Goal: Task Accomplishment & Management: Manage account settings

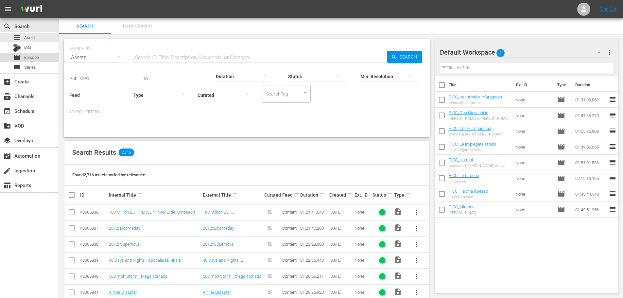
click at [45, 54] on div "movie Episode" at bounding box center [29, 57] width 59 height 9
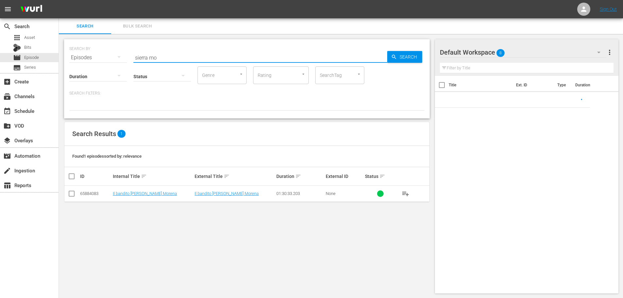
drag, startPoint x: 45, startPoint y: 54, endPoint x: 109, endPoint y: 74, distance: 66.2
click at [109, 74] on div "SEARCH BY Search By Episodes Search ID, Title, Description, Keywords, or Catego…" at bounding box center [247, 78] width 366 height 79
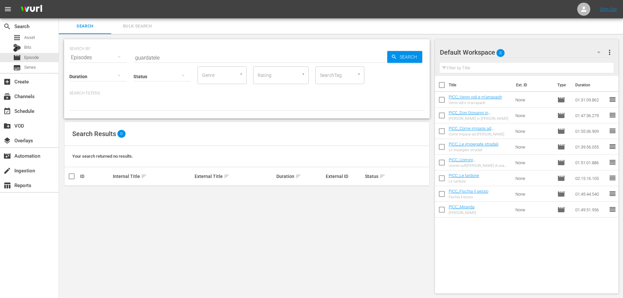
click at [99, 61] on div "SEARCH BY Search By Episodes Search ID, Title, Description, Keywords, or Catego…" at bounding box center [247, 78] width 366 height 79
drag, startPoint x: 170, startPoint y: 60, endPoint x: 95, endPoint y: 66, distance: 75.4
click at [98, 65] on div "SEARCH BY Search By Episodes Search ID, Title, Description, Keywords, or Catego…" at bounding box center [247, 78] width 366 height 79
click at [104, 65] on div "SEARCH BY Search By Episodes Search ID, Title, Description, Keywords, or Catego…" at bounding box center [247, 78] width 366 height 79
click at [162, 57] on input "piazza di" at bounding box center [260, 58] width 254 height 16
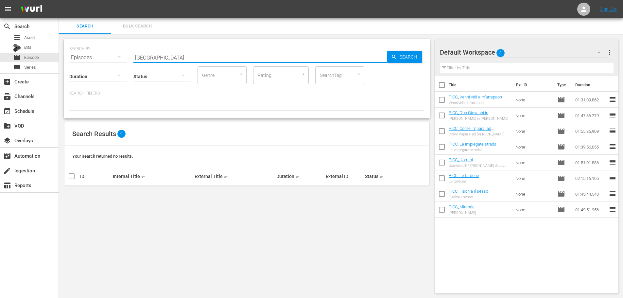
drag, startPoint x: 177, startPoint y: 58, endPoint x: 84, endPoint y: 67, distance: 93.3
click at [84, 67] on div "SEARCH BY Search By Episodes Search ID, Title, Description, Keywords, or Catego…" at bounding box center [247, 78] width 366 height 79
drag, startPoint x: 160, startPoint y: 57, endPoint x: 126, endPoint y: 64, distance: 34.5
click at [126, 64] on div "SEARCH BY Search By Episodes Search ID, Title, Description, Keywords, or Catego…" at bounding box center [247, 78] width 366 height 79
type input "sierra more"
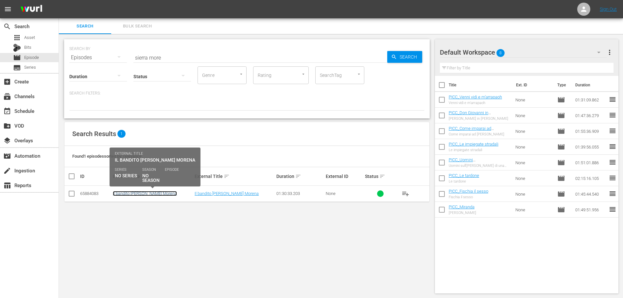
click at [131, 194] on link "Il bandito della Sierra Morena" at bounding box center [145, 193] width 64 height 5
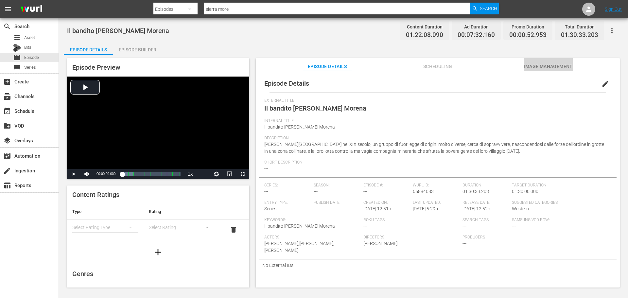
click at [544, 62] on span "Image Management" at bounding box center [548, 66] width 49 height 8
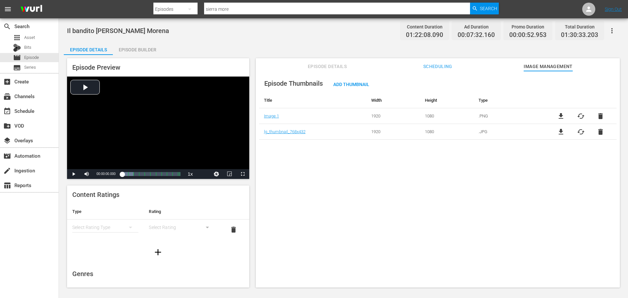
click at [561, 113] on span "file_download" at bounding box center [561, 116] width 8 height 8
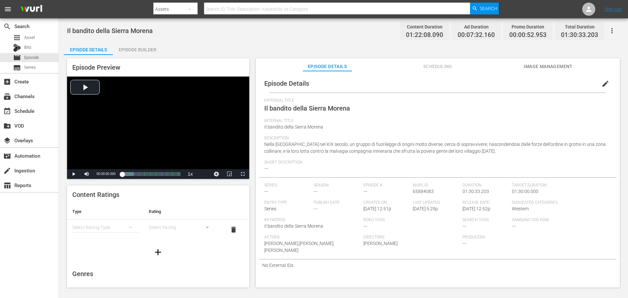
click at [569, 67] on span "Image Management" at bounding box center [548, 66] width 49 height 8
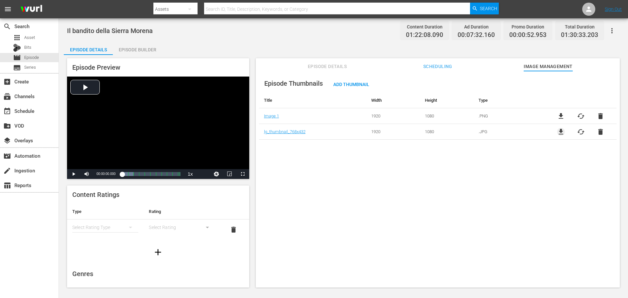
click at [558, 134] on span "file_download" at bounding box center [561, 132] width 8 height 8
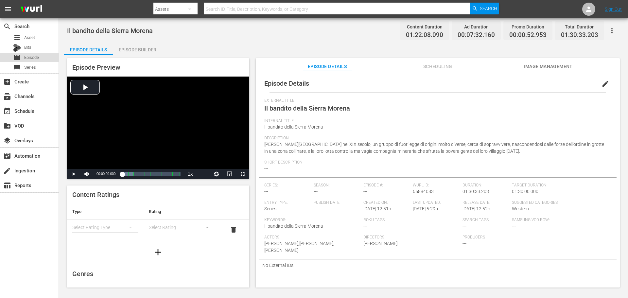
click at [47, 56] on div "movie Episode" at bounding box center [29, 57] width 59 height 9
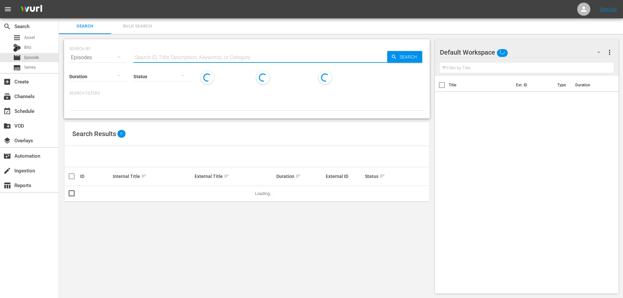
click at [185, 57] on input "text" at bounding box center [260, 58] width 254 height 16
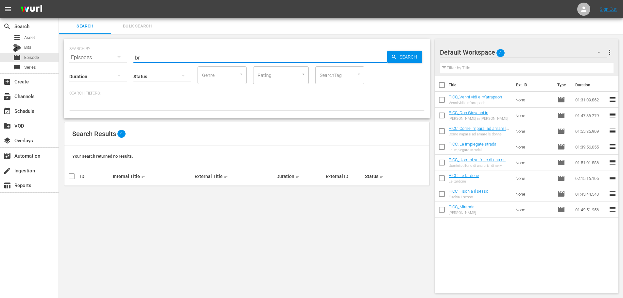
type input "b"
drag, startPoint x: 155, startPoint y: 57, endPoint x: 113, endPoint y: 56, distance: 41.9
click at [113, 56] on div "SEARCH BY Search By Episodes Search ID, Title, Description, Keywords, or Catego…" at bounding box center [246, 54] width 355 height 24
drag, startPoint x: 165, startPoint y: 59, endPoint x: 99, endPoint y: 61, distance: 65.8
click at [101, 62] on div "SEARCH BY Search By Episodes Search ID, Title, Description, Keywords, or Catego…" at bounding box center [247, 78] width 366 height 79
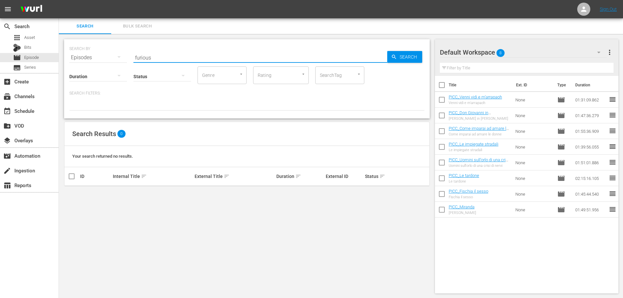
drag, startPoint x: 157, startPoint y: 52, endPoint x: 114, endPoint y: 59, distance: 43.8
click at [114, 59] on div "SEARCH BY Search By Episodes Search ID, Title, Description, Keywords, or Catego…" at bounding box center [246, 54] width 355 height 24
type input "v"
drag, startPoint x: 163, startPoint y: 55, endPoint x: 105, endPoint y: 65, distance: 59.0
click at [105, 65] on div "SEARCH BY Search By Episodes Search ID, Title, Description, Keywords, or Catego…" at bounding box center [247, 78] width 366 height 79
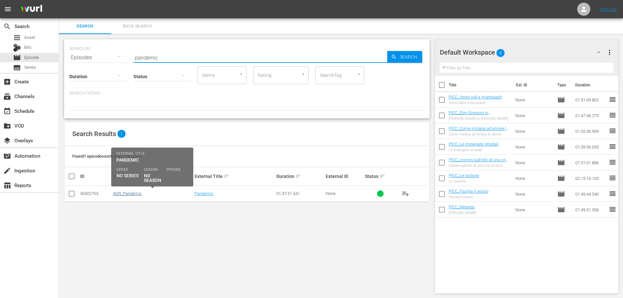
type input "pandemic"
click at [124, 193] on link "ADR_Pandemic" at bounding box center [127, 193] width 29 height 5
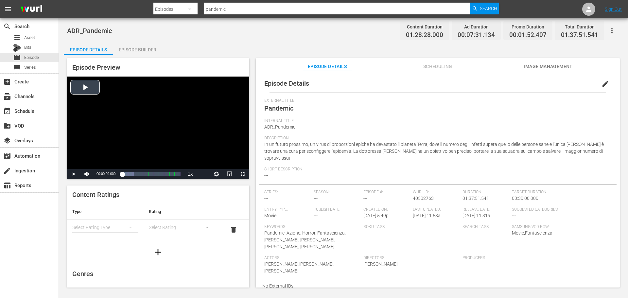
click at [136, 138] on div "Video Player" at bounding box center [158, 123] width 182 height 93
click at [243, 174] on span "Video Player" at bounding box center [243, 174] width 0 height 0
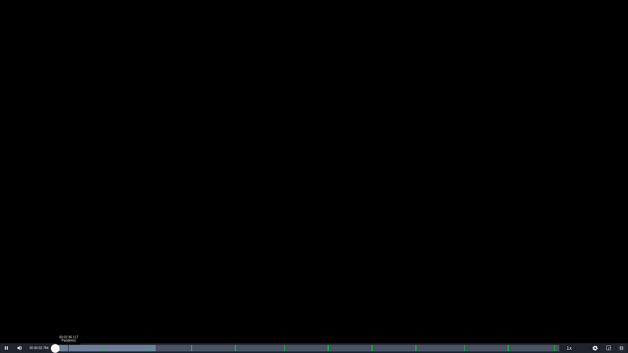
click at [68, 298] on div "00:02:36.117 Pandemic" at bounding box center [68, 348] width 0 height 7
click at [61, 298] on div "00:01:04.731 V8_COUNTDOWN_ADR" at bounding box center [61, 348] width 0 height 7
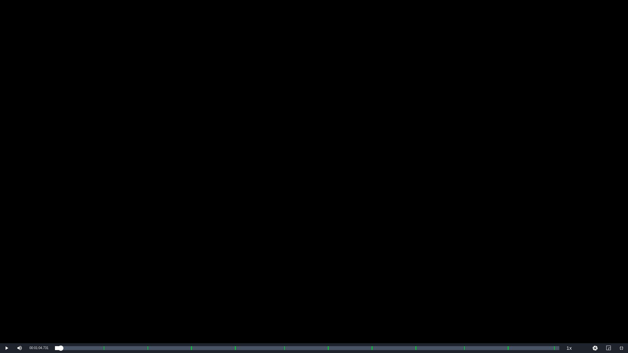
click at [102, 250] on div "Video Player" at bounding box center [314, 171] width 628 height 343
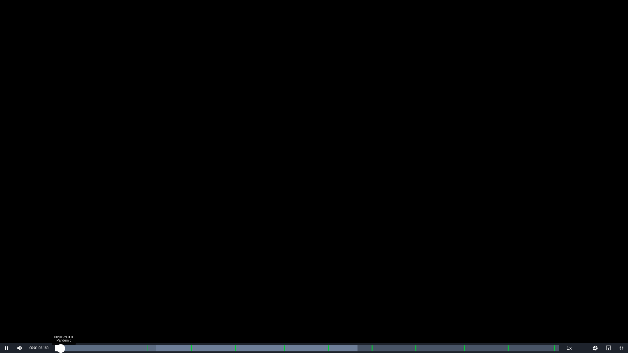
click at [61, 298] on div "00:00:11.878" at bounding box center [58, 348] width 6 height 7
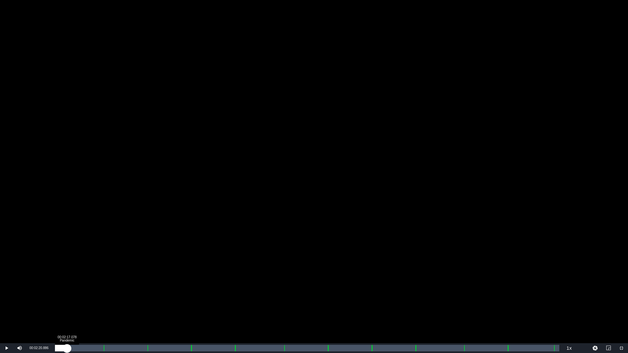
click at [67, 298] on div "00:00:15.114" at bounding box center [61, 348] width 12 height 7
click at [67, 298] on div "00:00:57.982" at bounding box center [61, 348] width 12 height 7
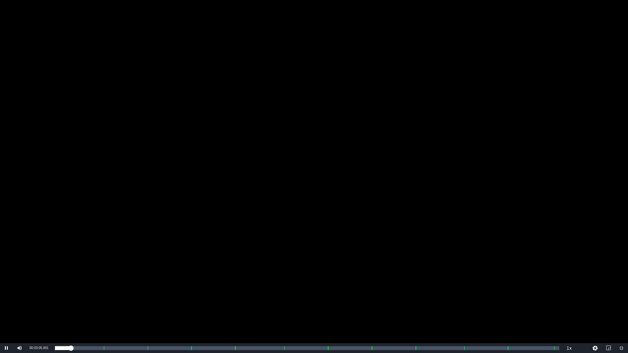
click at [516, 283] on div "Video Player" at bounding box center [314, 171] width 628 height 343
click at [621, 298] on span "Video Player" at bounding box center [621, 348] width 0 height 0
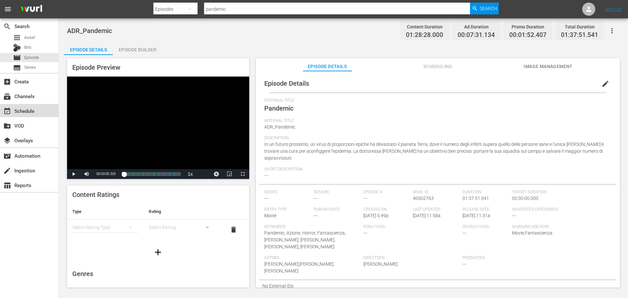
click at [32, 110] on div "event_available Schedule" at bounding box center [18, 110] width 37 height 6
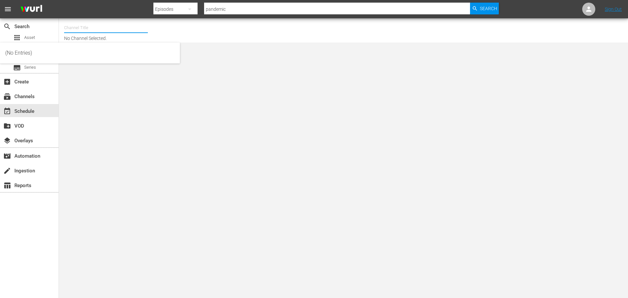
click at [97, 32] on input "text" at bounding box center [106, 28] width 84 height 16
click at [93, 28] on input "text" at bounding box center [106, 28] width 84 height 16
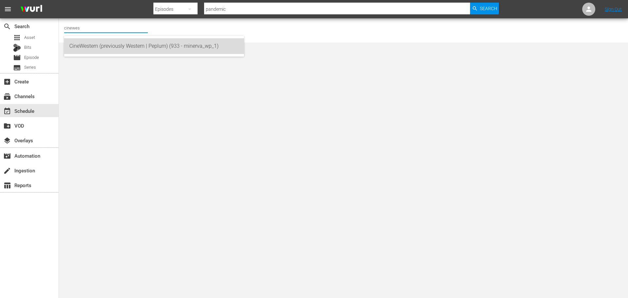
click at [112, 47] on div "CineWestern (previously Western | Peplum) (933 - minerva_wp_1)" at bounding box center [153, 46] width 169 height 16
type input "CineWestern (previously Western | Peplum) (933 - minerva_wp_1)"
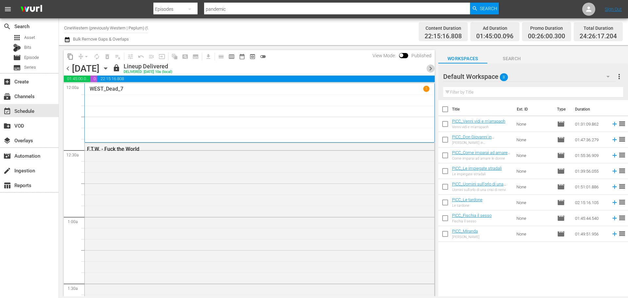
click at [430, 71] on span "chevron_right" at bounding box center [431, 68] width 8 height 8
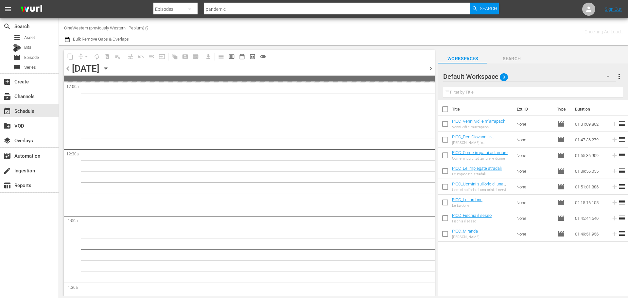
click at [429, 71] on span "chevron_right" at bounding box center [431, 68] width 8 height 8
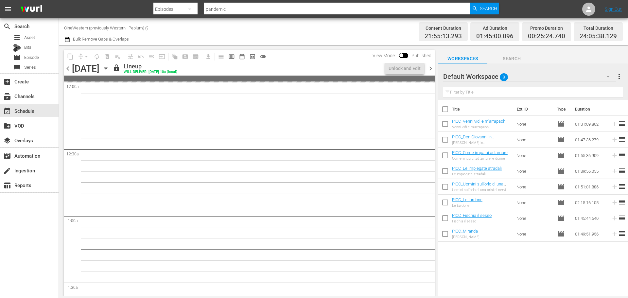
click at [430, 71] on span "chevron_right" at bounding box center [431, 68] width 8 height 8
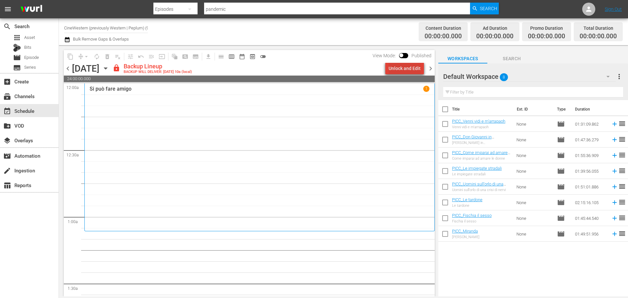
click at [411, 72] on div "Unlock and Edit" at bounding box center [405, 68] width 32 height 12
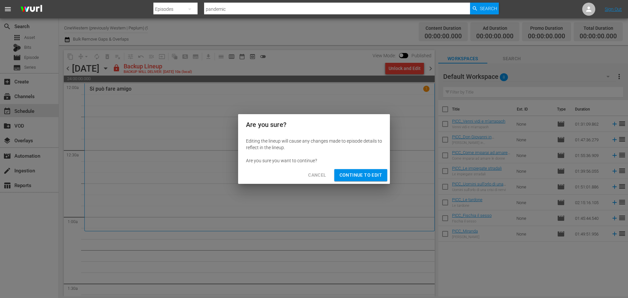
click at [376, 175] on span "Continue to Edit" at bounding box center [361, 175] width 43 height 8
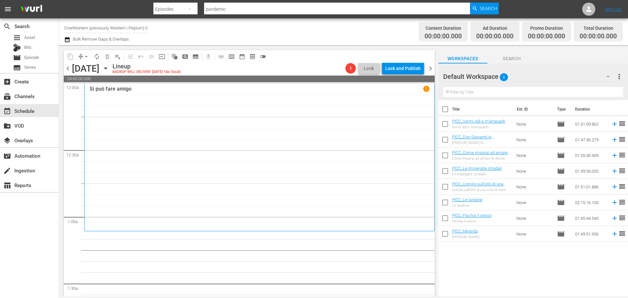
click at [429, 64] on span "chevron_right" at bounding box center [431, 68] width 8 height 8
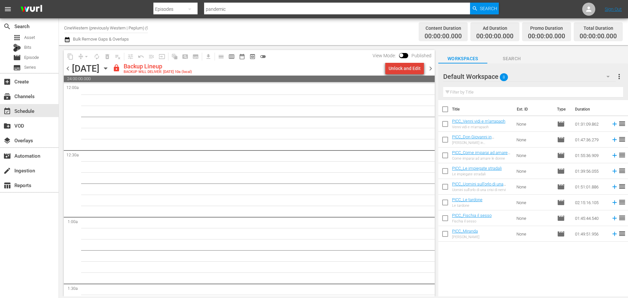
click at [420, 70] on div "Unlock and Edit" at bounding box center [405, 68] width 32 height 12
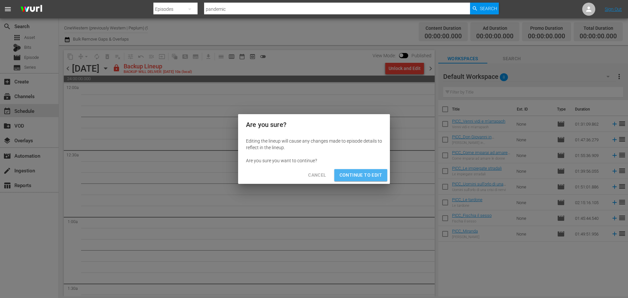
click at [380, 179] on span "Continue to Edit" at bounding box center [361, 175] width 43 height 8
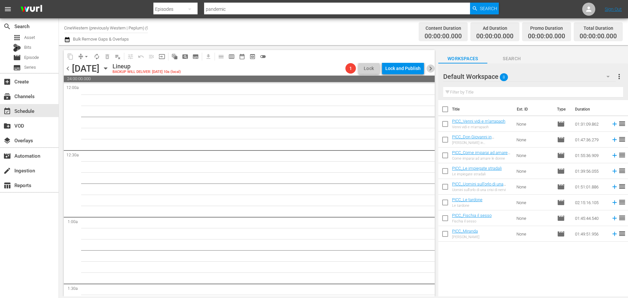
click at [431, 69] on span "chevron_right" at bounding box center [431, 68] width 8 height 8
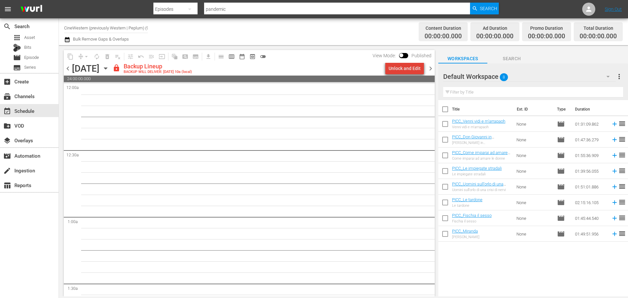
click at [414, 74] on div "Unlock and Edit" at bounding box center [405, 68] width 32 height 12
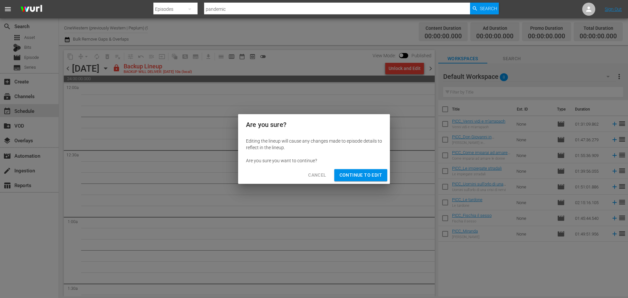
click at [381, 172] on span "Continue to Edit" at bounding box center [361, 175] width 43 height 8
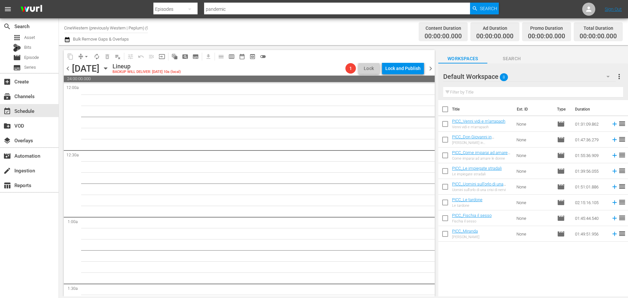
click at [428, 73] on div "chevron_left Wednesday, September 3rd September 3rd Lineup BACKUP WILL DELIVER:…" at bounding box center [249, 69] width 371 height 13
click at [428, 71] on span "chevron_right" at bounding box center [431, 68] width 8 height 8
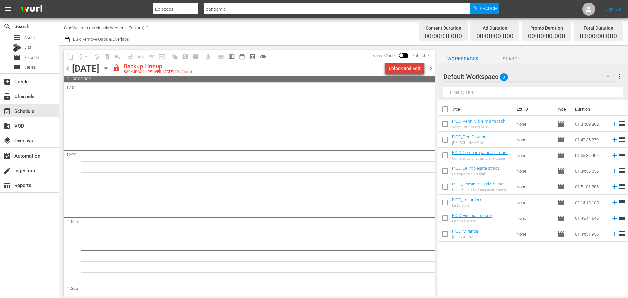
click at [419, 72] on div "Unlock and Edit" at bounding box center [405, 68] width 32 height 12
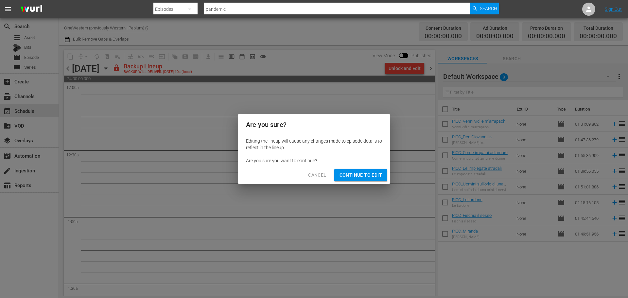
click at [378, 174] on span "Continue to Edit" at bounding box center [361, 175] width 43 height 8
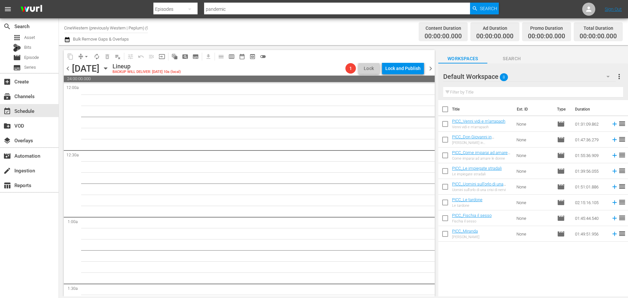
click at [429, 65] on span "chevron_right" at bounding box center [431, 68] width 8 height 8
click at [445, 108] on input "checkbox" at bounding box center [445, 111] width 14 height 14
checkbox input "true"
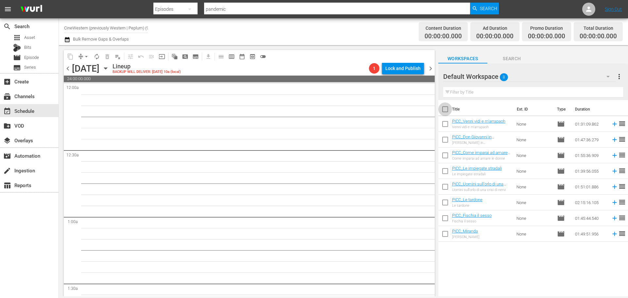
checkbox input "true"
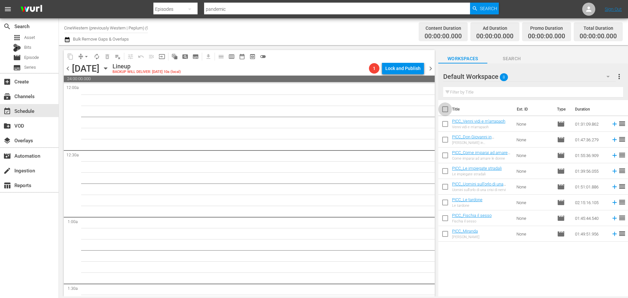
checkbox input "true"
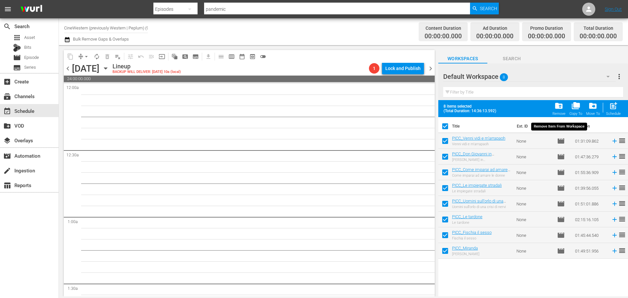
click at [562, 108] on span "folder_delete" at bounding box center [558, 105] width 9 height 9
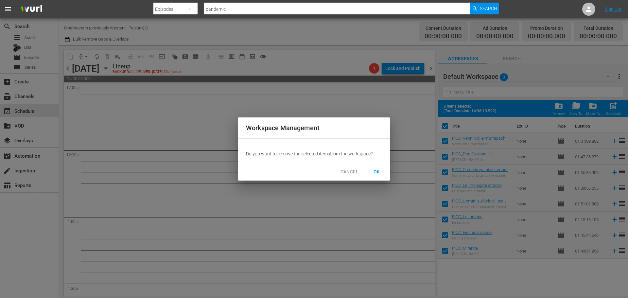
click at [384, 174] on button "OK" at bounding box center [376, 172] width 21 height 12
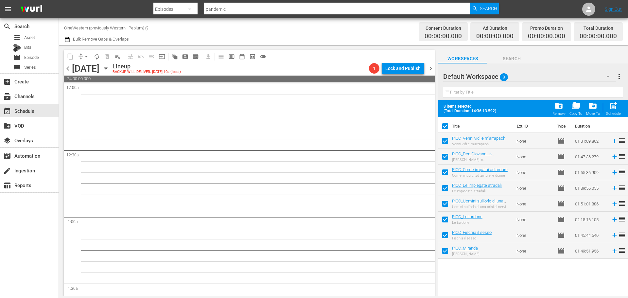
checkbox input "false"
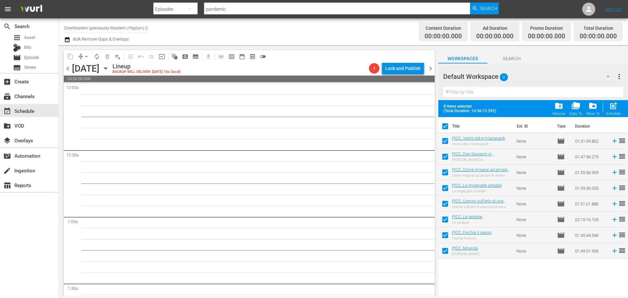
checkbox input "false"
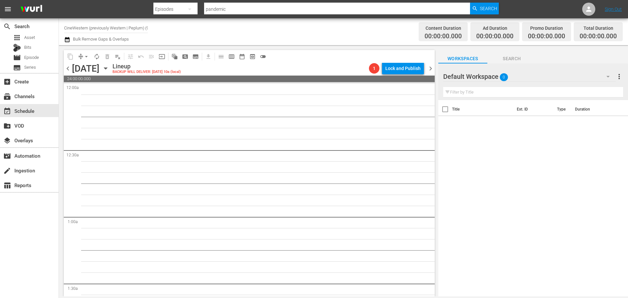
click at [107, 68] on icon "button" at bounding box center [105, 69] width 3 height 2
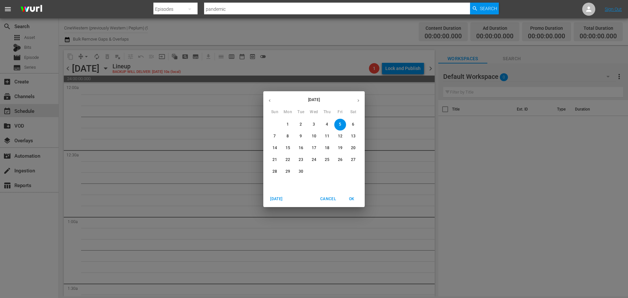
click at [286, 125] on span "1" at bounding box center [288, 125] width 12 height 6
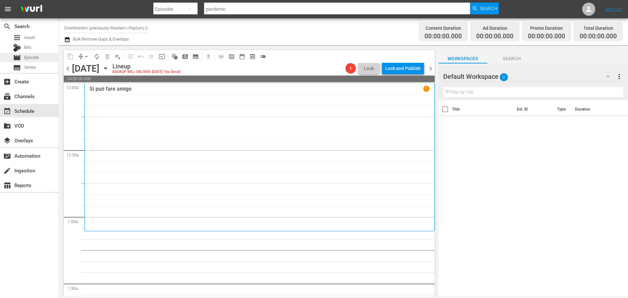
click at [54, 55] on div "movie Episode" at bounding box center [29, 57] width 59 height 9
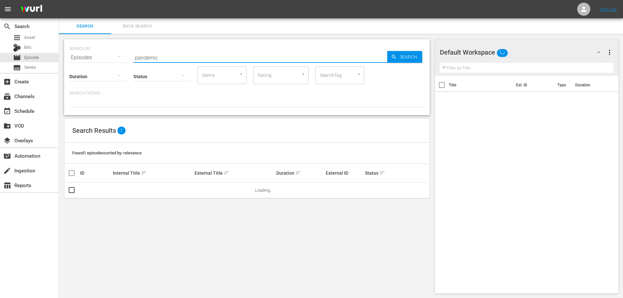
drag, startPoint x: 179, startPoint y: 57, endPoint x: 84, endPoint y: 71, distance: 95.8
click at [84, 71] on div "SEARCH BY Search By Episodes Search ID, Title, Description, Keywords, or Catego…" at bounding box center [247, 77] width 366 height 76
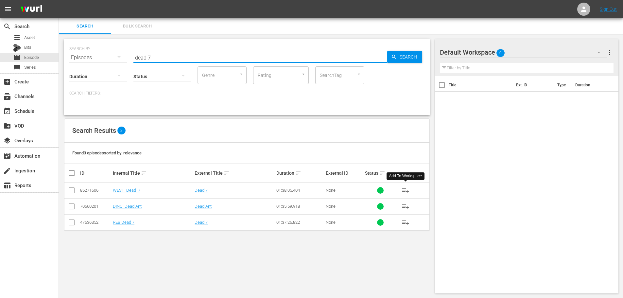
click at [406, 190] on span "playlist_add" at bounding box center [406, 190] width 8 height 8
drag, startPoint x: 170, startPoint y: 58, endPoint x: 125, endPoint y: 67, distance: 46.1
click at [125, 67] on div "SEARCH BY Search By Episodes Search ID, Title, Description, Keywords, or Catego…" at bounding box center [247, 77] width 366 height 76
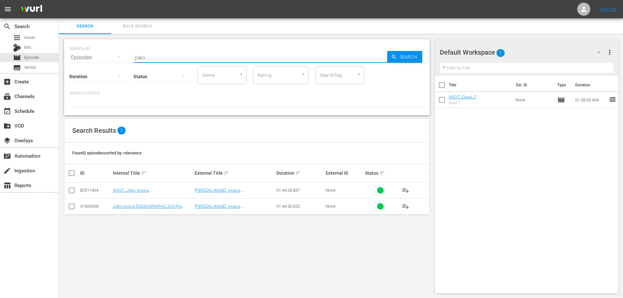
drag, startPoint x: 404, startPoint y: 192, endPoint x: 366, endPoint y: 173, distance: 42.0
click at [405, 192] on span "playlist_add" at bounding box center [406, 190] width 8 height 8
drag, startPoint x: 129, startPoint y: 57, endPoint x: 121, endPoint y: 59, distance: 7.9
click at [121, 59] on div "SEARCH BY Search By Episodes Search ID, Title, Description, Keywords, or Catego…" at bounding box center [246, 54] width 355 height 24
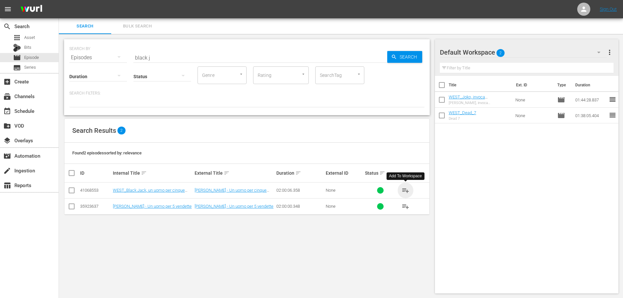
click at [406, 191] on span "playlist_add" at bounding box center [406, 190] width 8 height 8
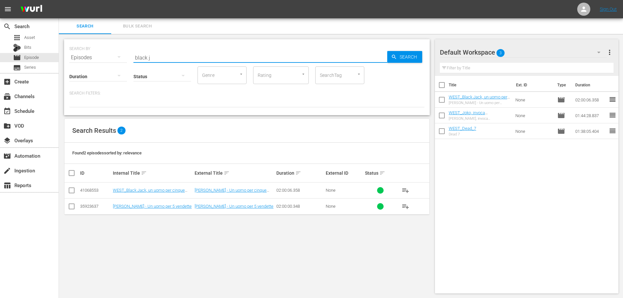
drag, startPoint x: 159, startPoint y: 56, endPoint x: 127, endPoint y: 68, distance: 34.5
click at [127, 68] on div "SEARCH BY Search By Episodes Search ID, Title, Description, Keywords, or Catego…" at bounding box center [247, 77] width 366 height 76
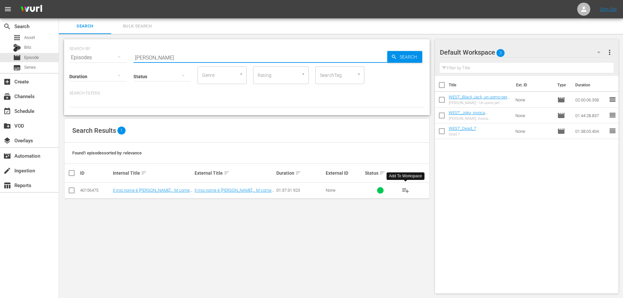
drag, startPoint x: 407, startPoint y: 189, endPoint x: 400, endPoint y: 183, distance: 8.9
click at [407, 189] on span "playlist_add" at bounding box center [406, 190] width 8 height 8
drag, startPoint x: 179, startPoint y: 53, endPoint x: 134, endPoint y: 60, distance: 45.7
click at [134, 60] on input "mallory" at bounding box center [260, 58] width 254 height 16
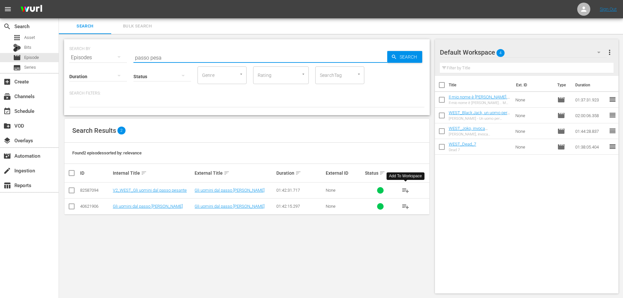
click at [406, 191] on span "playlist_add" at bounding box center [406, 190] width 8 height 8
drag, startPoint x: 171, startPoint y: 58, endPoint x: 104, endPoint y: 61, distance: 67.1
click at [104, 61] on div "SEARCH BY Search By Episodes Search ID, Title, Description, Keywords, or Catego…" at bounding box center [247, 77] width 366 height 76
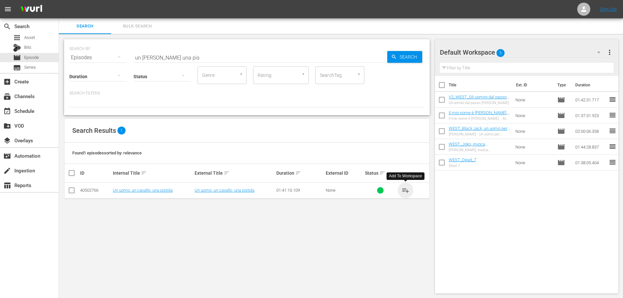
click at [404, 188] on span "playlist_add" at bounding box center [406, 190] width 8 height 8
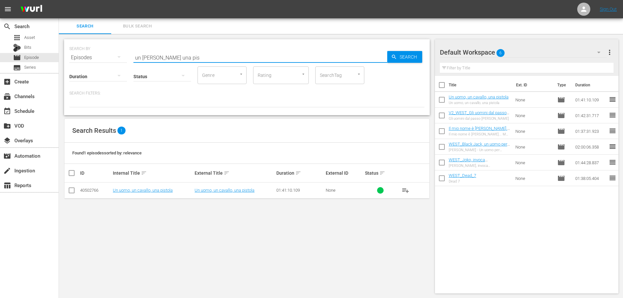
drag, startPoint x: 189, startPoint y: 60, endPoint x: 119, endPoint y: 74, distance: 71.5
click at [119, 74] on div "SEARCH BY Search By Episodes Search ID, Title, Description, Keywords, or Catego…" at bounding box center [247, 77] width 366 height 76
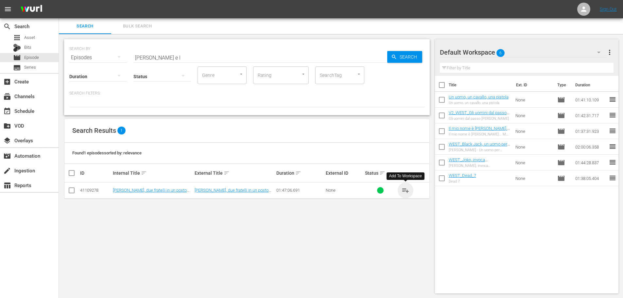
click at [408, 192] on span "playlist_add" at bounding box center [406, 190] width 8 height 8
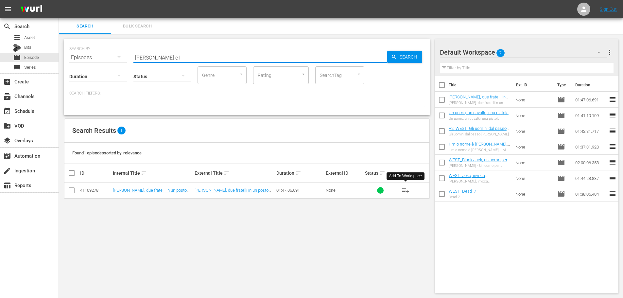
drag, startPoint x: 166, startPoint y: 53, endPoint x: 120, endPoint y: 63, distance: 46.9
click at [120, 63] on div "SEARCH BY Search By Episodes Search ID, Title, Description, Keywords, or Catego…" at bounding box center [247, 77] width 366 height 76
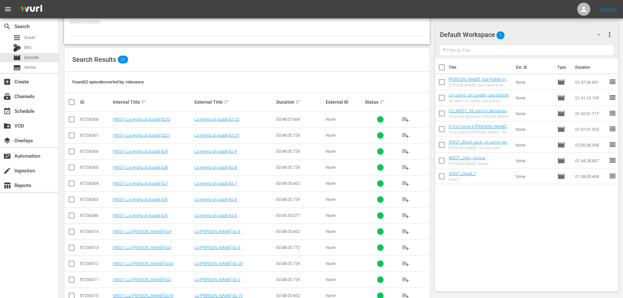
scroll to position [98, 0]
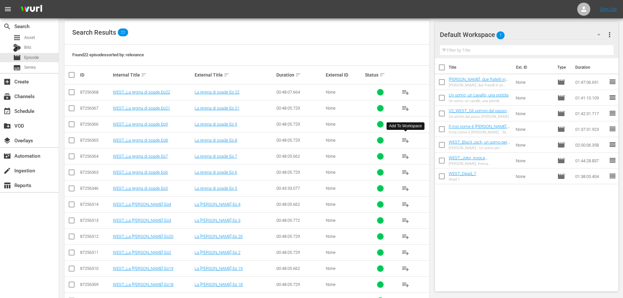
type input "spade"
click at [407, 142] on span "playlist_add" at bounding box center [406, 140] width 8 height 8
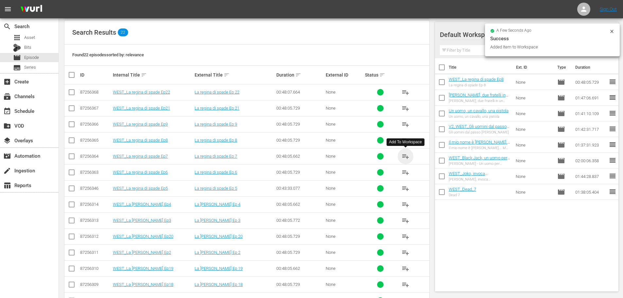
click at [405, 154] on span "playlist_add" at bounding box center [406, 156] width 8 height 8
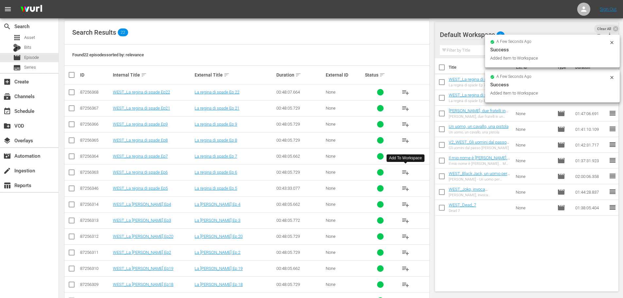
click at [405, 172] on span "playlist_add" at bounding box center [406, 172] width 8 height 8
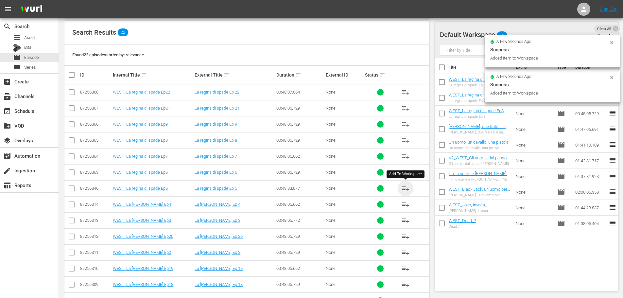
click at [406, 190] on span "playlist_add" at bounding box center [406, 188] width 8 height 8
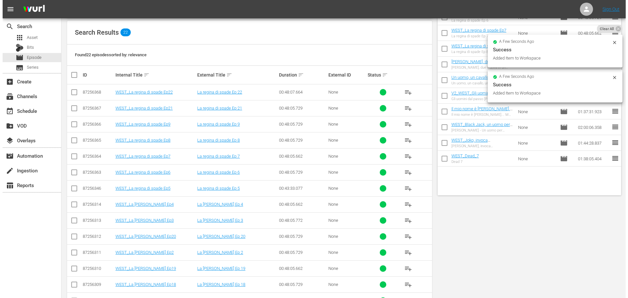
scroll to position [0, 0]
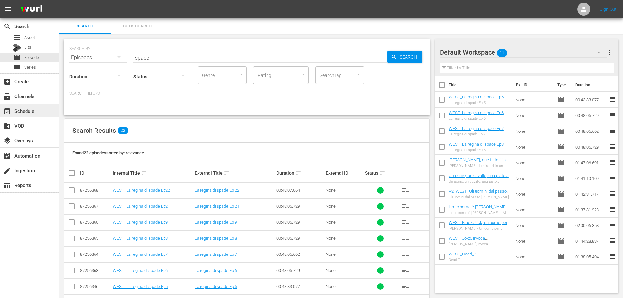
click at [41, 114] on div "event_available Schedule" at bounding box center [29, 110] width 59 height 13
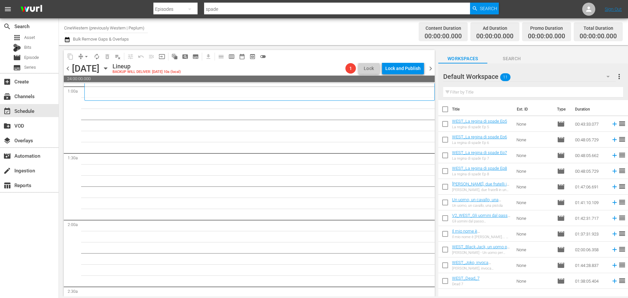
scroll to position [131, 0]
click at [450, 111] on input "checkbox" at bounding box center [445, 111] width 14 height 14
checkbox input "true"
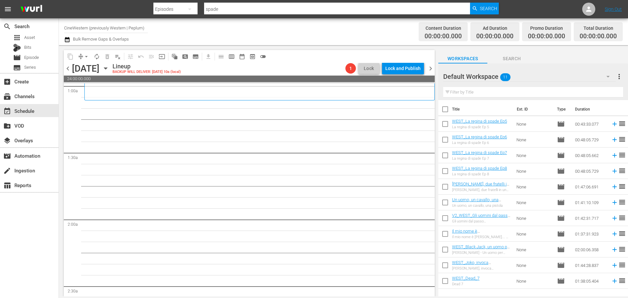
checkbox input "true"
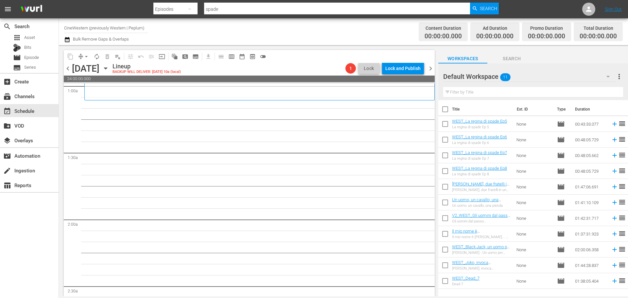
checkbox input "true"
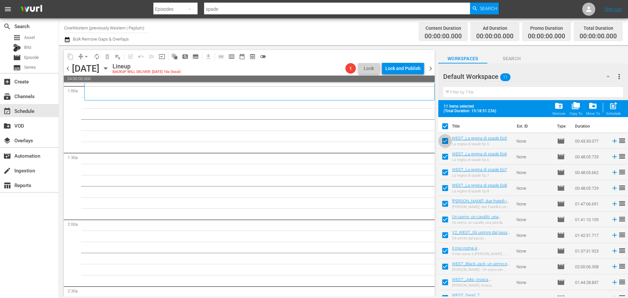
click at [446, 139] on input "checkbox" at bounding box center [445, 142] width 14 height 14
checkbox input "false"
click at [446, 158] on input "checkbox" at bounding box center [445, 158] width 14 height 14
checkbox input "false"
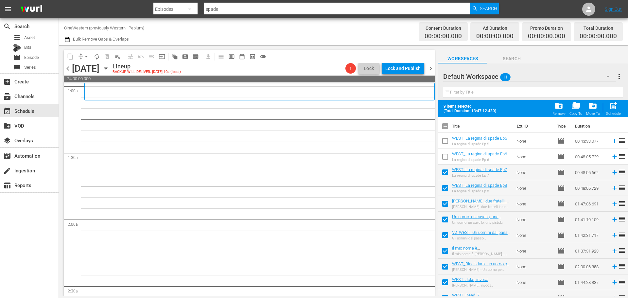
click at [447, 171] on input "checkbox" at bounding box center [445, 174] width 14 height 14
checkbox input "false"
click at [445, 188] on input "checkbox" at bounding box center [445, 190] width 14 height 14
checkbox input "false"
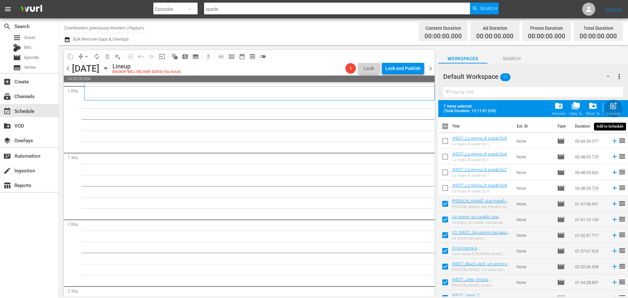
click at [620, 110] on div "post_add Schedule" at bounding box center [613, 108] width 15 height 14
checkbox input "false"
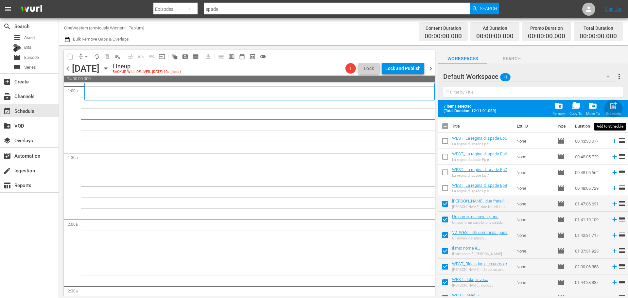
checkbox input "false"
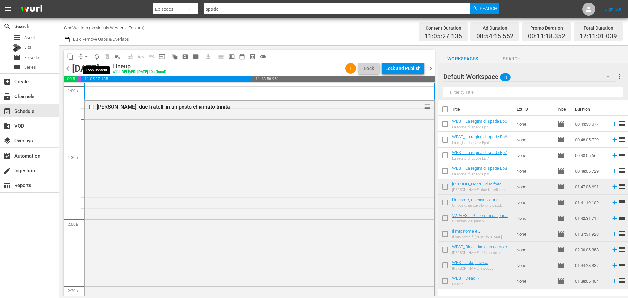
click at [96, 53] on span "autorenew_outlined" at bounding box center [97, 56] width 7 height 7
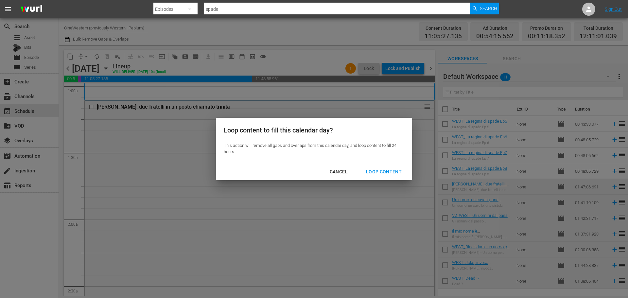
click at [390, 167] on button "Loop Content" at bounding box center [383, 172] width 51 height 12
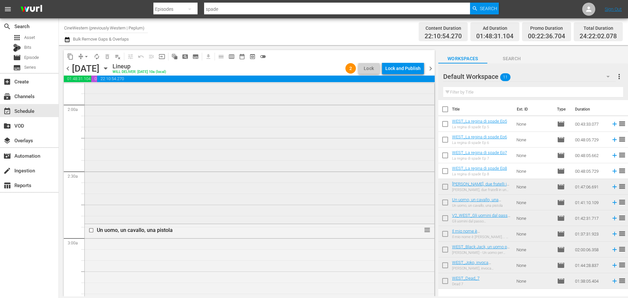
scroll to position [294, 0]
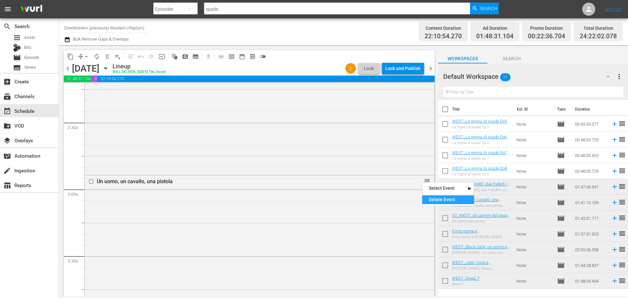
click at [430, 196] on div "Delete Event" at bounding box center [448, 199] width 52 height 9
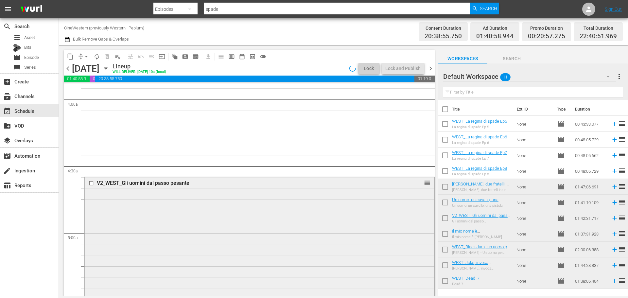
scroll to position [523, 0]
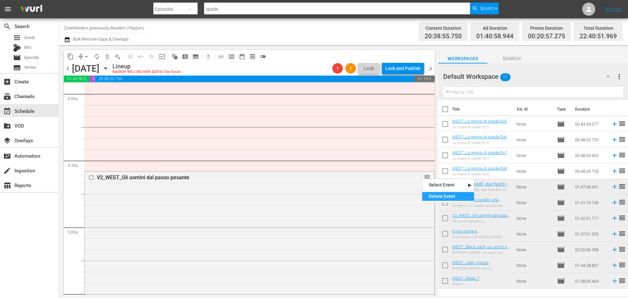
click at [429, 194] on div "Delete Event" at bounding box center [448, 196] width 52 height 9
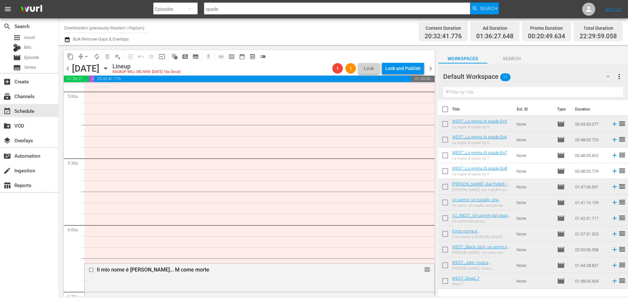
scroll to position [692, 0]
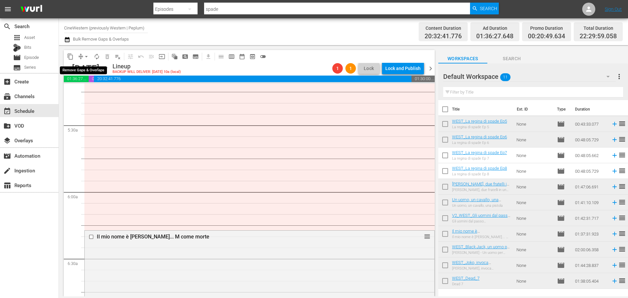
click at [85, 55] on span "arrow_drop_down" at bounding box center [86, 56] width 7 height 7
click at [86, 91] on li "Align to End of Previous Day" at bounding box center [86, 91] width 69 height 11
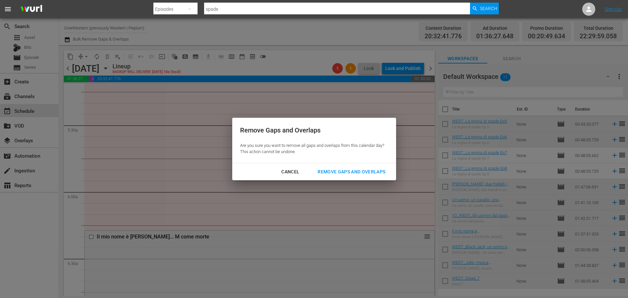
click at [349, 171] on div "Remove Gaps and Overlaps" at bounding box center [351, 172] width 78 height 8
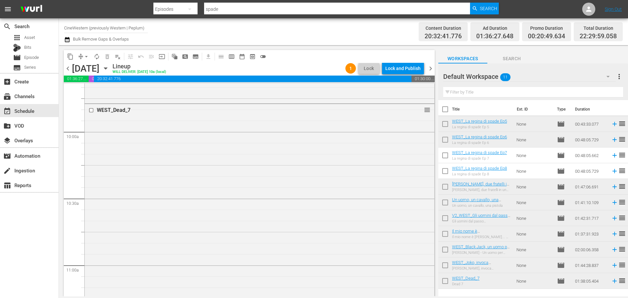
scroll to position [1319, 0]
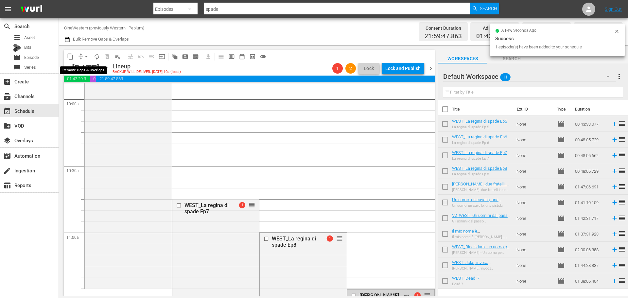
click at [86, 56] on span "arrow_drop_down" at bounding box center [86, 56] width 7 height 7
click at [80, 93] on li "Align to End of Previous Day" at bounding box center [86, 91] width 69 height 11
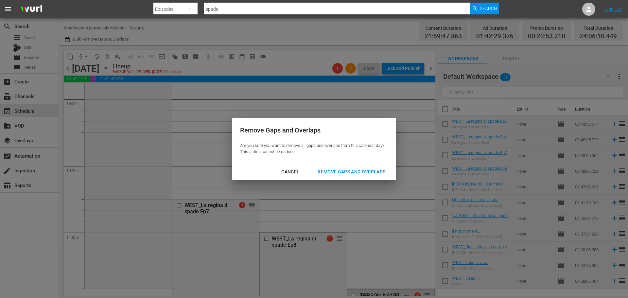
click at [377, 171] on div "Remove Gaps and Overlaps" at bounding box center [351, 172] width 78 height 8
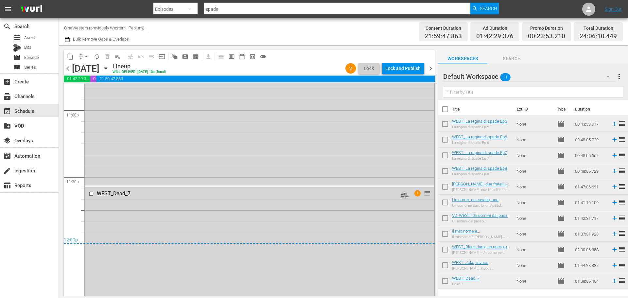
scroll to position [0, 0]
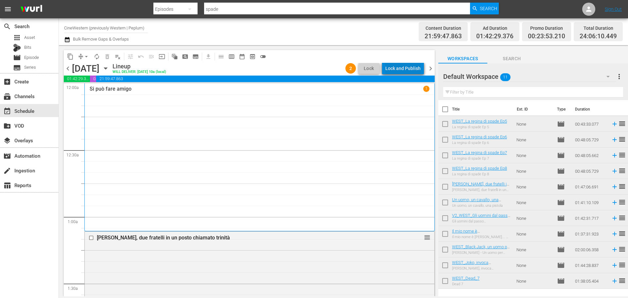
click at [409, 71] on div "Lock and Publish" at bounding box center [402, 68] width 35 height 12
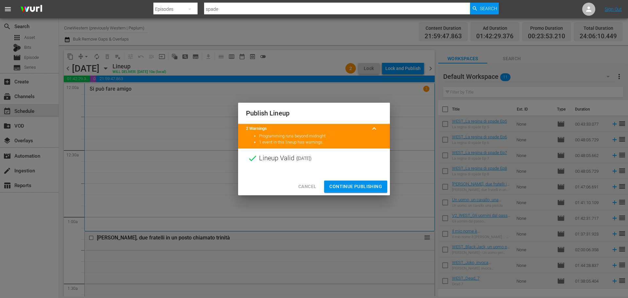
click at [374, 187] on span "Continue Publishing" at bounding box center [355, 187] width 53 height 8
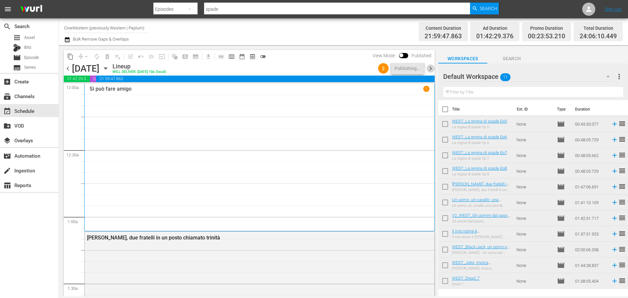
click at [430, 68] on span "chevron_right" at bounding box center [431, 68] width 8 height 8
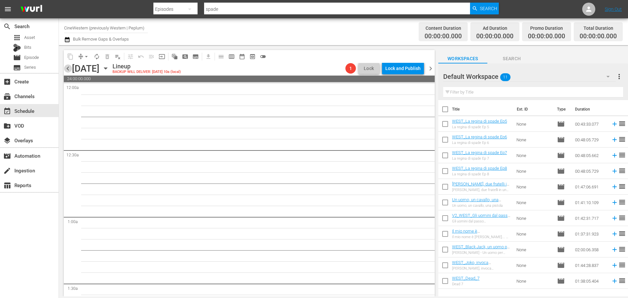
click at [68, 70] on span "chevron_left" at bounding box center [68, 68] width 8 height 8
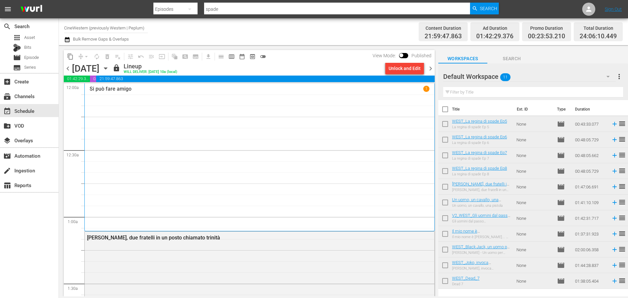
scroll to position [11, 0]
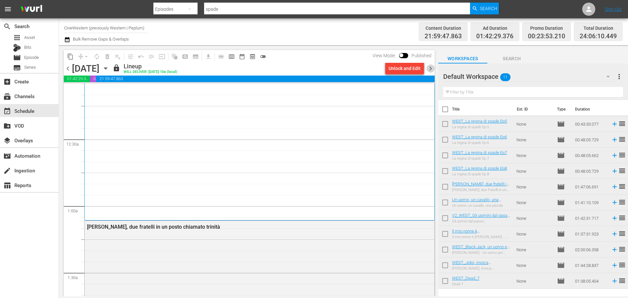
click at [429, 71] on span "chevron_right" at bounding box center [431, 68] width 8 height 8
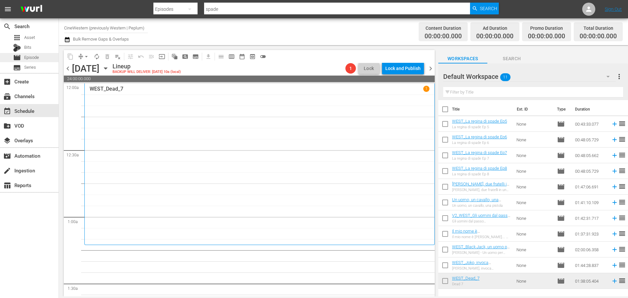
click at [47, 60] on div "movie Episode" at bounding box center [29, 57] width 59 height 9
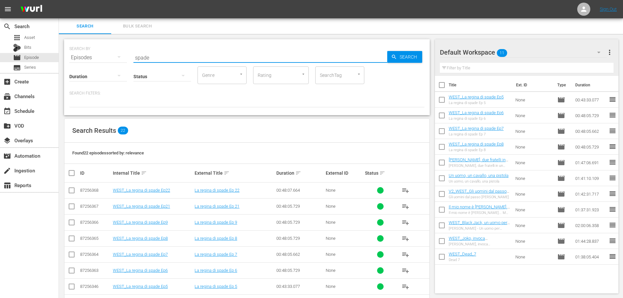
drag, startPoint x: 174, startPoint y: 56, endPoint x: 89, endPoint y: 65, distance: 86.2
click at [89, 65] on div "SEARCH BY Search By Episodes Search ID, Title, Description, Keywords, or Catego…" at bounding box center [247, 77] width 366 height 76
click at [155, 57] on input "text" at bounding box center [260, 58] width 254 height 16
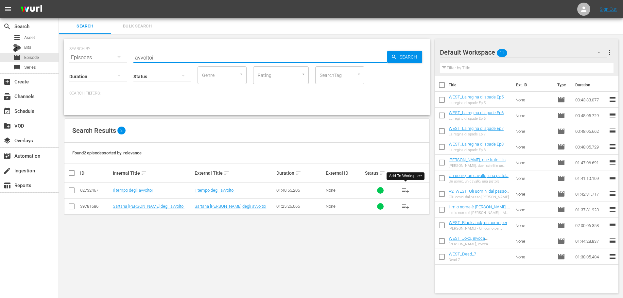
click at [403, 189] on span "playlist_add" at bounding box center [406, 190] width 8 height 8
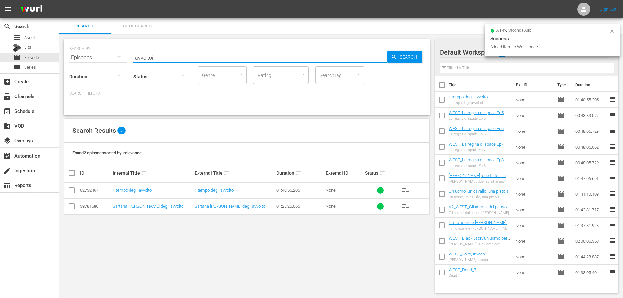
drag, startPoint x: 166, startPoint y: 56, endPoint x: 133, endPoint y: 54, distance: 33.1
click at [133, 54] on div "SEARCH BY Search By Episodes Search ID, Title, Description, Keywords, or Catego…" at bounding box center [246, 54] width 355 height 24
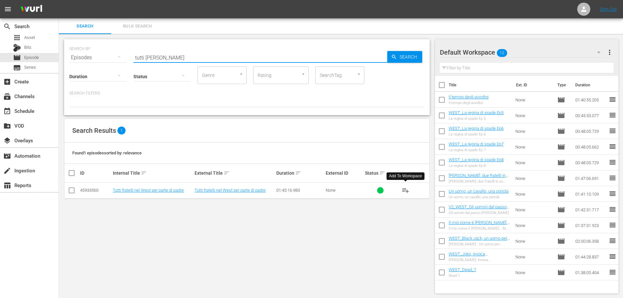
click at [405, 190] on span "playlist_add" at bounding box center [406, 190] width 8 height 8
drag, startPoint x: 162, startPoint y: 54, endPoint x: 108, endPoint y: 63, distance: 54.7
click at [108, 63] on div "SEARCH BY Search By Episodes Search ID, Title, Description, Keywords, or Catego…" at bounding box center [247, 77] width 366 height 76
drag, startPoint x: 404, startPoint y: 191, endPoint x: 137, endPoint y: 75, distance: 290.9
click at [391, 183] on tr "55465844 Hai sbagliato, dovevi uccidermi subito! Hai sbagliato, dovevi ucciderm…" at bounding box center [246, 191] width 365 height 16
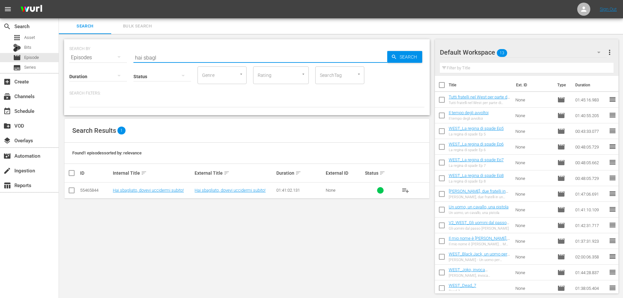
drag, startPoint x: 159, startPoint y: 55, endPoint x: 122, endPoint y: 61, distance: 38.2
click at [122, 61] on div "SEARCH BY Search By Episodes Search ID, Title, Description, Keywords, or Catego…" at bounding box center [247, 77] width 366 height 76
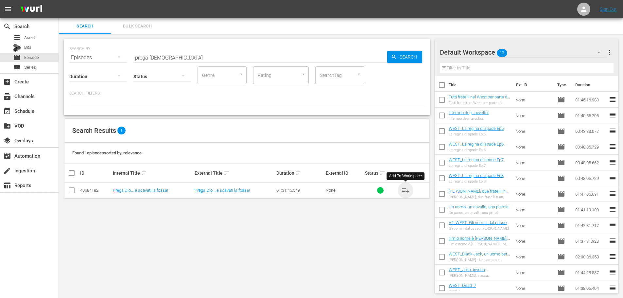
drag, startPoint x: 405, startPoint y: 191, endPoint x: 317, endPoint y: 148, distance: 98.0
click at [403, 190] on span "playlist_add" at bounding box center [406, 190] width 8 height 8
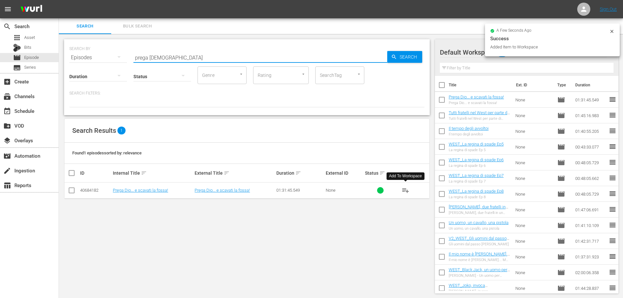
drag, startPoint x: 157, startPoint y: 59, endPoint x: 108, endPoint y: 65, distance: 49.4
click at [108, 65] on div "SEARCH BY Search By Episodes Search ID, Title, Description, Keywords, or Catego…" at bounding box center [247, 77] width 366 height 76
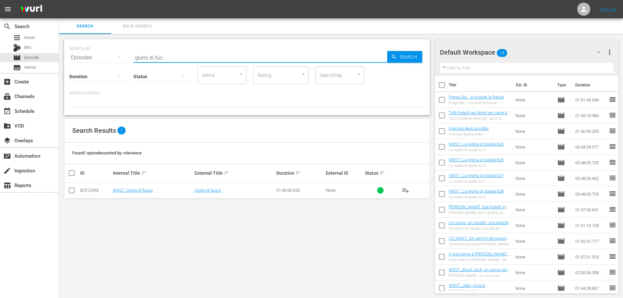
click at [405, 187] on span "playlist_add" at bounding box center [406, 190] width 8 height 8
drag, startPoint x: 187, startPoint y: 56, endPoint x: 98, endPoint y: 67, distance: 89.7
click at [98, 67] on div "SEARCH BY Search By Episodes Search ID, Title, Description, Keywords, or Catego…" at bounding box center [247, 77] width 366 height 76
drag, startPoint x: 408, startPoint y: 191, endPoint x: 401, endPoint y: 188, distance: 7.5
click at [407, 190] on span "playlist_add" at bounding box center [406, 190] width 8 height 8
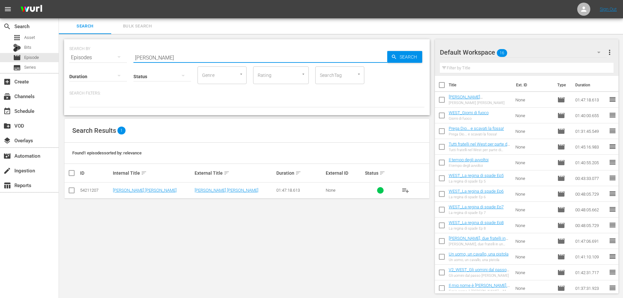
drag, startPoint x: 164, startPoint y: 57, endPoint x: 118, endPoint y: 68, distance: 47.1
click at [118, 68] on div "SEARCH BY Search By Episodes Search ID, Title, Description, Keywords, or Catego…" at bounding box center [247, 77] width 366 height 76
drag, startPoint x: 403, startPoint y: 190, endPoint x: 358, endPoint y: 163, distance: 52.4
click at [402, 189] on span "playlist_add" at bounding box center [406, 190] width 8 height 8
drag, startPoint x: 166, startPoint y: 56, endPoint x: 127, endPoint y: 65, distance: 40.6
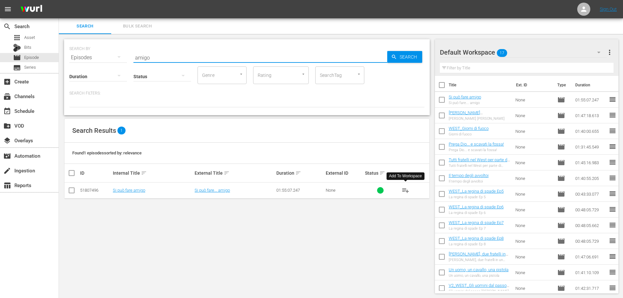
click at [127, 65] on div "SEARCH BY Search By Episodes Search ID, Title, Description, Keywords, or Catego…" at bounding box center [246, 54] width 355 height 24
type input "spade"
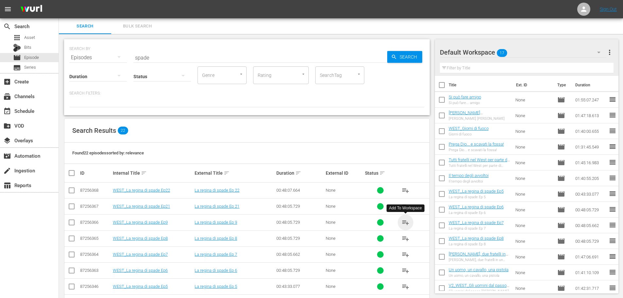
click at [407, 222] on span "playlist_add" at bounding box center [406, 222] width 8 height 8
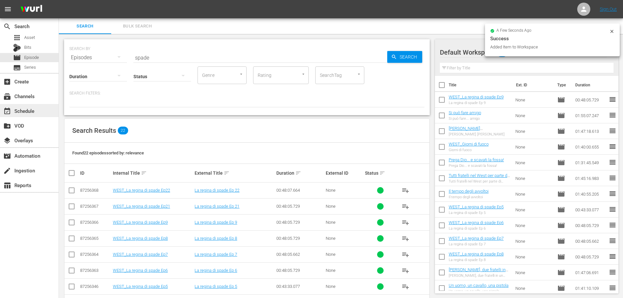
click at [40, 113] on div "event_available Schedule" at bounding box center [29, 110] width 59 height 13
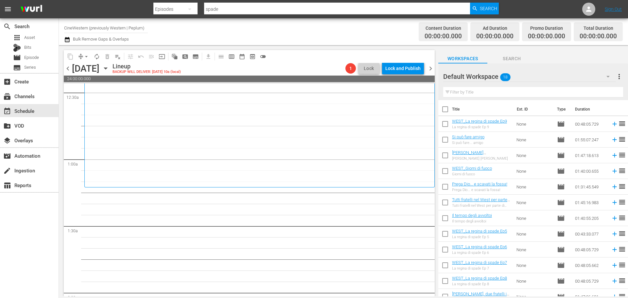
scroll to position [65, 0]
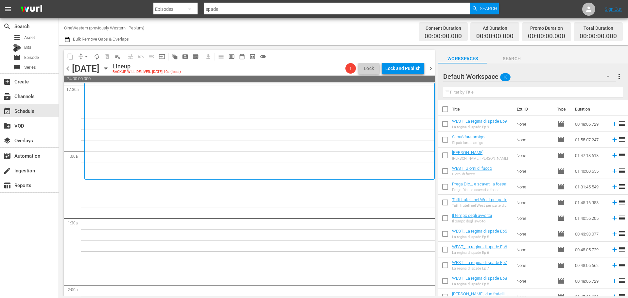
click at [448, 140] on input "checkbox" at bounding box center [445, 141] width 14 height 14
checkbox input "true"
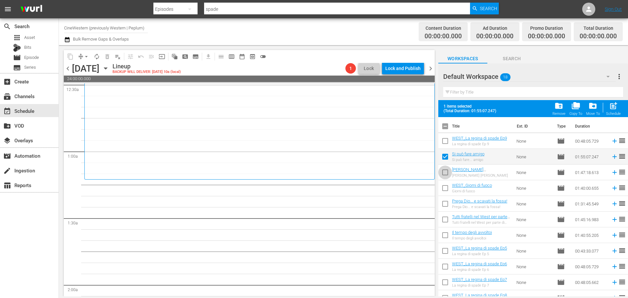
click at [447, 172] on input "checkbox" at bounding box center [445, 174] width 14 height 14
checkbox input "true"
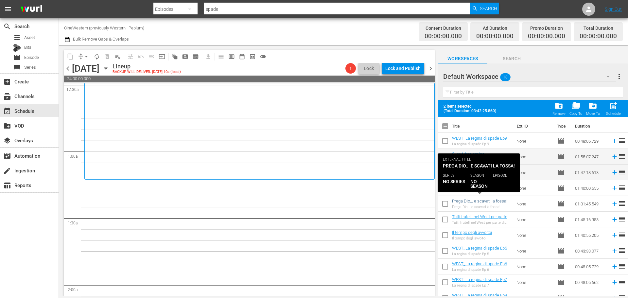
scroll to position [33, 0]
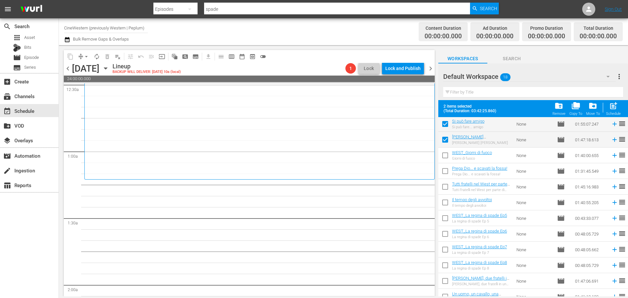
click at [443, 157] on input "checkbox" at bounding box center [445, 157] width 14 height 14
checkbox input "true"
click at [444, 174] on input "checkbox" at bounding box center [445, 173] width 14 height 14
checkbox input "true"
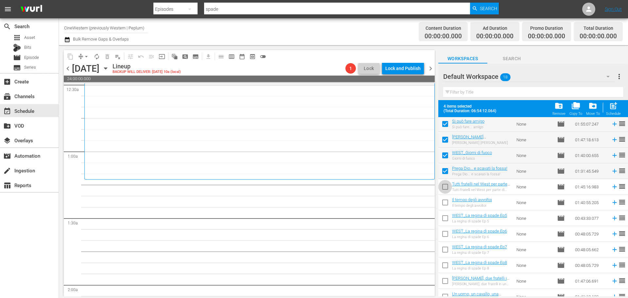
click at [445, 188] on input "checkbox" at bounding box center [445, 188] width 14 height 14
checkbox input "true"
click at [447, 200] on input "checkbox" at bounding box center [445, 204] width 14 height 14
checkbox input "true"
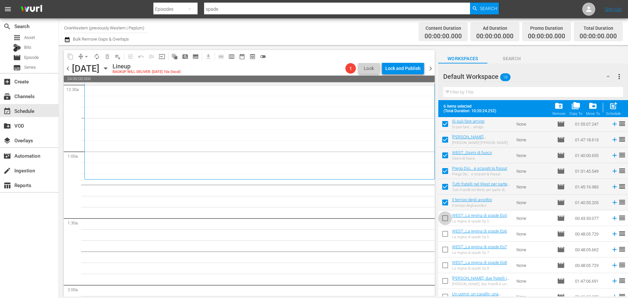
click at [446, 218] on input "checkbox" at bounding box center [445, 220] width 14 height 14
click at [446, 217] on input "checkbox" at bounding box center [445, 220] width 14 height 14
checkbox input "false"
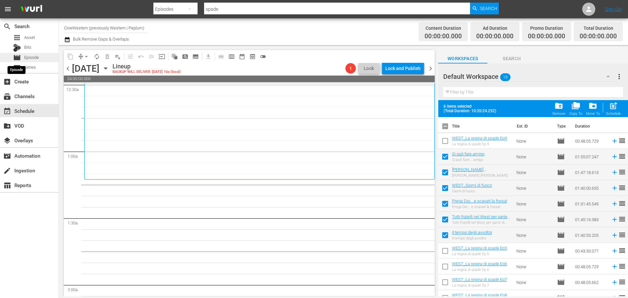
click at [21, 57] on div "movie Episode" at bounding box center [26, 57] width 26 height 9
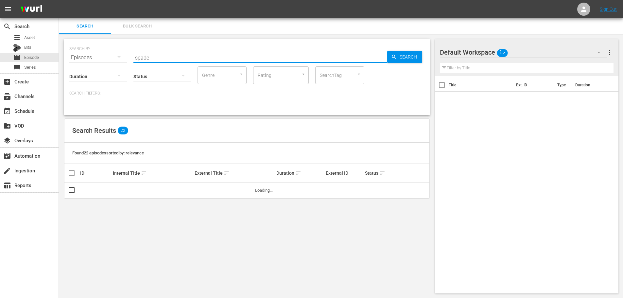
drag, startPoint x: 156, startPoint y: 60, endPoint x: 116, endPoint y: 61, distance: 40.3
click at [115, 57] on div "SEARCH BY Search By Episodes Search ID, Title, Description, Keywords, or Catego…" at bounding box center [246, 54] width 355 height 24
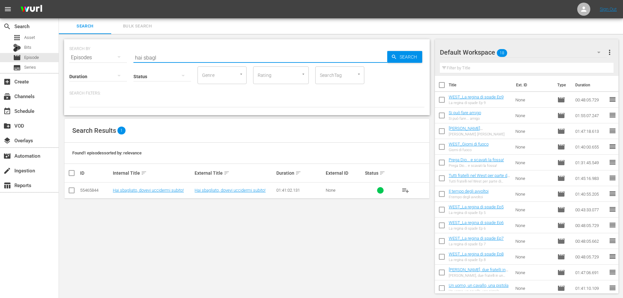
type input "hai sbagl"
click at [406, 188] on span "playlist_add" at bounding box center [406, 190] width 8 height 8
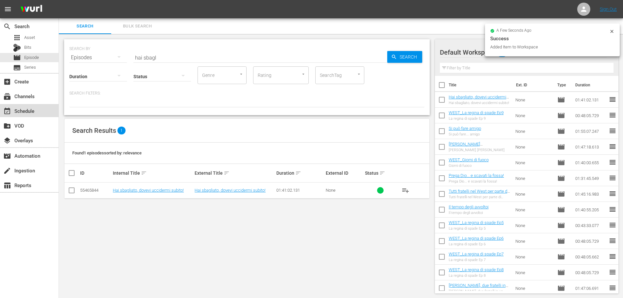
click at [47, 112] on div "event_available Schedule" at bounding box center [29, 110] width 59 height 13
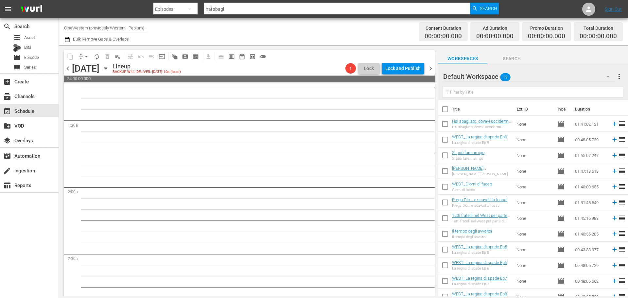
scroll to position [164, 0]
drag, startPoint x: 447, startPoint y: 126, endPoint x: 447, endPoint y: 132, distance: 5.9
click at [447, 126] on input "checkbox" at bounding box center [445, 125] width 14 height 14
checkbox input "true"
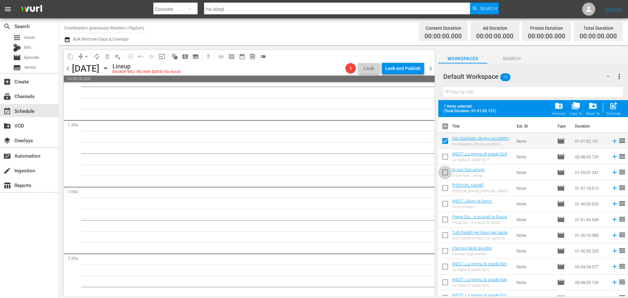
click at [445, 173] on input "checkbox" at bounding box center [445, 174] width 14 height 14
checkbox input "true"
click at [443, 145] on input "checkbox" at bounding box center [445, 142] width 14 height 14
checkbox input "false"
click at [447, 185] on input "checkbox" at bounding box center [445, 190] width 14 height 14
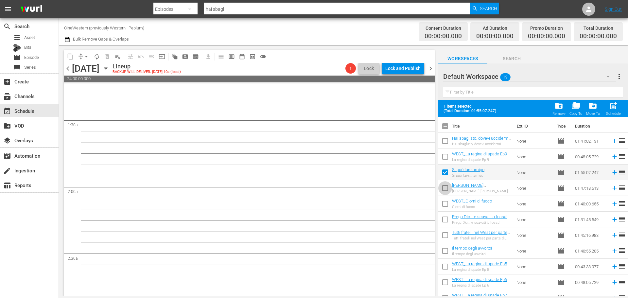
checkbox input "true"
click at [447, 200] on input "checkbox" at bounding box center [445, 205] width 14 height 14
checkbox input "true"
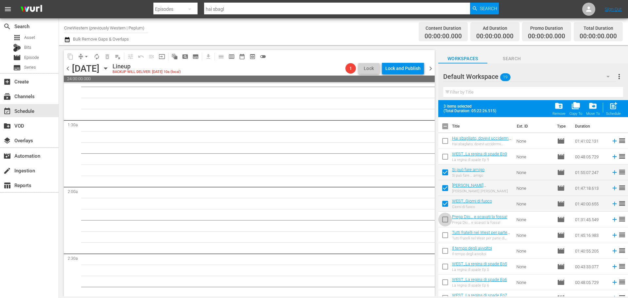
click at [449, 218] on input "checkbox" at bounding box center [445, 221] width 14 height 14
checkbox input "true"
click at [445, 231] on input "checkbox" at bounding box center [445, 237] width 14 height 14
checkbox input "true"
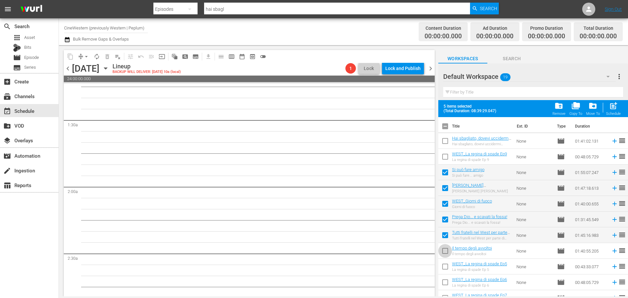
click at [443, 251] on input "checkbox" at bounding box center [445, 252] width 14 height 14
checkbox input "true"
click at [606, 111] on button "post_add Schedule" at bounding box center [613, 108] width 19 height 18
checkbox input "false"
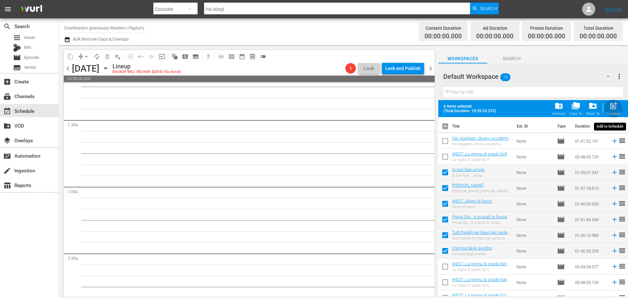
checkbox input "false"
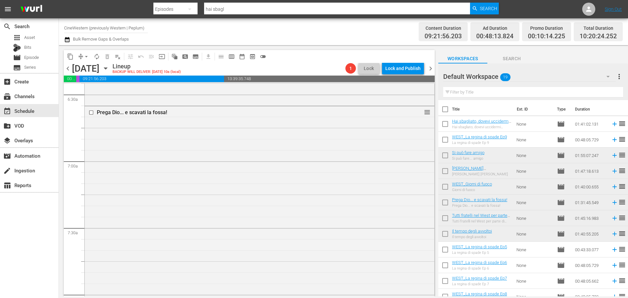
scroll to position [893, 0]
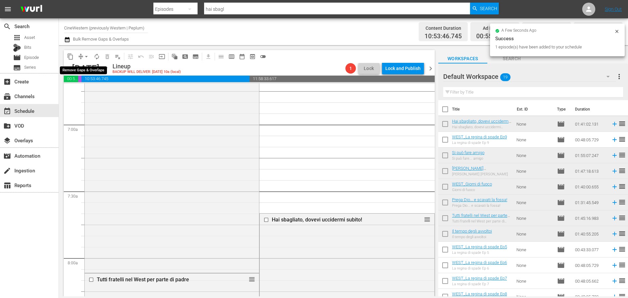
click at [87, 58] on span "arrow_drop_down" at bounding box center [86, 56] width 7 height 7
click at [88, 89] on li "Align to End of Previous Day" at bounding box center [86, 91] width 69 height 11
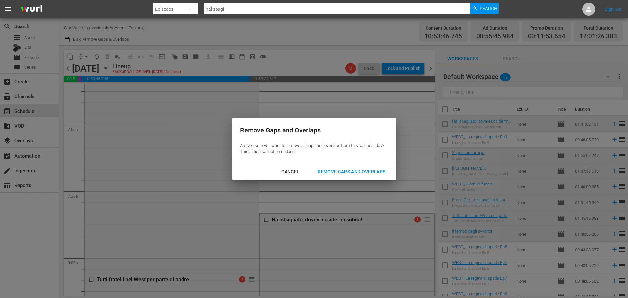
click at [330, 168] on div "Remove Gaps and Overlaps" at bounding box center [351, 172] width 78 height 8
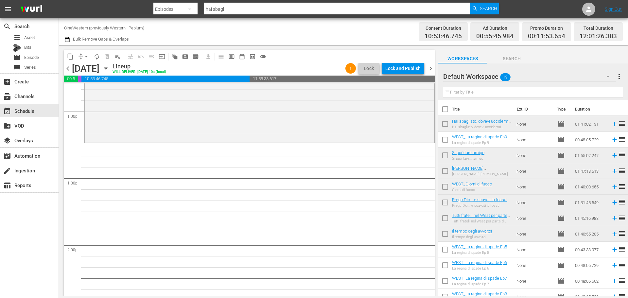
scroll to position [1431, 0]
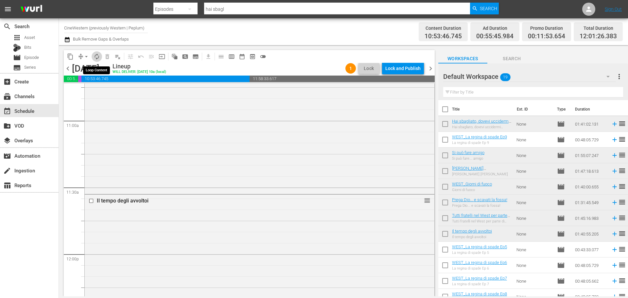
click at [94, 56] on span "autorenew_outlined" at bounding box center [97, 56] width 7 height 7
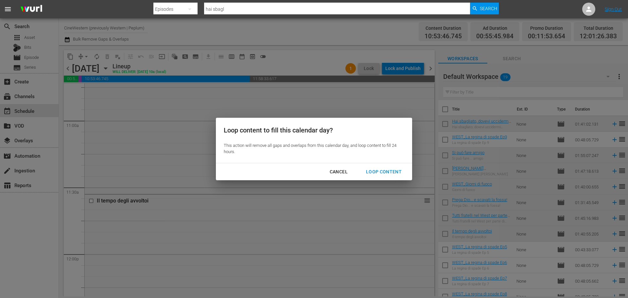
click at [393, 170] on div "Loop Content" at bounding box center [384, 172] width 46 height 8
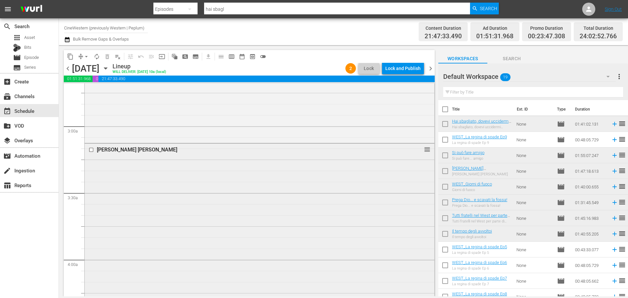
scroll to position [357, 0]
click at [433, 166] on div "Delete Event" at bounding box center [449, 168] width 52 height 9
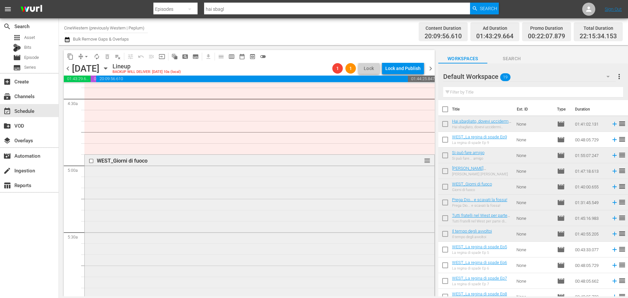
scroll to position [585, 0]
click at [438, 178] on div "Delete Event" at bounding box center [448, 179] width 52 height 9
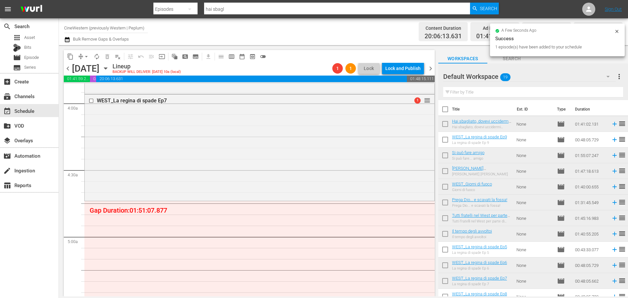
scroll to position [553, 0]
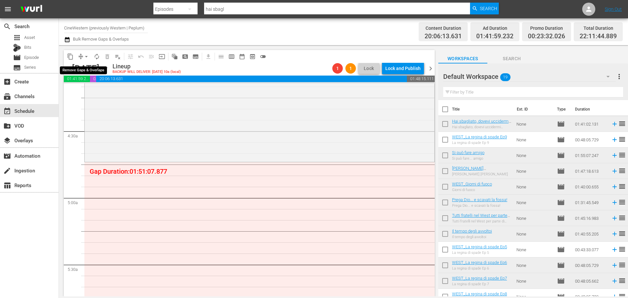
click at [84, 57] on span "arrow_drop_down" at bounding box center [86, 56] width 7 height 7
click at [93, 92] on li "Align to End of Previous Day" at bounding box center [86, 91] width 69 height 11
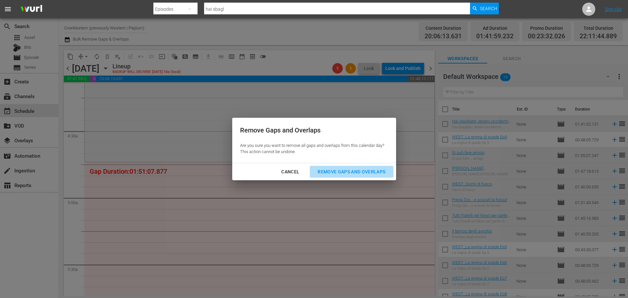
click at [352, 168] on div "Remove Gaps and Overlaps" at bounding box center [351, 172] width 78 height 8
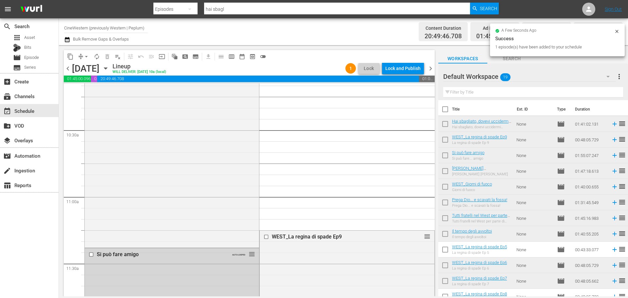
scroll to position [33, 0]
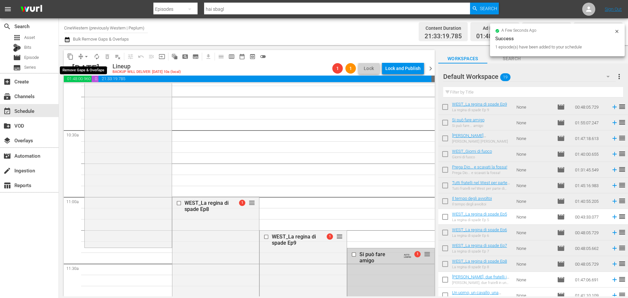
click at [86, 56] on span "arrow_drop_down" at bounding box center [86, 56] width 7 height 7
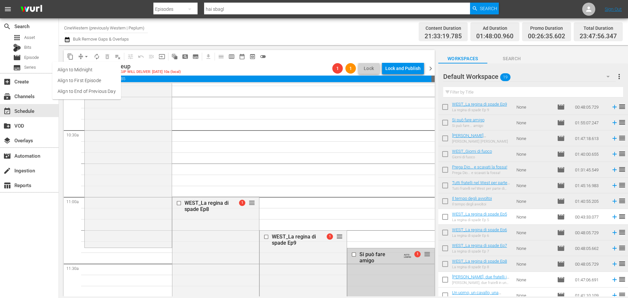
click at [88, 95] on li "Align to End of Previous Day" at bounding box center [86, 91] width 69 height 11
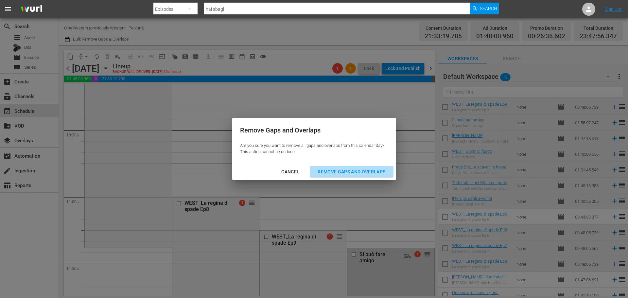
click at [343, 174] on div "Remove Gaps and Overlaps" at bounding box center [351, 172] width 78 height 8
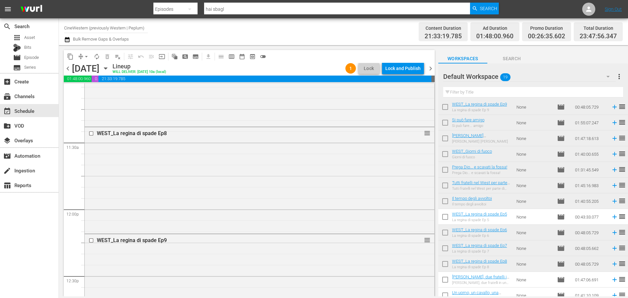
scroll to position [1424, 0]
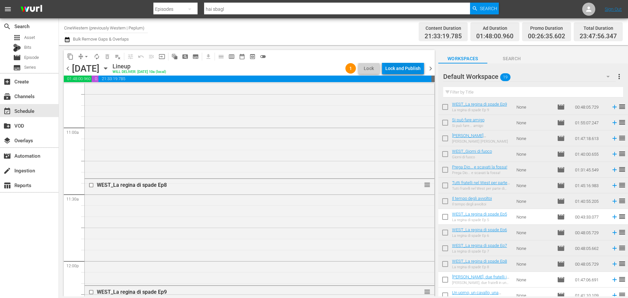
click at [397, 69] on div "Lock and Publish" at bounding box center [402, 68] width 35 height 12
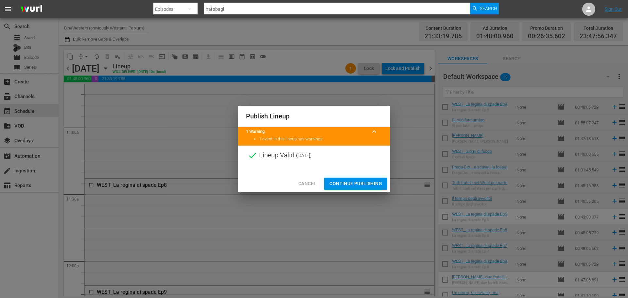
click at [374, 183] on span "Continue Publishing" at bounding box center [355, 184] width 53 height 8
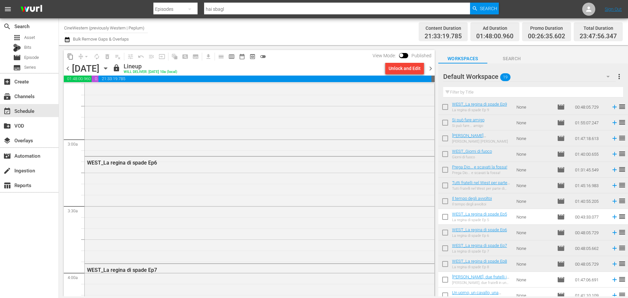
scroll to position [35, 0]
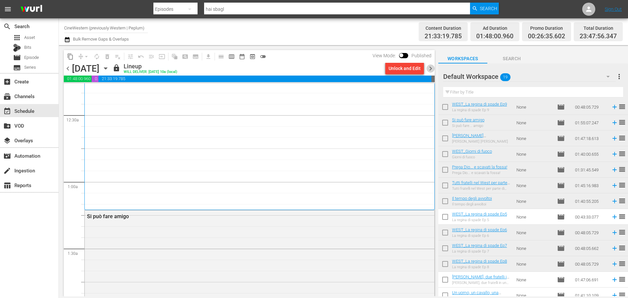
click at [429, 70] on span "chevron_right" at bounding box center [431, 68] width 8 height 8
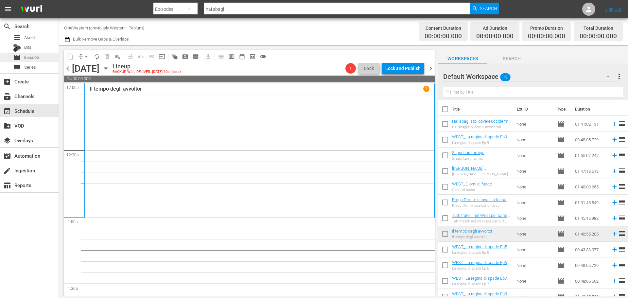
click at [44, 59] on div "movie Episode" at bounding box center [29, 57] width 59 height 9
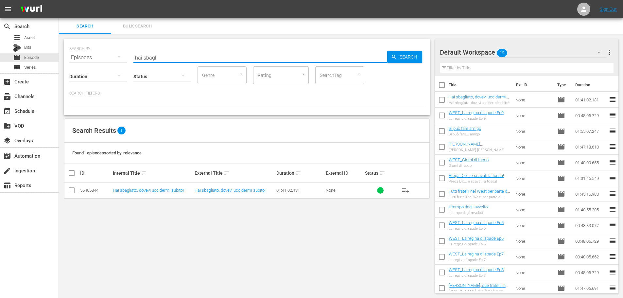
drag, startPoint x: 161, startPoint y: 56, endPoint x: 122, endPoint y: 63, distance: 39.6
click at [122, 63] on div "SEARCH BY Search By Episodes Search ID, Title, Description, Keywords, or Catego…" at bounding box center [247, 77] width 366 height 76
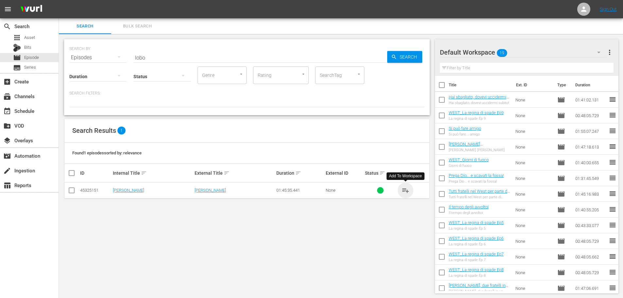
drag, startPoint x: 404, startPoint y: 192, endPoint x: 124, endPoint y: 77, distance: 302.4
click at [401, 190] on button "playlist_add" at bounding box center [406, 191] width 16 height 16
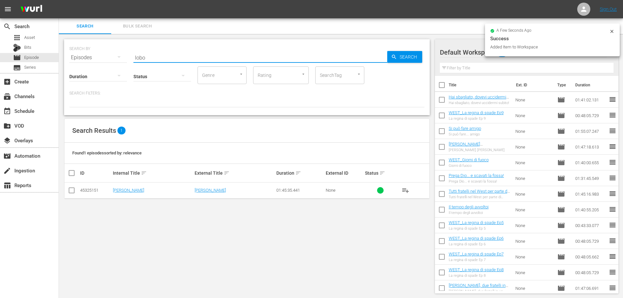
drag, startPoint x: 152, startPoint y: 51, endPoint x: 110, endPoint y: 57, distance: 42.2
click at [106, 62] on div "SEARCH BY Search By Episodes Search ID, Title, Description, Keywords, or Catego…" at bounding box center [247, 77] width 366 height 76
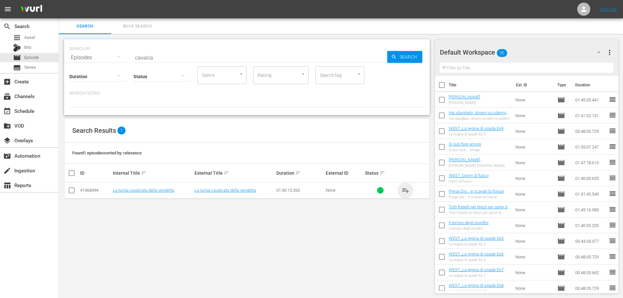
click at [402, 189] on span "playlist_add" at bounding box center [406, 190] width 8 height 8
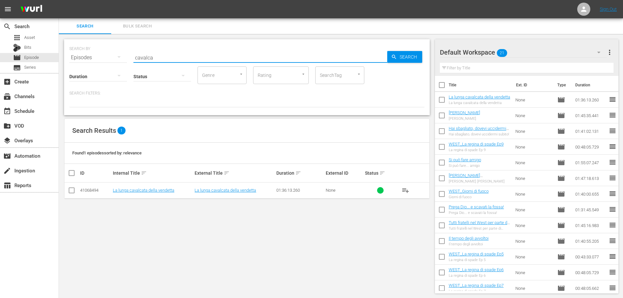
drag, startPoint x: 158, startPoint y: 56, endPoint x: 118, endPoint y: 54, distance: 39.3
click at [118, 54] on div "SEARCH BY Search By Episodes Search ID, Title, Description, Keywords, or Catego…" at bounding box center [246, 54] width 355 height 24
click at [405, 187] on span "playlist_add" at bounding box center [406, 190] width 8 height 8
drag, startPoint x: 145, startPoint y: 54, endPoint x: 125, endPoint y: 59, distance: 20.5
click at [125, 59] on div "SEARCH BY Search By Episodes Search ID, Title, Description, Keywords, or Catego…" at bounding box center [246, 54] width 355 height 24
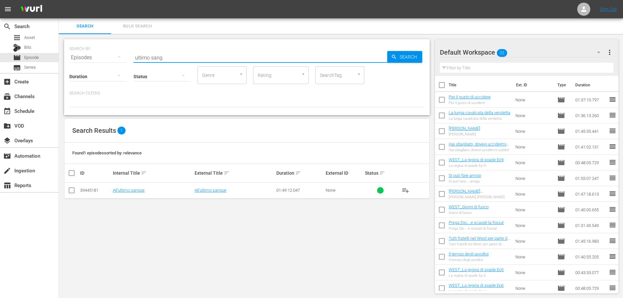
click at [406, 190] on span "playlist_add" at bounding box center [406, 190] width 8 height 8
drag, startPoint x: 164, startPoint y: 59, endPoint x: 116, endPoint y: 56, distance: 48.2
click at [116, 56] on div "SEARCH BY Search By Episodes Search ID, Title, Description, Keywords, or Catego…" at bounding box center [246, 54] width 355 height 24
click at [405, 188] on span "playlist_add" at bounding box center [406, 190] width 8 height 8
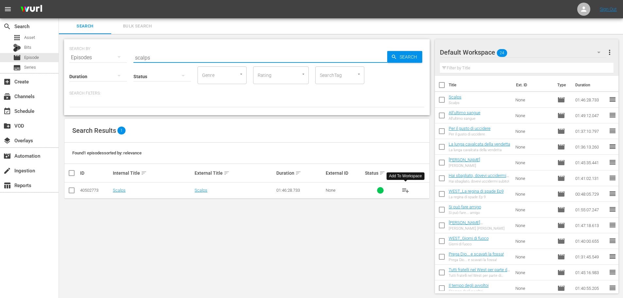
drag, startPoint x: 153, startPoint y: 55, endPoint x: 126, endPoint y: 58, distance: 27.2
click at [126, 58] on div "SEARCH BY Search By Episodes Search ID, Title, Description, Keywords, or Catego…" at bounding box center [246, 54] width 355 height 24
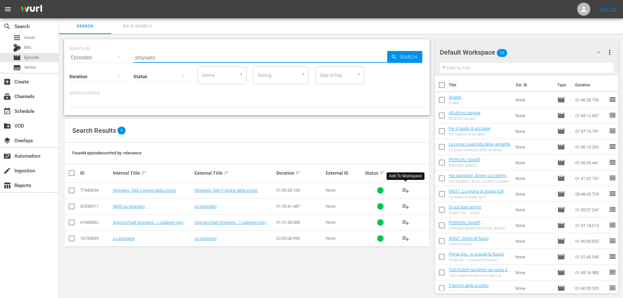
drag, startPoint x: 404, startPoint y: 189, endPoint x: 375, endPoint y: 166, distance: 36.6
click at [404, 189] on span "playlist_add" at bounding box center [406, 190] width 8 height 8
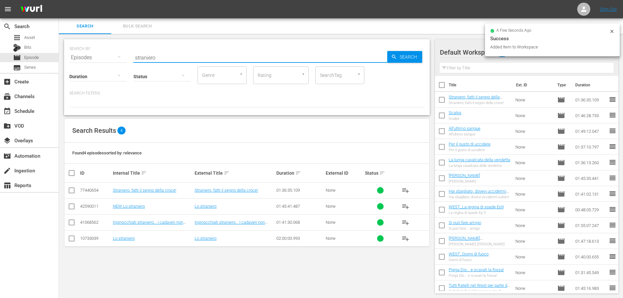
drag, startPoint x: 129, startPoint y: 54, endPoint x: 123, endPoint y: 56, distance: 6.5
click at [123, 56] on div "SEARCH BY Search By Episodes Search ID, Title, Description, Keywords, or Catego…" at bounding box center [246, 54] width 355 height 24
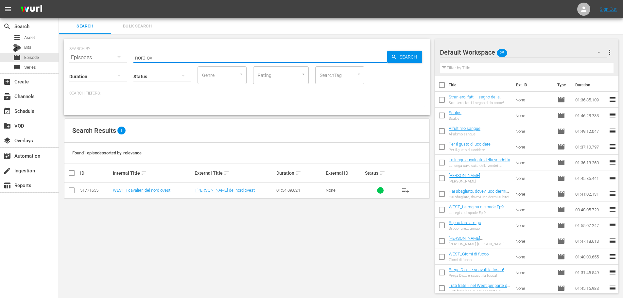
click at [404, 189] on span "playlist_add" at bounding box center [406, 190] width 8 height 8
drag, startPoint x: 169, startPoint y: 57, endPoint x: 108, endPoint y: 70, distance: 62.5
click at [108, 70] on div "SEARCH BY Search By Episodes Search ID, Title, Description, Keywords, or Catego…" at bounding box center [247, 77] width 366 height 76
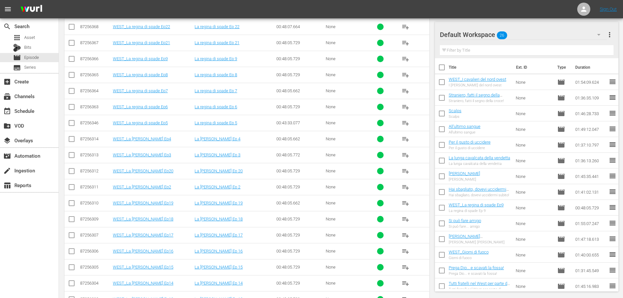
scroll to position [249, 0]
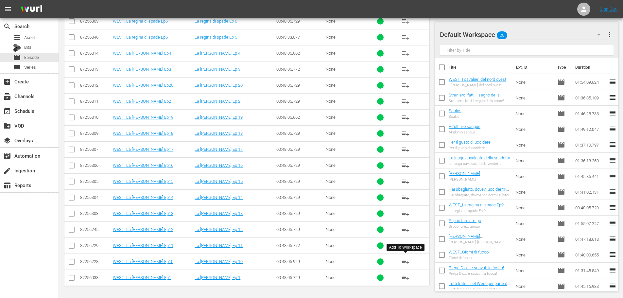
type input "spade"
click at [405, 261] on span "playlist_add" at bounding box center [406, 262] width 8 height 8
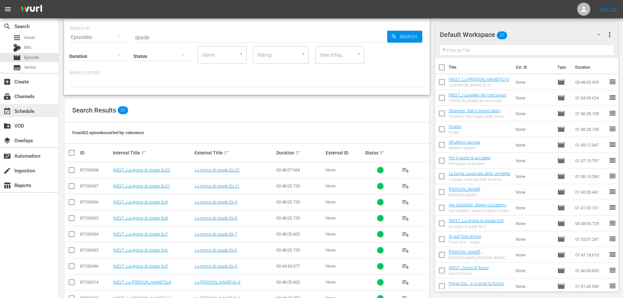
click at [29, 106] on div "event_available Schedule" at bounding box center [29, 110] width 59 height 13
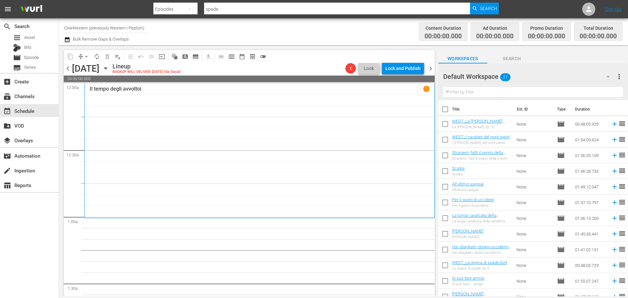
click at [445, 141] on input "checkbox" at bounding box center [445, 141] width 14 height 14
checkbox input "true"
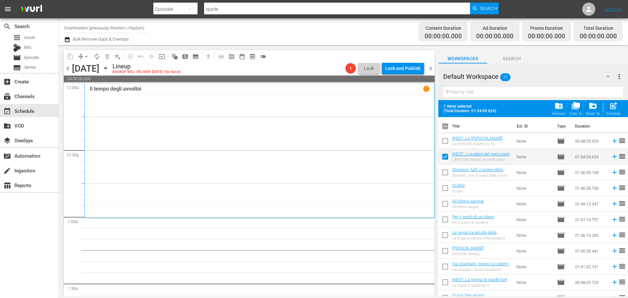
click at [445, 169] on input "checkbox" at bounding box center [445, 174] width 14 height 14
checkbox input "true"
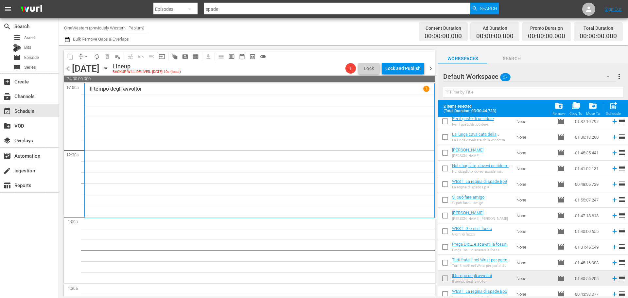
scroll to position [65, 0]
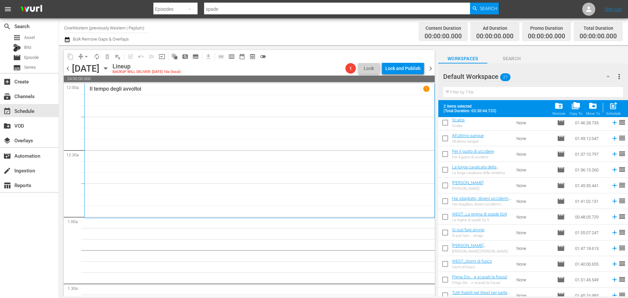
click at [443, 122] on input "checkbox" at bounding box center [445, 124] width 14 height 14
checkbox input "true"
click at [445, 139] on input "checkbox" at bounding box center [445, 140] width 14 height 14
checkbox input "true"
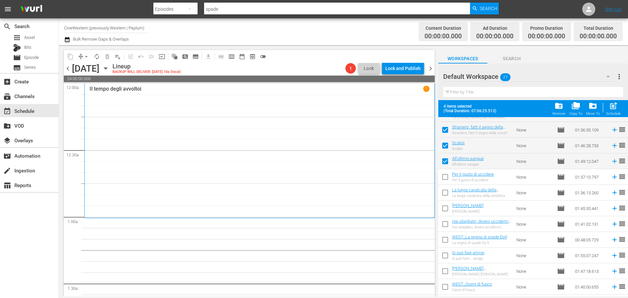
scroll to position [33, 0]
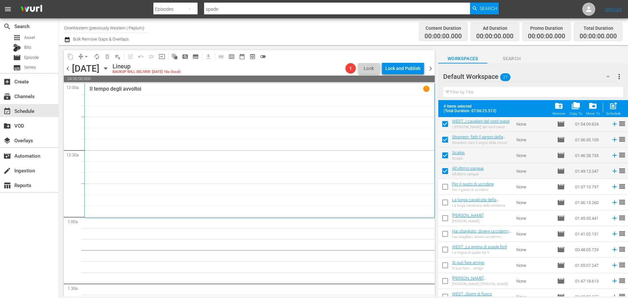
click at [442, 189] on input "checkbox" at bounding box center [445, 188] width 14 height 14
checkbox input "true"
click at [447, 199] on input "checkbox" at bounding box center [445, 204] width 14 height 14
checkbox input "true"
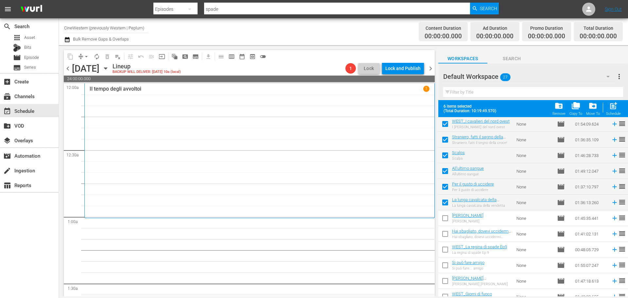
drag, startPoint x: 446, startPoint y: 216, endPoint x: 450, endPoint y: 207, distance: 9.9
click at [446, 216] on input "checkbox" at bounding box center [445, 220] width 14 height 14
checkbox input "true"
click at [611, 107] on span "post_add" at bounding box center [613, 105] width 9 height 9
checkbox input "false"
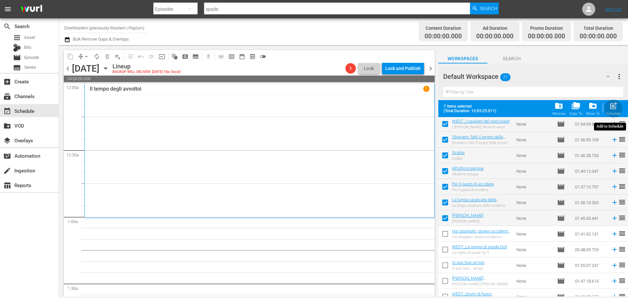
checkbox input "false"
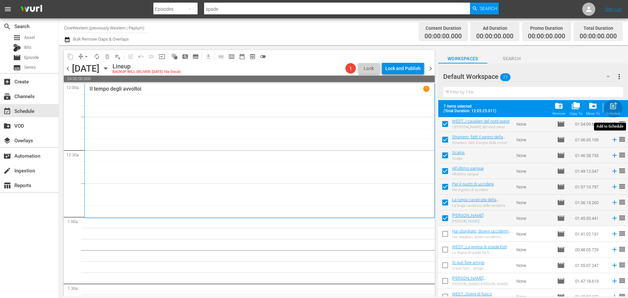
checkbox input "false"
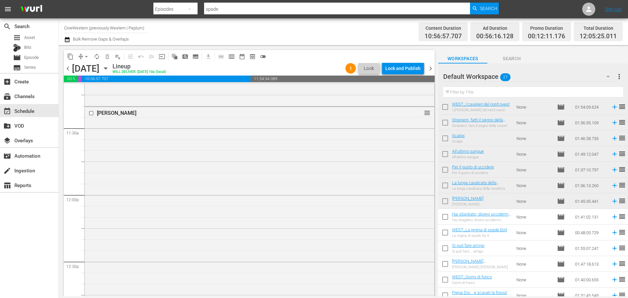
scroll to position [1474, 0]
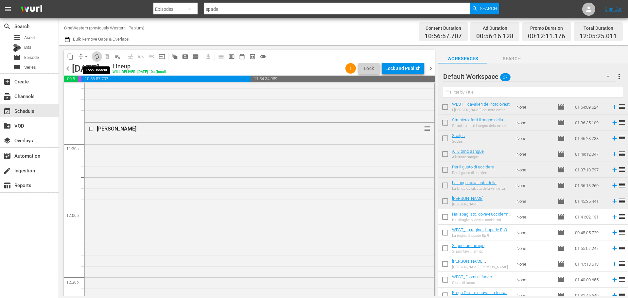
click at [94, 56] on span "autorenew_outlined" at bounding box center [97, 56] width 7 height 7
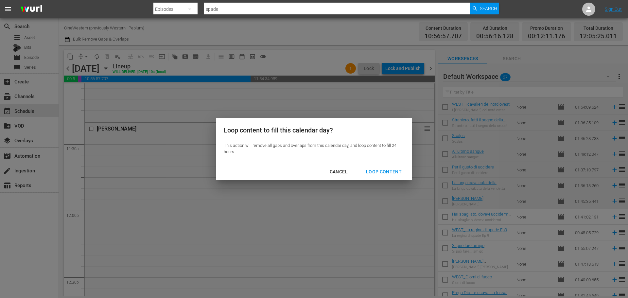
click at [379, 171] on div "Loop Content" at bounding box center [384, 172] width 46 height 8
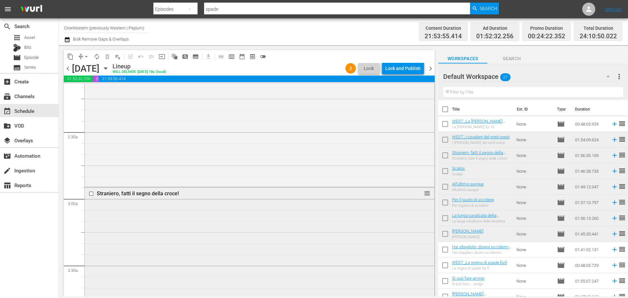
scroll to position [294, 0]
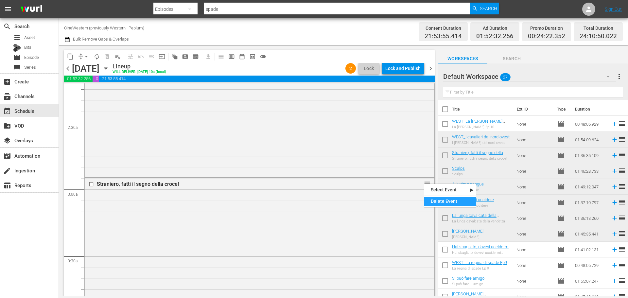
click at [431, 200] on div "Delete Event" at bounding box center [450, 201] width 52 height 9
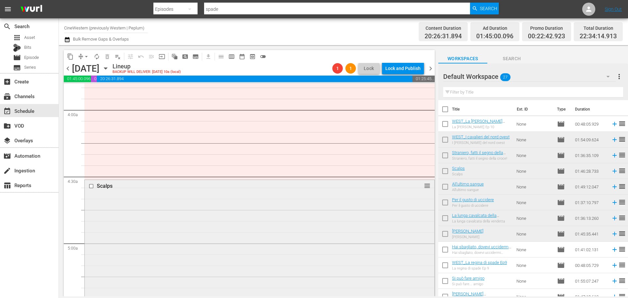
scroll to position [556, 0]
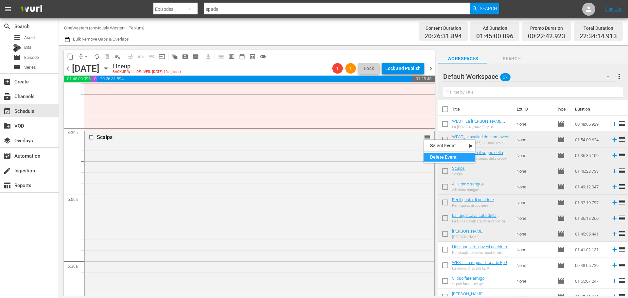
click at [434, 155] on div "Delete Event" at bounding box center [450, 157] width 52 height 9
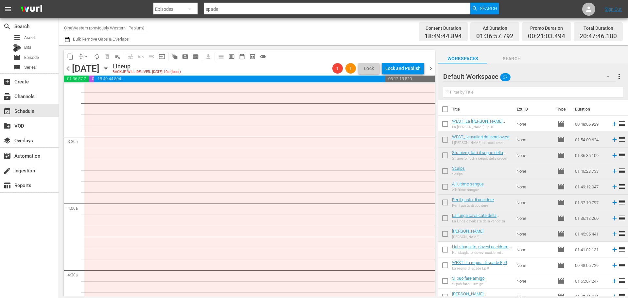
scroll to position [370, 0]
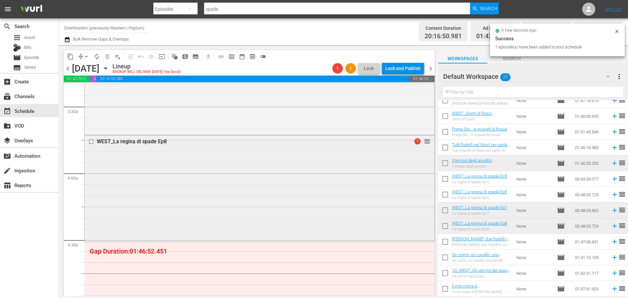
scroll to position [523, 0]
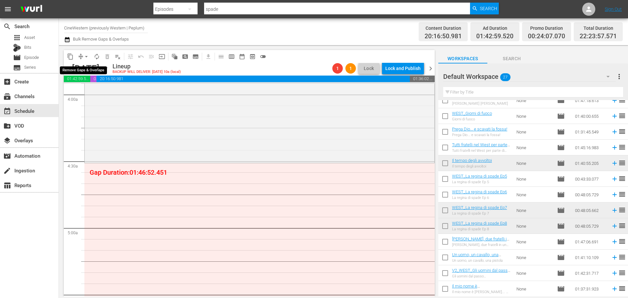
click at [86, 57] on span "arrow_drop_down" at bounding box center [86, 56] width 7 height 7
click at [99, 91] on li "Align to End of Previous Day" at bounding box center [86, 91] width 69 height 11
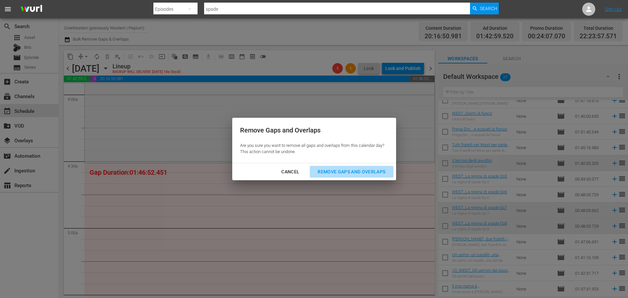
click at [370, 174] on div "Remove Gaps and Overlaps" at bounding box center [351, 172] width 78 height 8
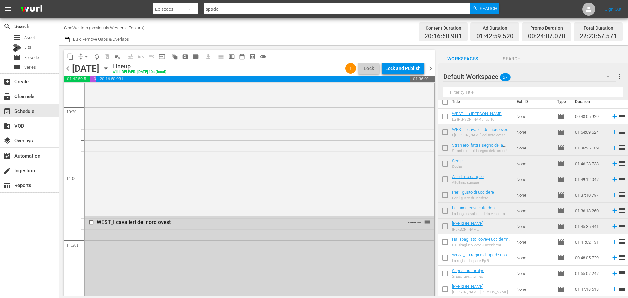
scroll to position [0, 0]
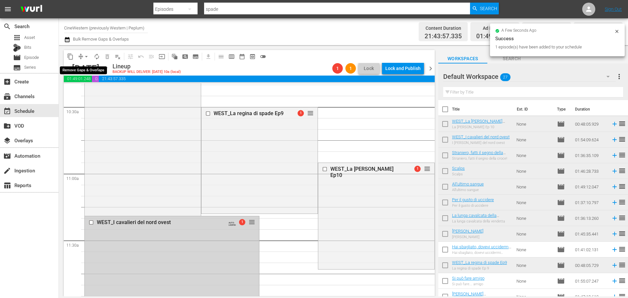
click at [86, 57] on span "arrow_drop_down" at bounding box center [86, 56] width 7 height 7
click at [99, 94] on li "Align to End of Previous Day" at bounding box center [86, 91] width 69 height 11
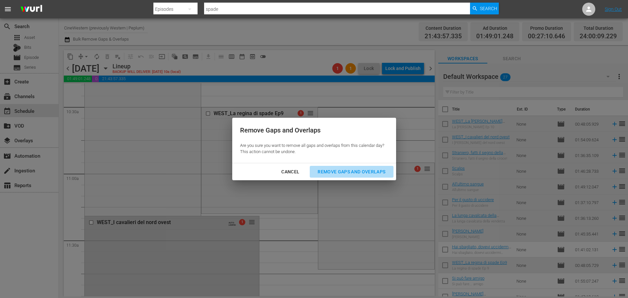
click at [362, 175] on div "Remove Gaps and Overlaps" at bounding box center [351, 172] width 78 height 8
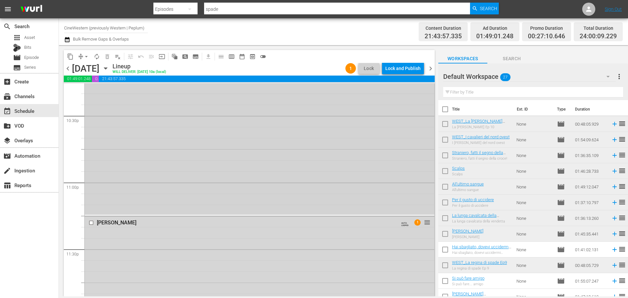
scroll to position [2961, 0]
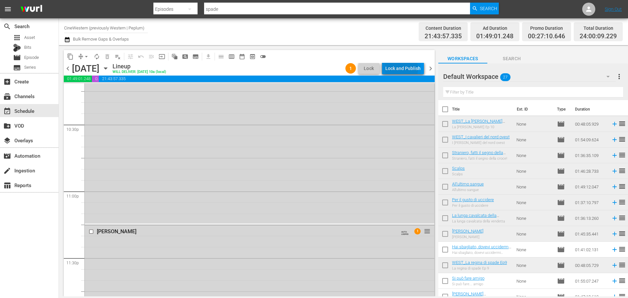
click at [401, 69] on div "Lock and Publish" at bounding box center [402, 68] width 35 height 12
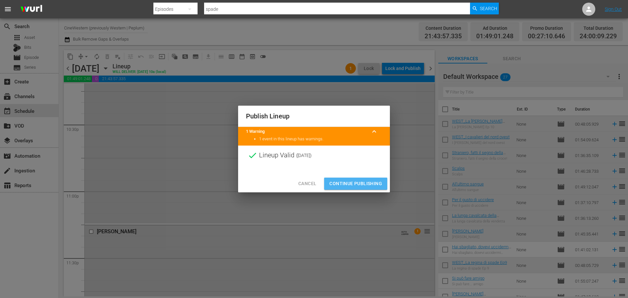
click at [375, 183] on span "Continue Publishing" at bounding box center [355, 184] width 53 height 8
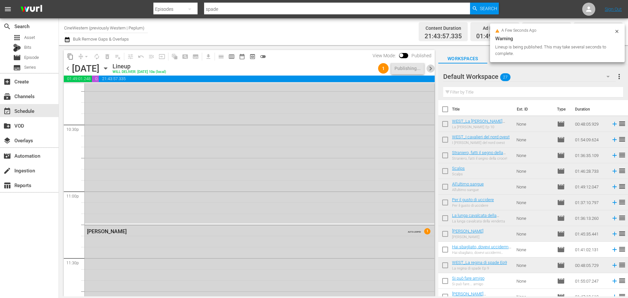
click at [430, 66] on span "chevron_right" at bounding box center [431, 68] width 8 height 8
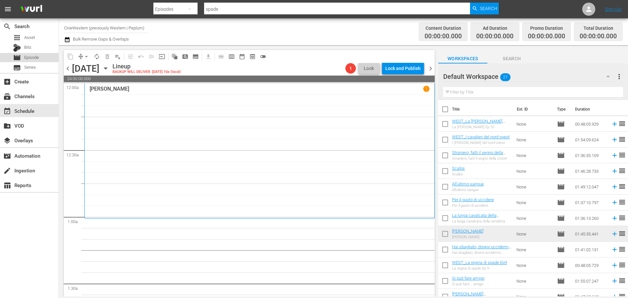
click at [39, 58] on span "Episode" at bounding box center [31, 57] width 15 height 7
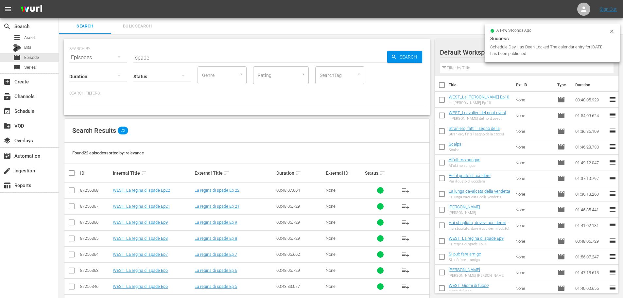
click at [115, 61] on div "SEARCH BY Search By Episodes Search ID, Title, Description, Keywords, or Catego…" at bounding box center [247, 77] width 366 height 76
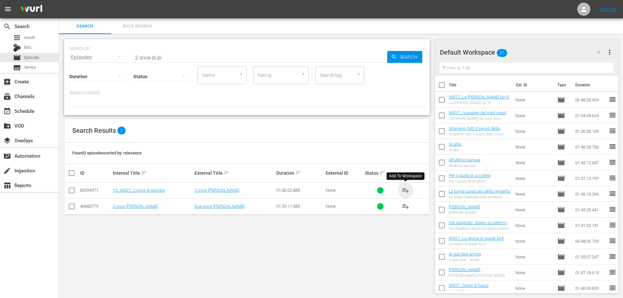
click at [405, 189] on span "playlist_add" at bounding box center [406, 190] width 8 height 8
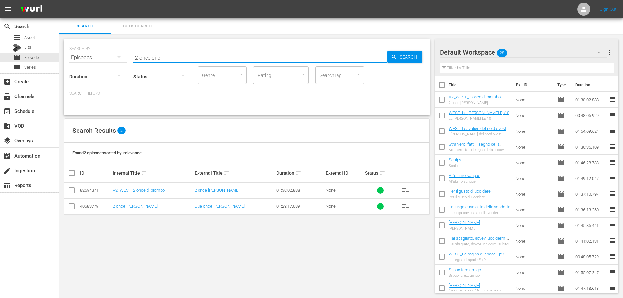
drag, startPoint x: 109, startPoint y: 60, endPoint x: 103, endPoint y: 61, distance: 6.0
click at [103, 61] on div "SEARCH BY Search By Episodes Search ID, Title, Description, Keywords, or Catego…" at bounding box center [247, 77] width 366 height 76
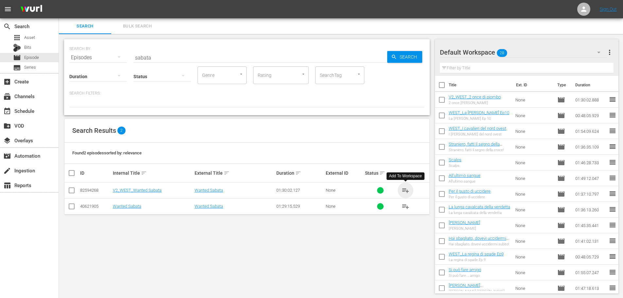
drag, startPoint x: 405, startPoint y: 189, endPoint x: 394, endPoint y: 180, distance: 13.7
click at [405, 189] on span "playlist_add" at bounding box center [406, 190] width 8 height 8
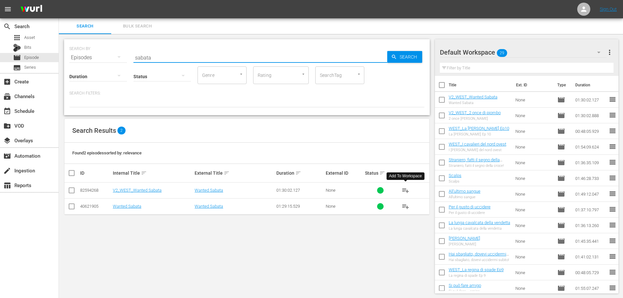
drag, startPoint x: 144, startPoint y: 56, endPoint x: 89, endPoint y: 65, distance: 55.8
click at [89, 65] on div "SEARCH BY Search By Episodes Search ID, Title, Description, Keywords, or Catego…" at bounding box center [247, 77] width 366 height 76
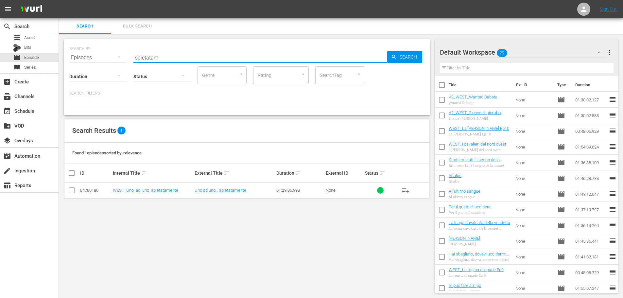
click at [405, 190] on span "playlist_add" at bounding box center [406, 190] width 8 height 8
drag, startPoint x: 162, startPoint y: 58, endPoint x: 126, endPoint y: 59, distance: 35.3
click at [126, 59] on div "SEARCH BY Search By Episodes Search ID, Title, Description, Keywords, or Catego…" at bounding box center [246, 54] width 355 height 24
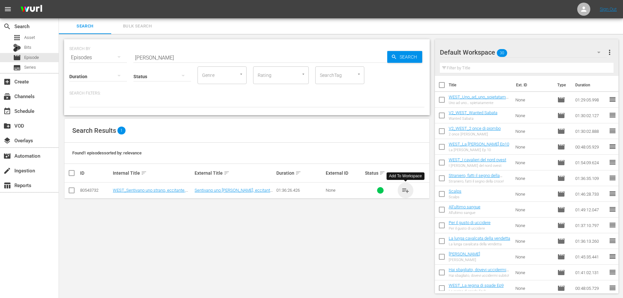
click at [402, 189] on span "playlist_add" at bounding box center [406, 190] width 8 height 8
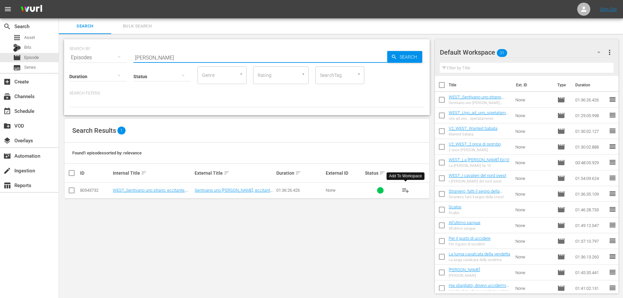
drag, startPoint x: 169, startPoint y: 57, endPoint x: 96, endPoint y: 70, distance: 74.7
click at [95, 67] on div "SEARCH BY Search By Episodes Search ID, Title, Description, Keywords, or Catego…" at bounding box center [247, 77] width 366 height 76
drag, startPoint x: 408, startPoint y: 193, endPoint x: 299, endPoint y: 133, distance: 123.8
click at [405, 192] on span "playlist_add" at bounding box center [406, 190] width 8 height 8
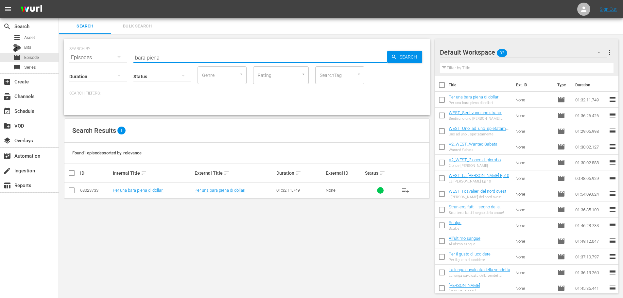
drag, startPoint x: 161, startPoint y: 53, endPoint x: 119, endPoint y: 57, distance: 42.1
click at [119, 57] on div "SEARCH BY Search By Episodes Search ID, Title, Description, Keywords, or Catego…" at bounding box center [246, 54] width 355 height 24
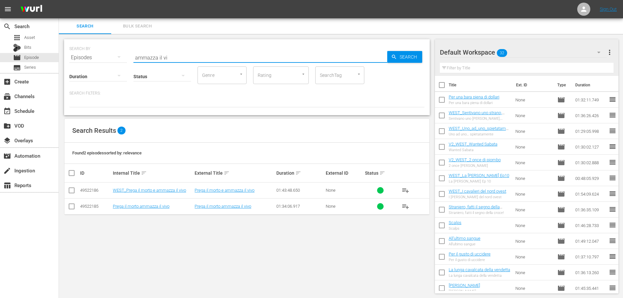
click at [404, 188] on span "playlist_add" at bounding box center [406, 190] width 8 height 8
drag, startPoint x: 155, startPoint y: 56, endPoint x: 124, endPoint y: 56, distance: 31.7
click at [124, 56] on div "SEARCH BY Search By Episodes Search ID, Title, Description, Keywords, or Catego…" at bounding box center [246, 54] width 355 height 24
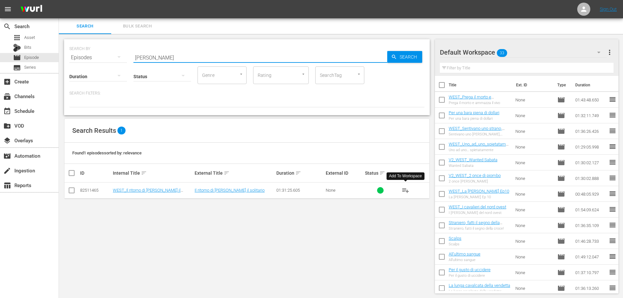
click at [406, 190] on span "playlist_add" at bounding box center [406, 190] width 8 height 8
drag, startPoint x: 153, startPoint y: 55, endPoint x: 103, endPoint y: 63, distance: 50.3
click at [103, 63] on div "SEARCH BY Search By Episodes Search ID, Title, Description, Keywords, or Catego…" at bounding box center [247, 77] width 366 height 76
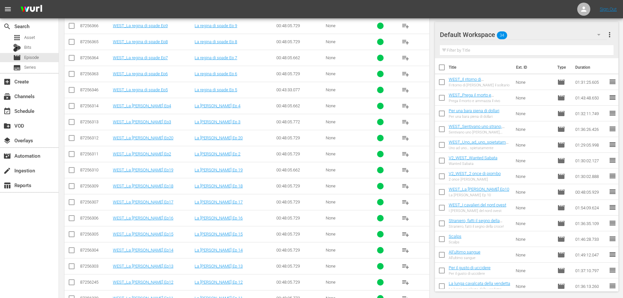
scroll to position [229, 0]
type input "spade"
click at [409, 265] on span "playlist_add" at bounding box center [406, 266] width 8 height 8
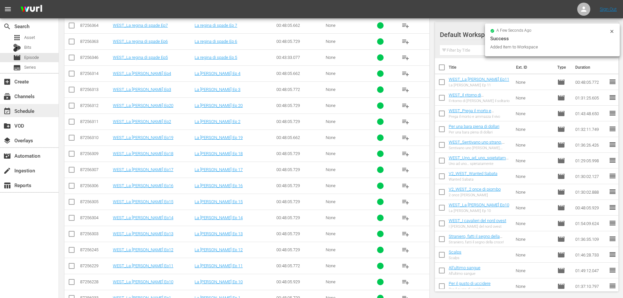
click at [40, 116] on div "event_available Schedule" at bounding box center [29, 110] width 59 height 13
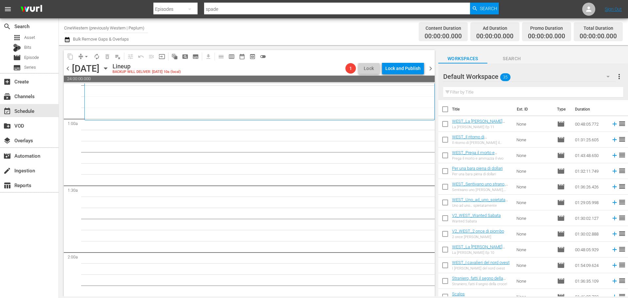
scroll to position [65, 0]
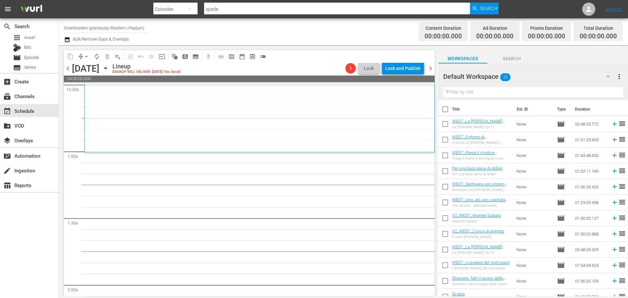
click at [443, 142] on input "checkbox" at bounding box center [445, 141] width 14 height 14
checkbox input "true"
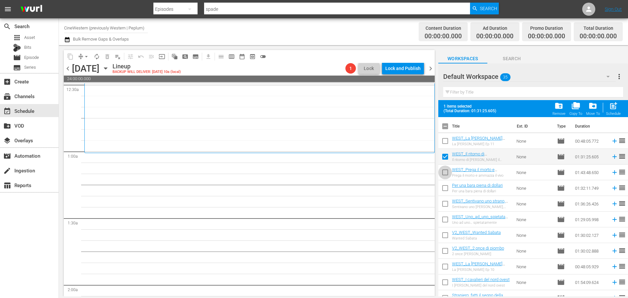
click at [443, 170] on input "checkbox" at bounding box center [445, 174] width 14 height 14
checkbox input "true"
click at [447, 189] on input "checkbox" at bounding box center [445, 190] width 14 height 14
checkbox input "true"
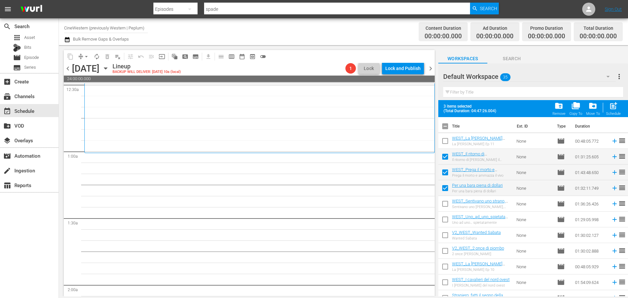
click at [448, 205] on input "checkbox" at bounding box center [445, 205] width 14 height 14
checkbox input "true"
click at [445, 220] on input "checkbox" at bounding box center [445, 221] width 14 height 14
checkbox input "true"
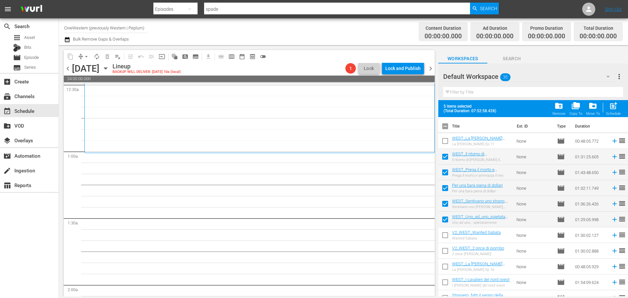
click at [446, 231] on input "checkbox" at bounding box center [445, 237] width 14 height 14
checkbox input "true"
click at [444, 248] on input "checkbox" at bounding box center [445, 252] width 14 height 14
checkbox input "true"
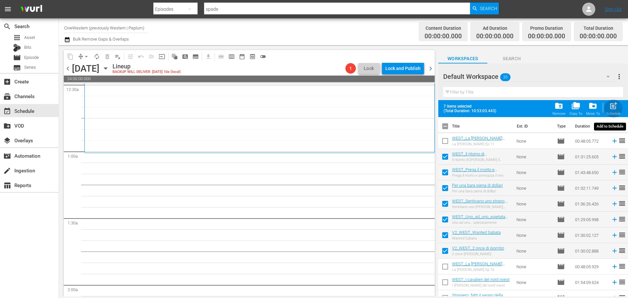
click at [618, 111] on div "post_add Schedule" at bounding box center [613, 108] width 15 height 14
checkbox input "false"
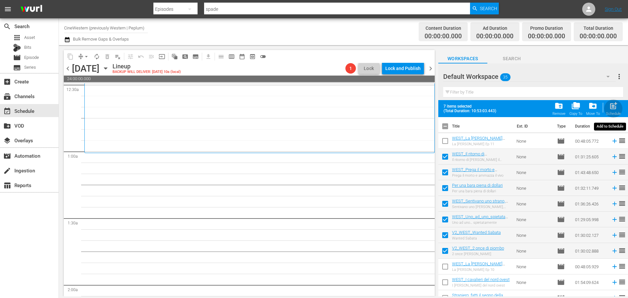
checkbox input "false"
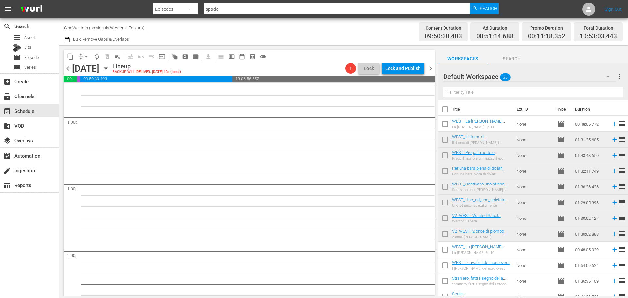
scroll to position [1505, 0]
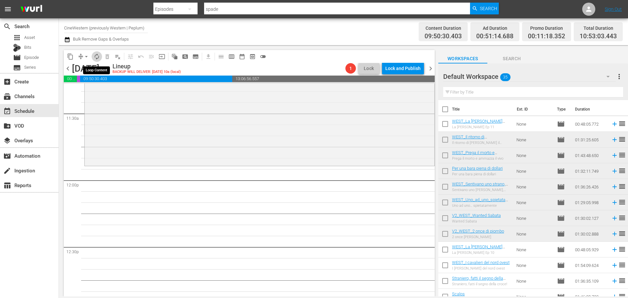
click at [94, 57] on span "autorenew_outlined" at bounding box center [97, 56] width 7 height 7
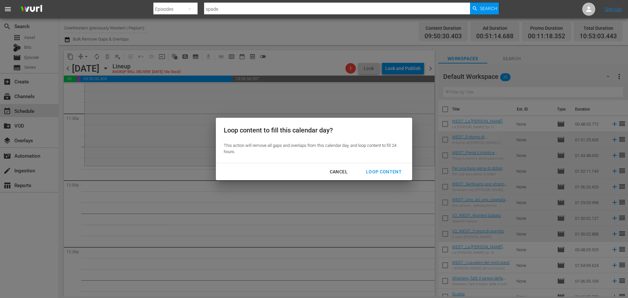
click at [393, 166] on button "Loop Content" at bounding box center [383, 172] width 51 height 12
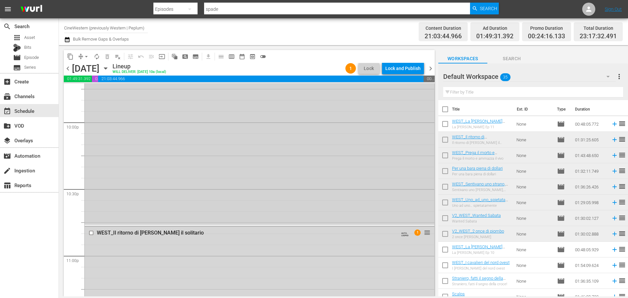
scroll to position [2932, 0]
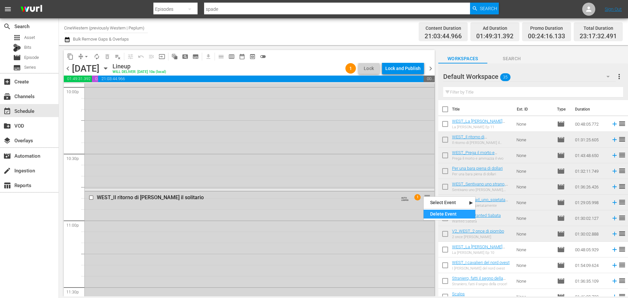
click at [433, 211] on div "Delete Event" at bounding box center [450, 214] width 52 height 9
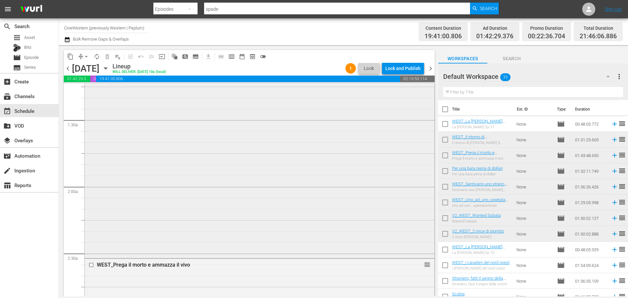
scroll to position [229, 0]
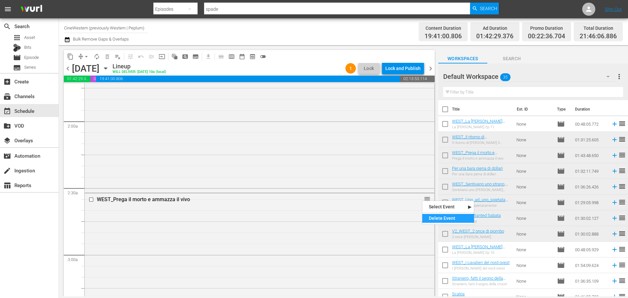
click at [444, 220] on div "Delete Event" at bounding box center [448, 218] width 52 height 9
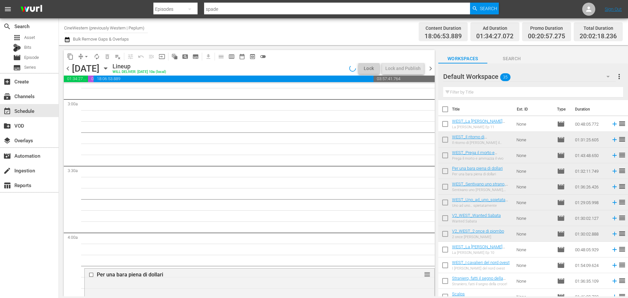
scroll to position [425, 0]
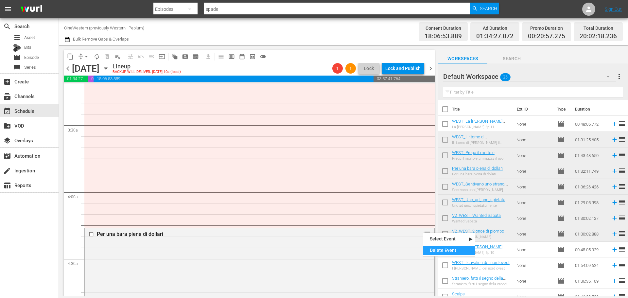
click at [437, 249] on div "Delete Event" at bounding box center [449, 250] width 52 height 9
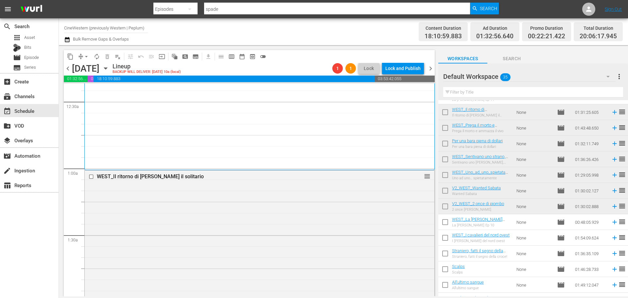
scroll to position [0, 0]
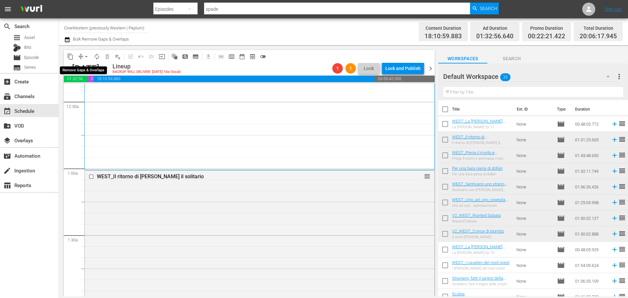
click at [87, 55] on span "arrow_drop_down" at bounding box center [86, 56] width 7 height 7
click at [90, 95] on li "Align to End of Previous Day" at bounding box center [86, 91] width 69 height 11
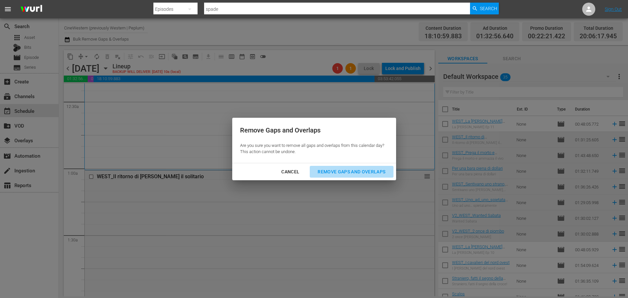
click at [373, 173] on div "Remove Gaps and Overlaps" at bounding box center [351, 172] width 78 height 8
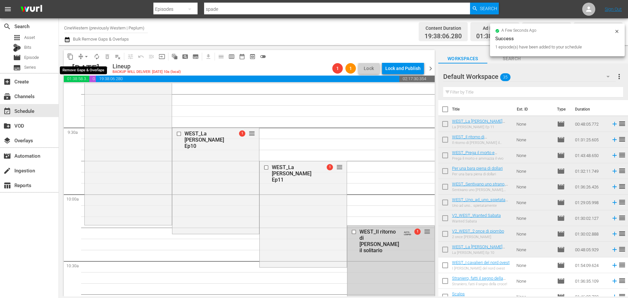
click at [85, 57] on span "arrow_drop_down" at bounding box center [86, 56] width 7 height 7
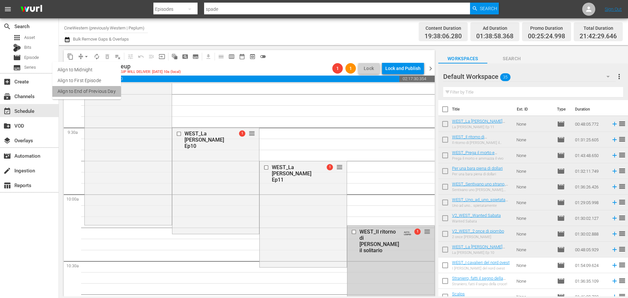
click at [86, 96] on li "Align to End of Previous Day" at bounding box center [86, 91] width 69 height 11
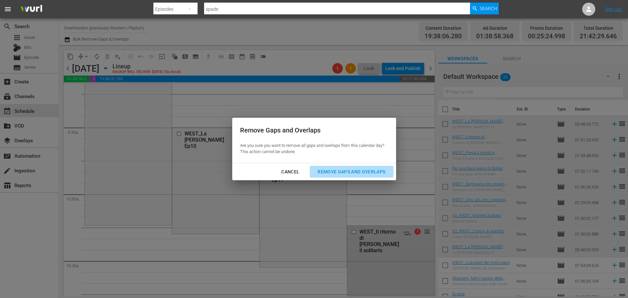
click at [363, 171] on div "Remove Gaps and Overlaps" at bounding box center [351, 172] width 78 height 8
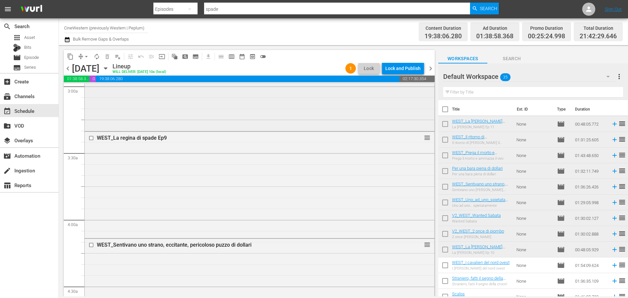
scroll to position [430, 0]
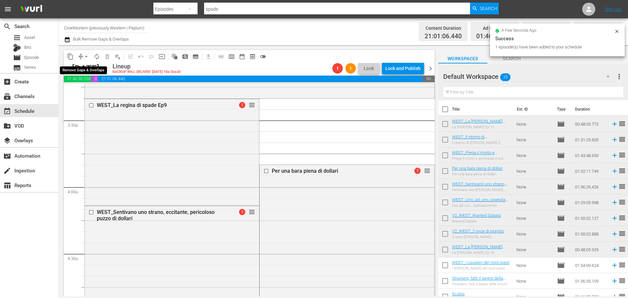
click at [86, 56] on span "arrow_drop_down" at bounding box center [86, 56] width 7 height 7
click at [86, 93] on li "Align to End of Previous Day" at bounding box center [86, 91] width 69 height 11
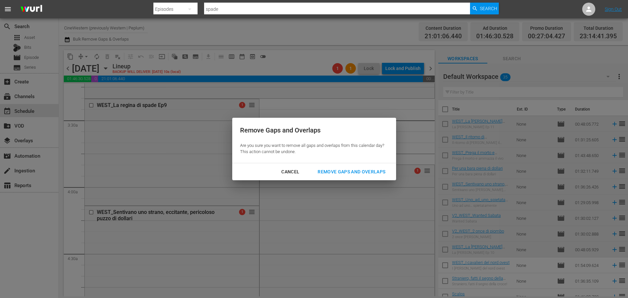
click at [344, 171] on div "Remove Gaps and Overlaps" at bounding box center [351, 172] width 78 height 8
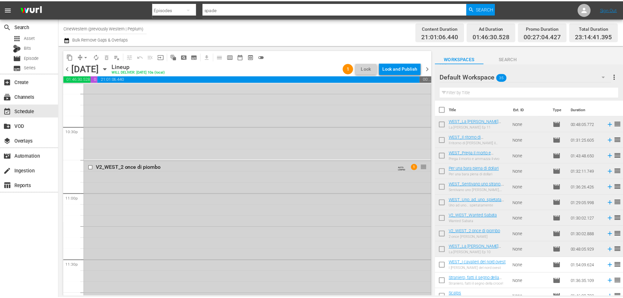
scroll to position [3024, 0]
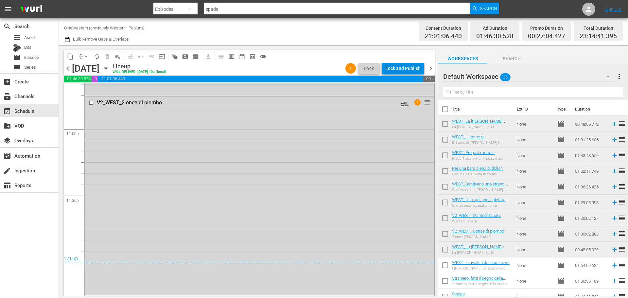
click at [405, 66] on div "Lock and Publish" at bounding box center [402, 68] width 35 height 12
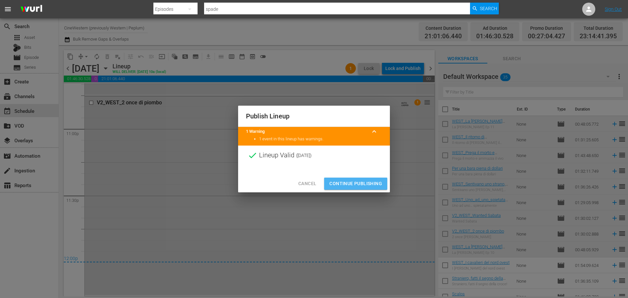
click at [376, 179] on button "Continue Publishing" at bounding box center [355, 184] width 63 height 12
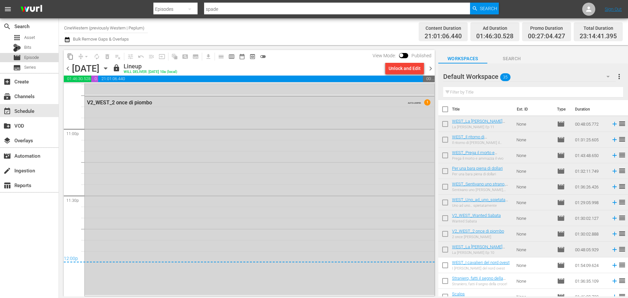
click at [33, 61] on div "movie Episode" at bounding box center [26, 57] width 26 height 9
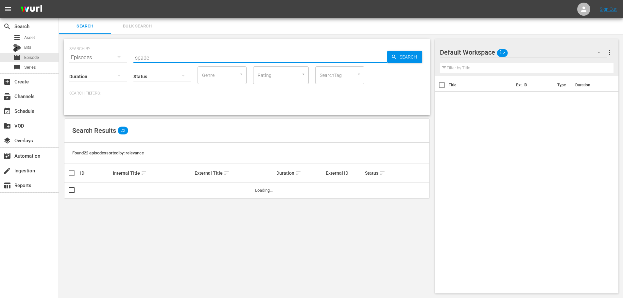
drag, startPoint x: 196, startPoint y: 62, endPoint x: 92, endPoint y: 59, distance: 104.1
click at [92, 59] on div "SEARCH BY Search By Episodes Search ID, Title, Description, Keywords, or Catego…" at bounding box center [246, 54] width 355 height 24
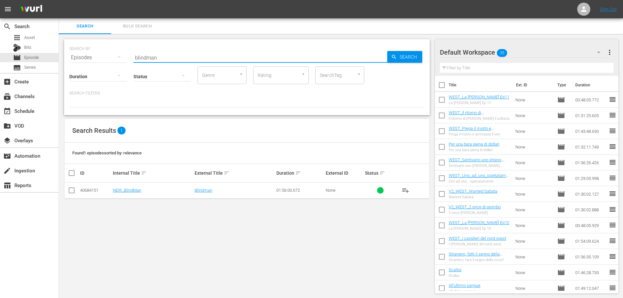
type input "blindman"
drag, startPoint x: 406, startPoint y: 191, endPoint x: 348, endPoint y: 164, distance: 63.5
click at [406, 191] on span "playlist_add" at bounding box center [406, 190] width 8 height 8
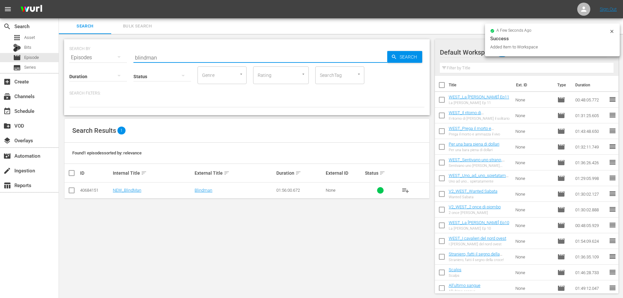
drag, startPoint x: 172, startPoint y: 55, endPoint x: 110, endPoint y: 67, distance: 63.1
click at [110, 67] on div "SEARCH BY Search By Episodes Search ID, Title, Description, Keywords, or Catego…" at bounding box center [247, 77] width 366 height 76
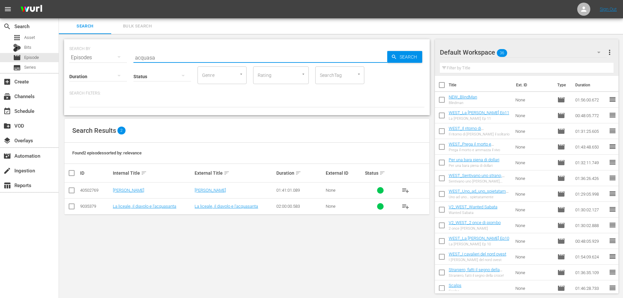
click at [408, 189] on button "playlist_add" at bounding box center [406, 191] width 16 height 16
drag, startPoint x: 162, startPoint y: 57, endPoint x: 128, endPoint y: 71, distance: 36.8
click at [128, 71] on div "SEARCH BY Search By Episodes Search ID, Title, Description, Keywords, or Catego…" at bounding box center [247, 77] width 366 height 76
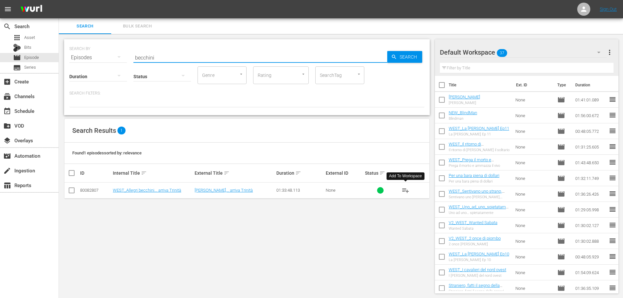
click at [403, 191] on span "playlist_add" at bounding box center [406, 190] width 8 height 8
drag, startPoint x: 161, startPoint y: 54, endPoint x: 106, endPoint y: 66, distance: 56.2
click at [106, 66] on div "SEARCH BY Search By Episodes Search ID, Title, Description, Keywords, or Catego…" at bounding box center [247, 77] width 366 height 76
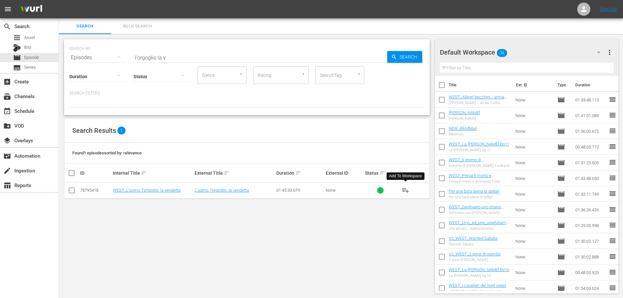
click at [408, 194] on button "playlist_add" at bounding box center [406, 191] width 16 height 16
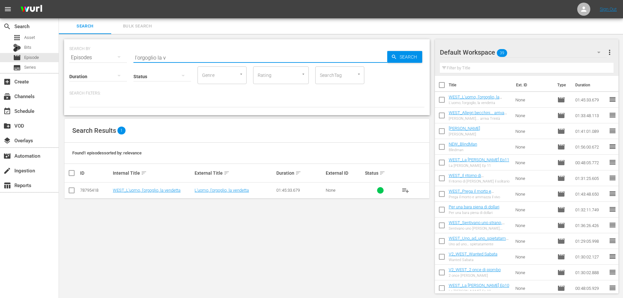
drag, startPoint x: 170, startPoint y: 55, endPoint x: 132, endPoint y: 62, distance: 38.6
click at [132, 62] on div "SEARCH BY Search By Episodes Search ID, Title, Description, Keywords, or Catego…" at bounding box center [246, 54] width 355 height 24
click at [408, 193] on span "playlist_add" at bounding box center [406, 190] width 8 height 8
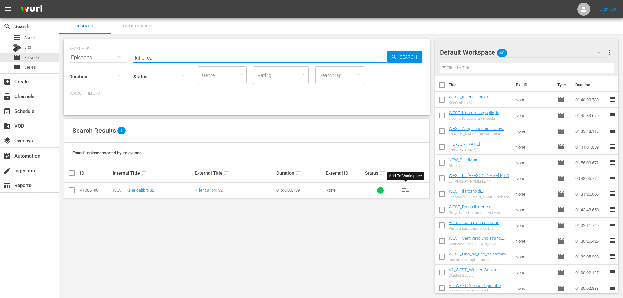
drag, startPoint x: 165, startPoint y: 54, endPoint x: 118, endPoint y: 59, distance: 47.4
click at [118, 59] on div "SEARCH BY Search By Episodes Search ID, Title, Description, Keywords, or Catego…" at bounding box center [246, 54] width 355 height 24
click at [411, 189] on button "playlist_add" at bounding box center [406, 191] width 16 height 16
drag, startPoint x: 156, startPoint y: 56, endPoint x: 114, endPoint y: 61, distance: 41.8
click at [114, 61] on div "SEARCH BY Search By Episodes Search ID, Title, Description, Keywords, or Catego…" at bounding box center [247, 77] width 366 height 76
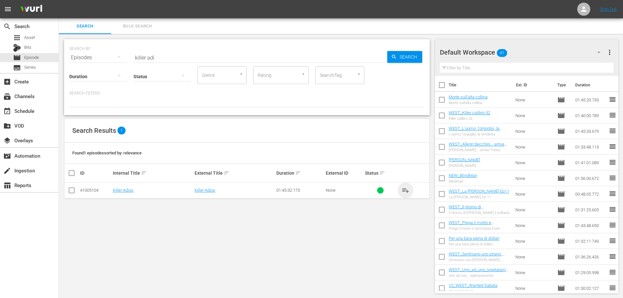
drag, startPoint x: 406, startPoint y: 190, endPoint x: 266, endPoint y: 89, distance: 173.4
click at [406, 190] on span "playlist_add" at bounding box center [406, 190] width 8 height 8
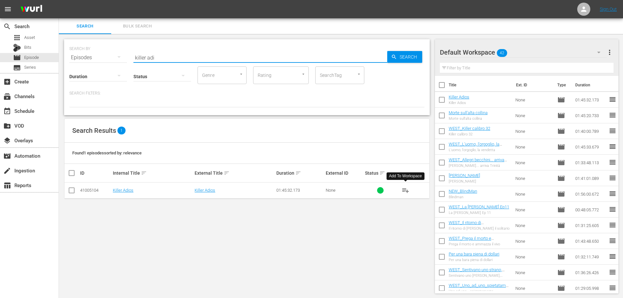
drag, startPoint x: 152, startPoint y: 57, endPoint x: 123, endPoint y: 67, distance: 30.9
click at [123, 67] on div "SEARCH BY Search By Episodes Search ID, Title, Description, Keywords, or Catego…" at bounding box center [247, 77] width 366 height 76
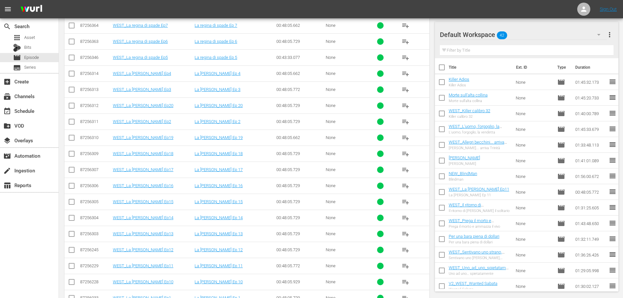
scroll to position [249, 0]
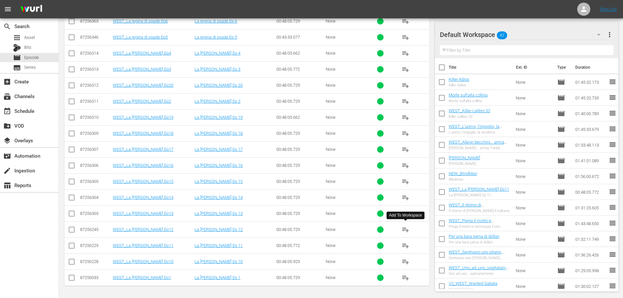
type input "spade"
click at [408, 231] on span "playlist_add" at bounding box center [406, 230] width 8 height 8
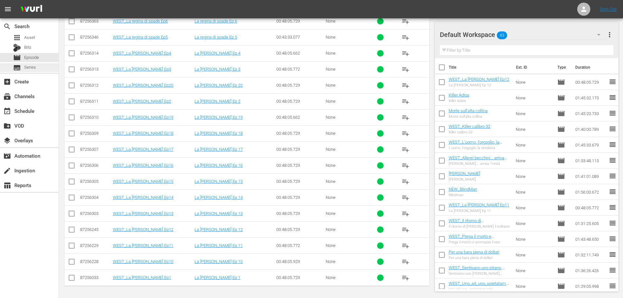
scroll to position [53, 0]
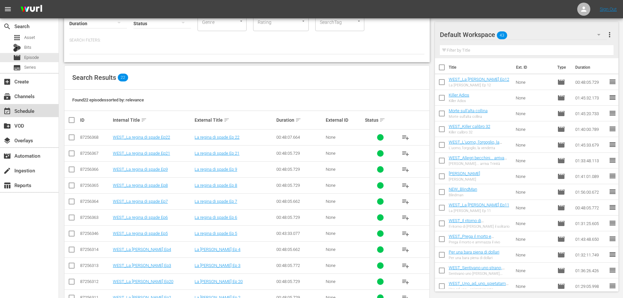
click at [47, 106] on div "event_available Schedule" at bounding box center [29, 110] width 59 height 13
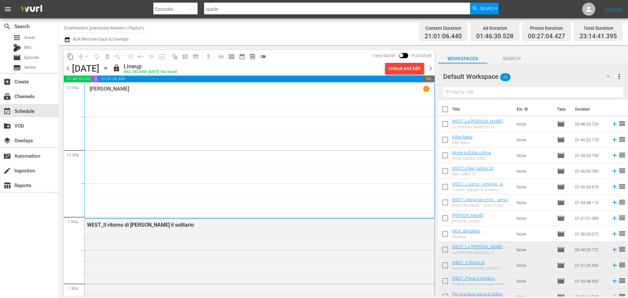
drag, startPoint x: 431, startPoint y: 72, endPoint x: 434, endPoint y: 109, distance: 37.8
click at [431, 72] on span "chevron_right" at bounding box center [431, 68] width 8 height 8
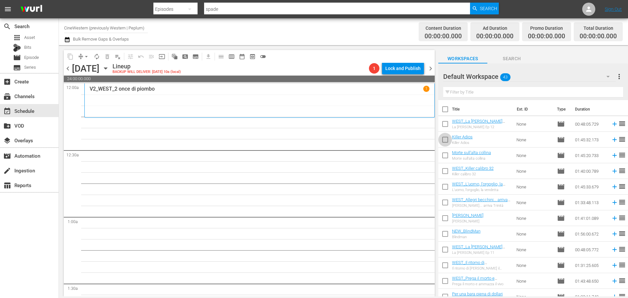
click at [445, 137] on input "checkbox" at bounding box center [445, 141] width 14 height 14
checkbox input "true"
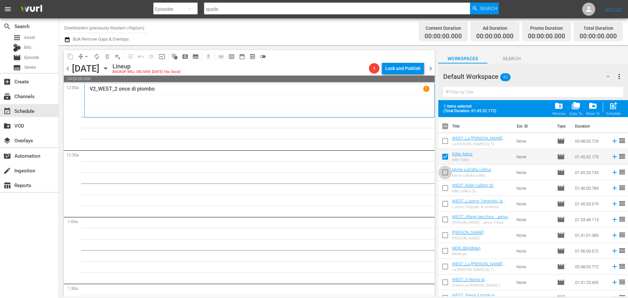
click at [446, 170] on input "checkbox" at bounding box center [445, 174] width 14 height 14
checkbox input "true"
click at [446, 191] on input "checkbox" at bounding box center [445, 190] width 14 height 14
checkbox input "true"
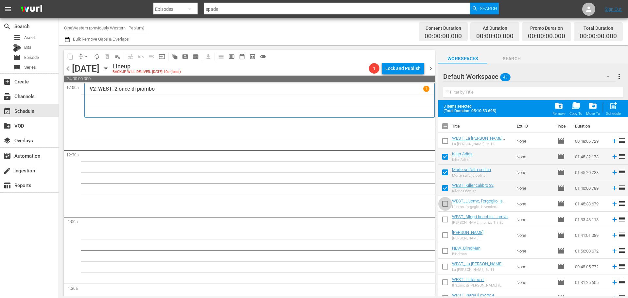
click at [443, 207] on input "checkbox" at bounding box center [445, 205] width 14 height 14
checkbox input "true"
click at [445, 218] on input "checkbox" at bounding box center [445, 221] width 14 height 14
checkbox input "true"
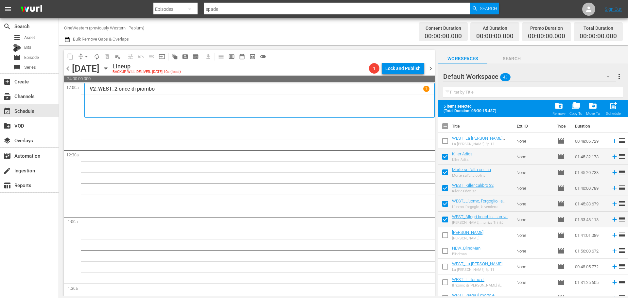
click at [445, 247] on input "checkbox" at bounding box center [445, 252] width 14 height 14
checkbox input "true"
click at [448, 239] on input "checkbox" at bounding box center [445, 237] width 14 height 14
checkbox input "true"
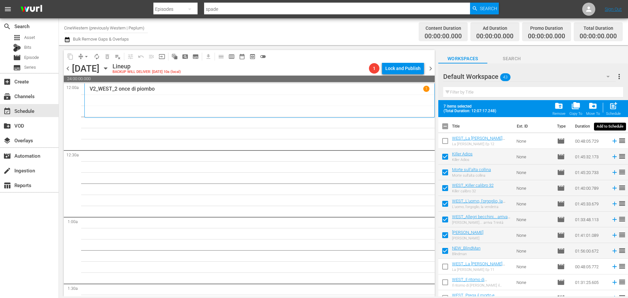
click at [617, 113] on div "Schedule" at bounding box center [613, 114] width 15 height 4
checkbox input "false"
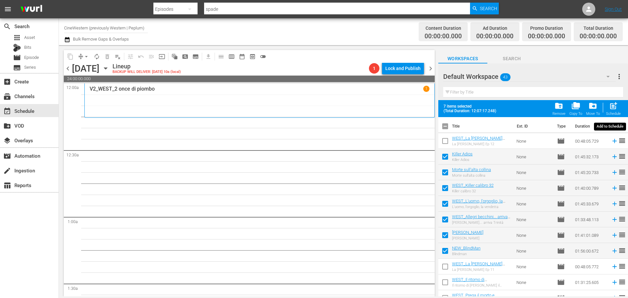
checkbox input "false"
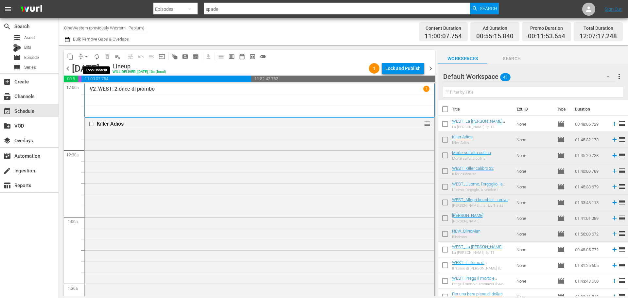
click at [96, 56] on span "autorenew_outlined" at bounding box center [97, 56] width 7 height 7
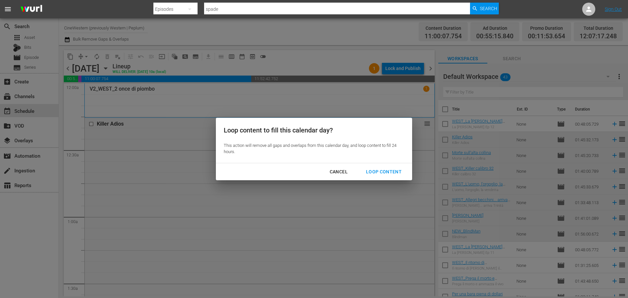
click at [375, 168] on div "Loop Content" at bounding box center [384, 172] width 46 height 8
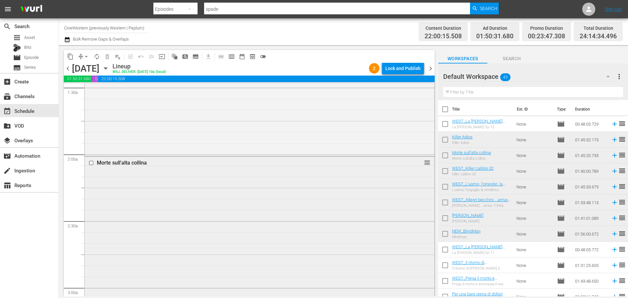
scroll to position [196, 0]
click at [430, 181] on div "Delete Event" at bounding box center [448, 182] width 52 height 9
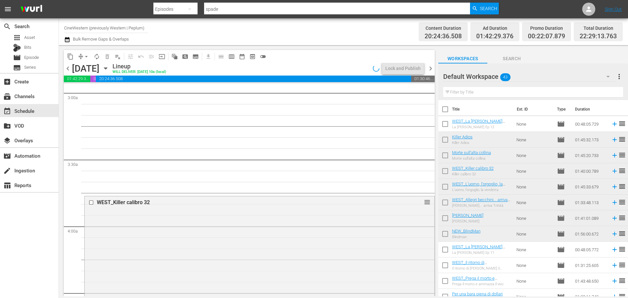
scroll to position [393, 0]
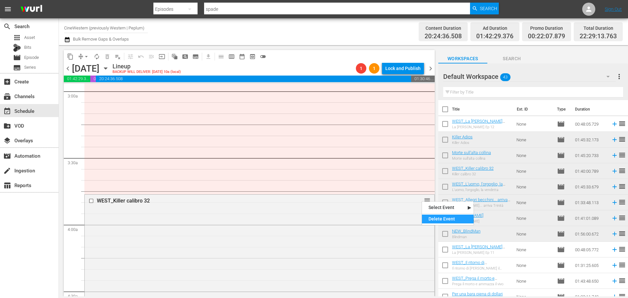
click at [429, 216] on div "Delete Event" at bounding box center [448, 219] width 52 height 9
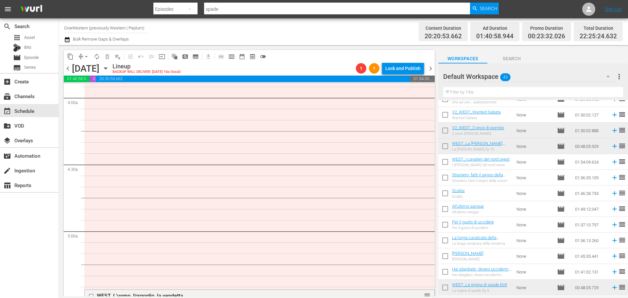
scroll to position [450, 0]
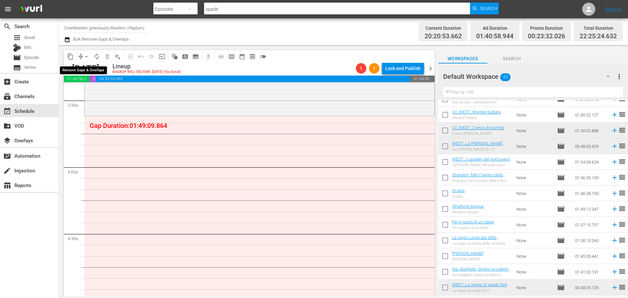
click at [86, 55] on span "arrow_drop_down" at bounding box center [86, 56] width 7 height 7
click at [106, 93] on li "Align to End of Previous Day" at bounding box center [86, 91] width 69 height 11
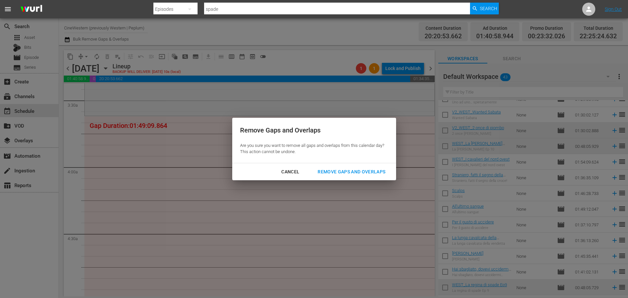
click at [368, 173] on div "Remove Gaps and Overlaps" at bounding box center [351, 172] width 78 height 8
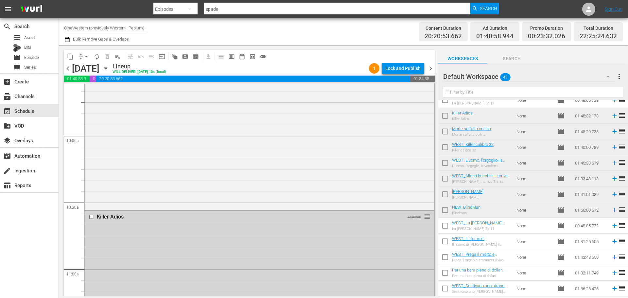
scroll to position [0, 0]
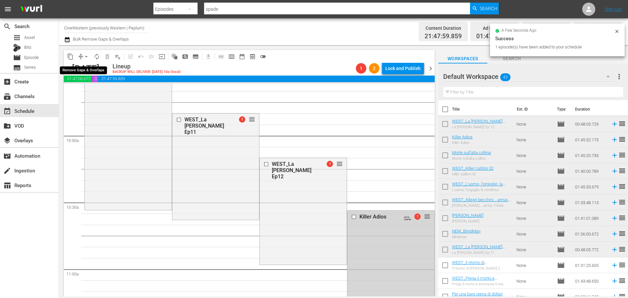
click at [86, 57] on span "arrow_drop_down" at bounding box center [86, 56] width 7 height 7
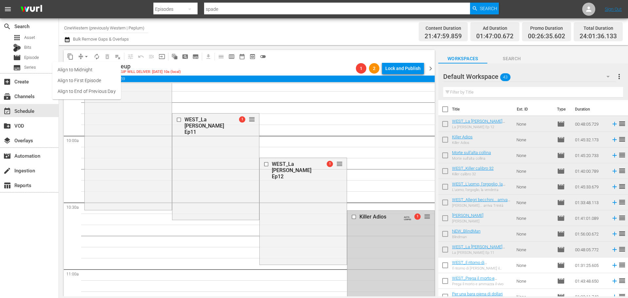
click at [84, 89] on li "Align to End of Previous Day" at bounding box center [86, 91] width 69 height 11
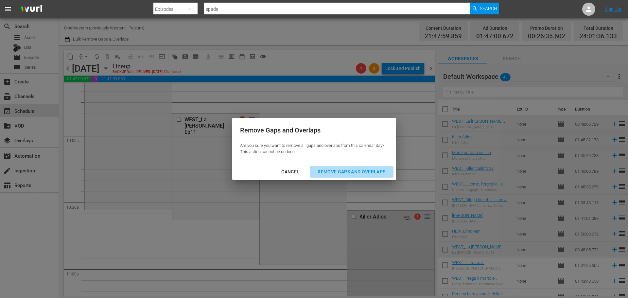
click at [343, 169] on div "Remove Gaps and Overlaps" at bounding box center [351, 172] width 78 height 8
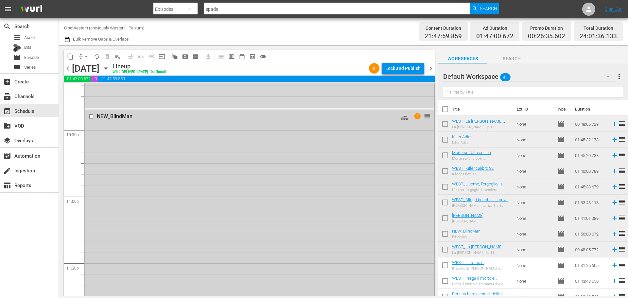
scroll to position [2930, 0]
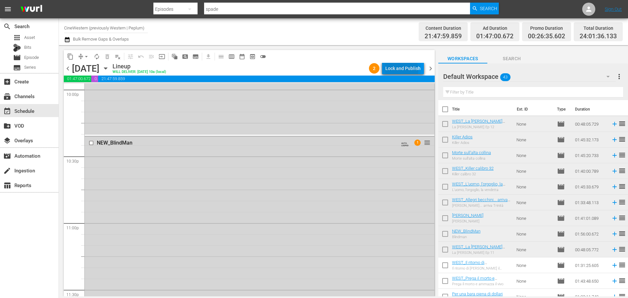
click at [400, 70] on div "Lock and Publish" at bounding box center [402, 68] width 35 height 12
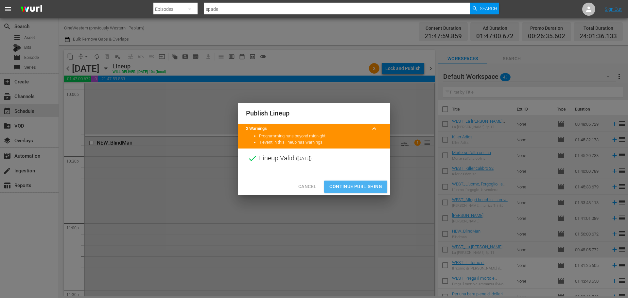
click at [360, 185] on span "Continue Publishing" at bounding box center [355, 187] width 53 height 8
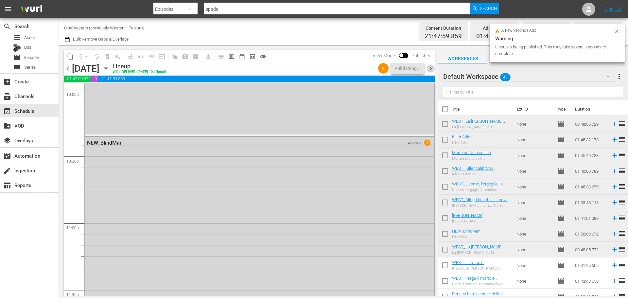
click at [431, 69] on span "chevron_right" at bounding box center [431, 68] width 8 height 8
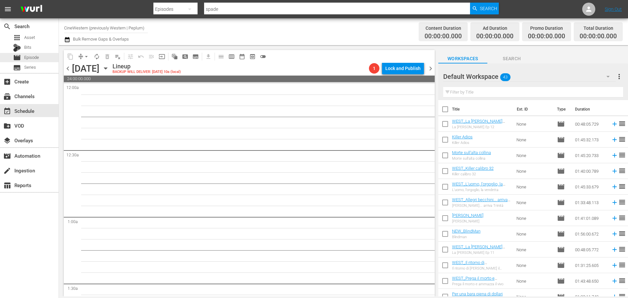
drag, startPoint x: 44, startPoint y: 58, endPoint x: 156, endPoint y: 4, distance: 124.1
click at [44, 58] on div "movie Episode" at bounding box center [29, 57] width 59 height 9
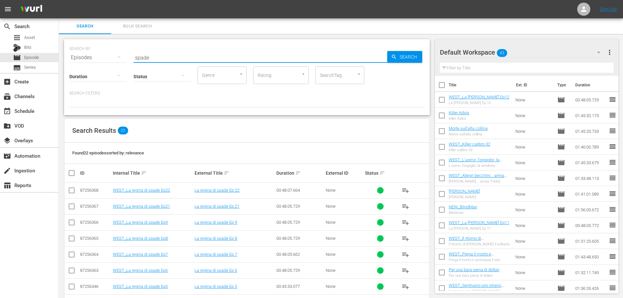
drag, startPoint x: 159, startPoint y: 56, endPoint x: 125, endPoint y: 68, distance: 35.8
click at [125, 68] on div "SEARCH BY Search By Episodes Search ID, Title, Description, Keywords, or Catego…" at bounding box center [247, 77] width 366 height 76
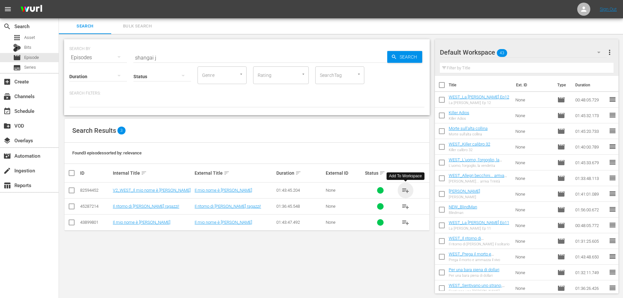
click at [406, 189] on span "playlist_add" at bounding box center [406, 190] width 8 height 8
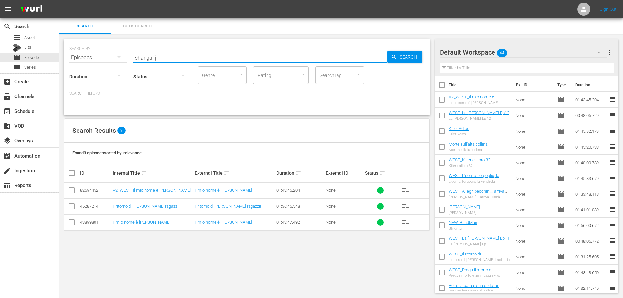
drag, startPoint x: 159, startPoint y: 57, endPoint x: 129, endPoint y: 62, distance: 30.3
click at [129, 62] on div "SEARCH BY Search By Episodes Search ID, Title, Description, Keywords, or Catego…" at bounding box center [246, 54] width 355 height 24
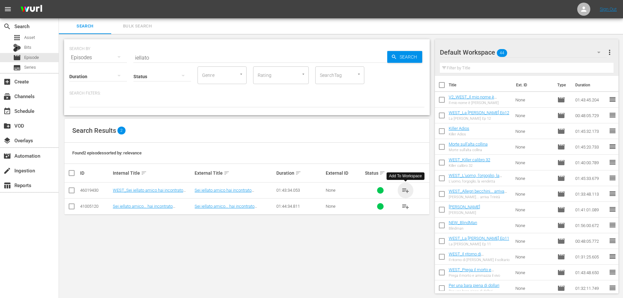
drag, startPoint x: 409, startPoint y: 190, endPoint x: 336, endPoint y: 134, distance: 91.2
click at [407, 188] on span "playlist_add" at bounding box center [406, 190] width 8 height 8
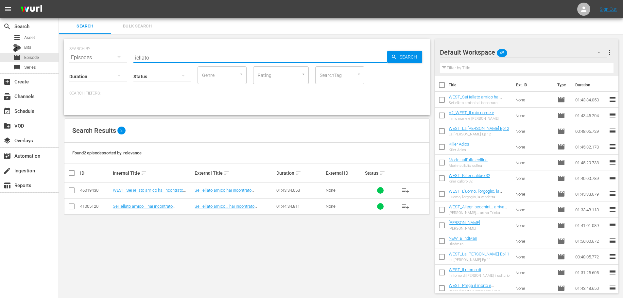
drag, startPoint x: 148, startPoint y: 57, endPoint x: 106, endPoint y: 64, distance: 42.9
click at [106, 64] on div "SEARCH BY Search By Episodes Search ID, Title, Description, Keywords, or Catego…" at bounding box center [247, 77] width 366 height 76
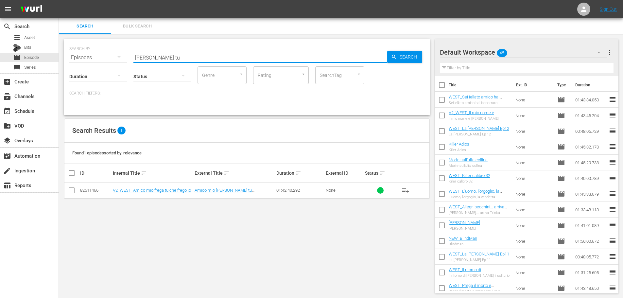
type input "frega tu"
click at [403, 189] on span "playlist_add" at bounding box center [406, 190] width 8 height 8
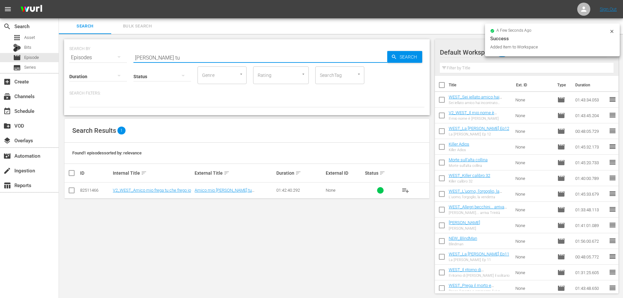
drag, startPoint x: 172, startPoint y: 59, endPoint x: 77, endPoint y: 57, distance: 95.5
click at [77, 57] on div "SEARCH BY Search By Episodes Search ID, Title, Description, Keywords, or Catego…" at bounding box center [246, 54] width 355 height 24
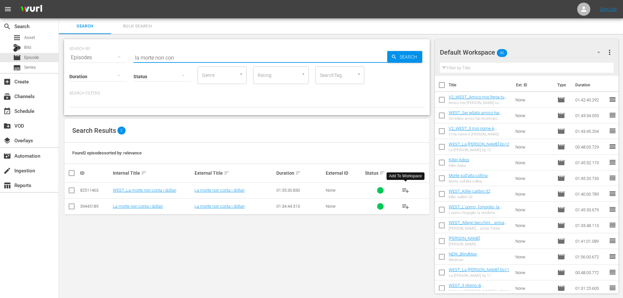
drag, startPoint x: 406, startPoint y: 190, endPoint x: 346, endPoint y: 148, distance: 74.1
click at [406, 190] on span "playlist_add" at bounding box center [406, 190] width 8 height 8
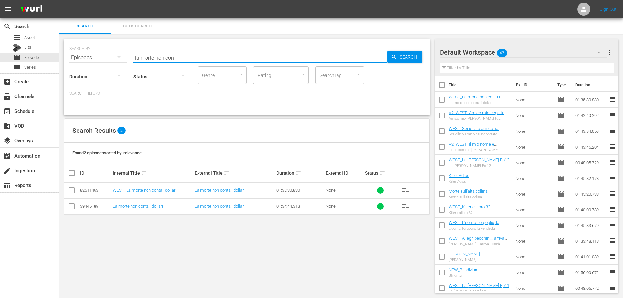
drag, startPoint x: 184, startPoint y: 59, endPoint x: 123, endPoint y: 61, distance: 61.2
click at [123, 61] on div "SEARCH BY Search By Episodes Search ID, Title, Description, Keywords, or Catego…" at bounding box center [247, 77] width 366 height 76
drag, startPoint x: 407, startPoint y: 190, endPoint x: 402, endPoint y: 188, distance: 5.1
click at [406, 190] on span "playlist_add" at bounding box center [406, 190] width 8 height 8
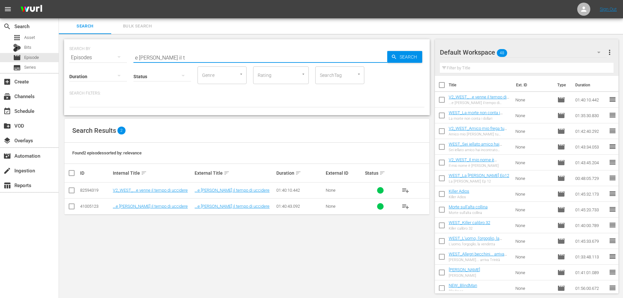
drag, startPoint x: 162, startPoint y: 55, endPoint x: 105, endPoint y: 59, distance: 57.7
click at [105, 59] on div "SEARCH BY Search By Episodes Search ID, Title, Description, Keywords, or Catego…" at bounding box center [246, 54] width 355 height 24
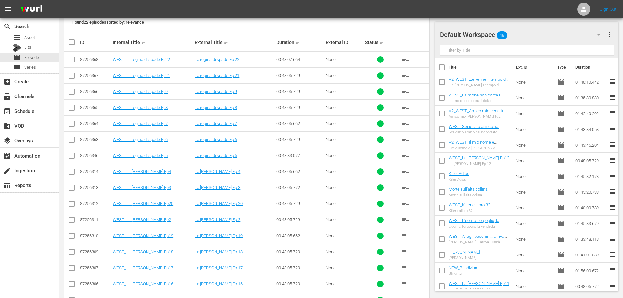
scroll to position [196, 0]
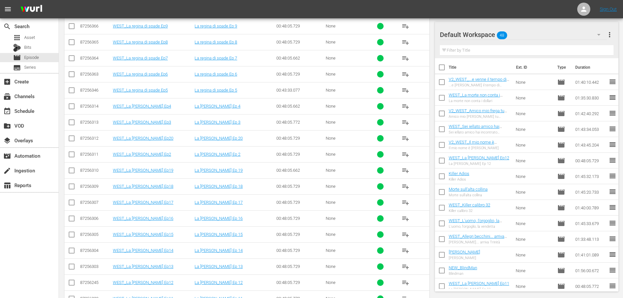
type input "spade"
click at [405, 265] on span "playlist_add" at bounding box center [406, 267] width 8 height 8
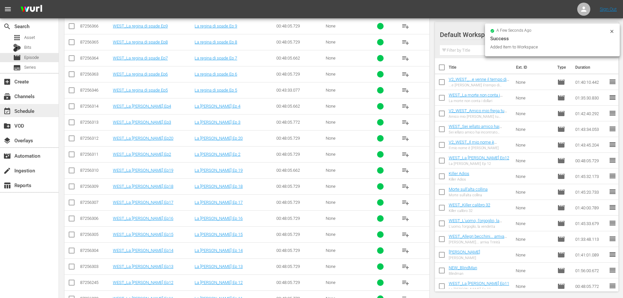
click at [35, 113] on div "event_available Schedule" at bounding box center [29, 110] width 59 height 13
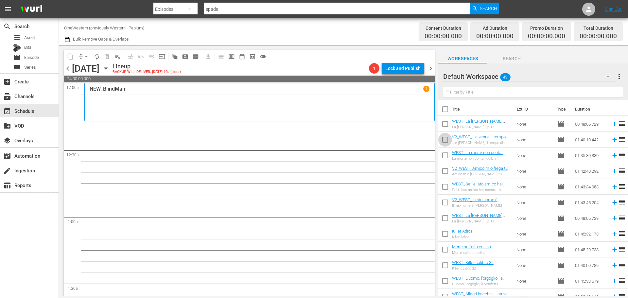
click at [446, 137] on input "checkbox" at bounding box center [445, 141] width 14 height 14
checkbox input "true"
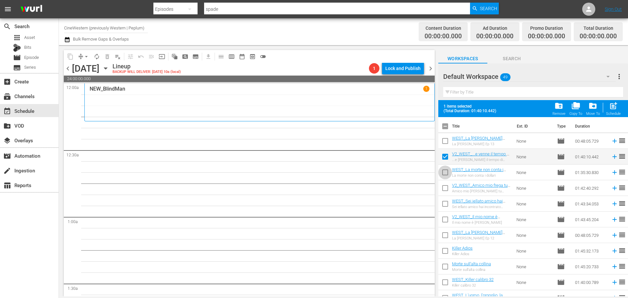
click at [447, 166] on span at bounding box center [445, 173] width 14 height 14
click at [442, 169] on input "checkbox" at bounding box center [445, 174] width 14 height 14
checkbox input "true"
click at [443, 188] on input "checkbox" at bounding box center [445, 190] width 14 height 14
checkbox input "true"
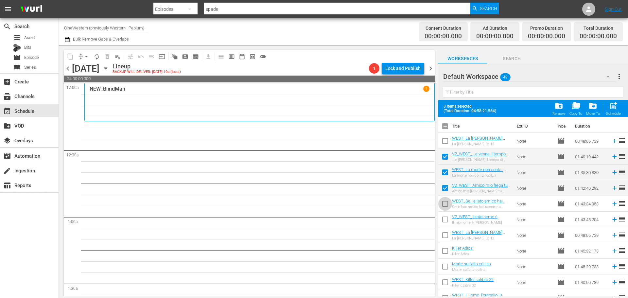
click at [443, 201] on input "checkbox" at bounding box center [445, 205] width 14 height 14
checkbox input "true"
click at [448, 221] on input "checkbox" at bounding box center [445, 221] width 14 height 14
checkbox input "true"
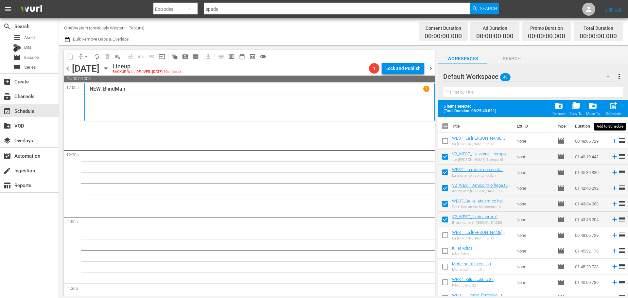
click at [613, 114] on div "Schedule" at bounding box center [613, 114] width 15 height 4
checkbox input "false"
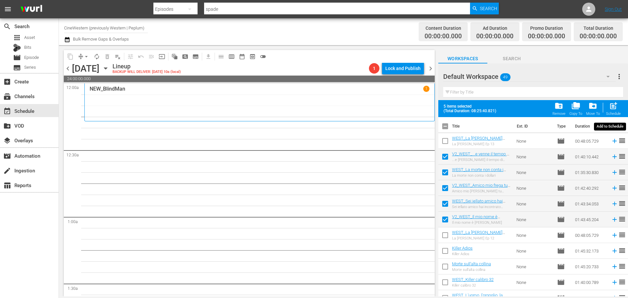
checkbox input "false"
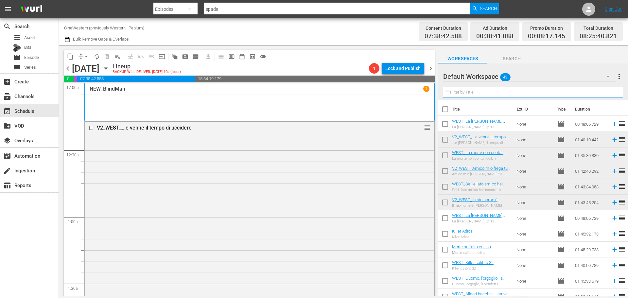
click at [459, 95] on input "text" at bounding box center [533, 92] width 180 height 10
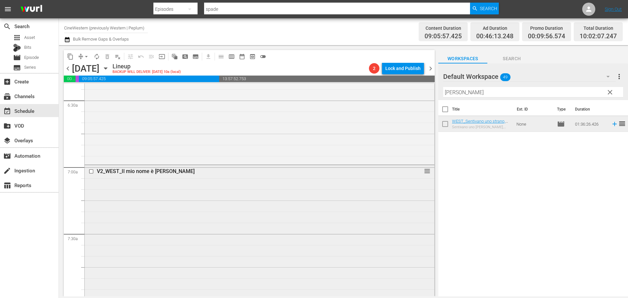
scroll to position [785, 0]
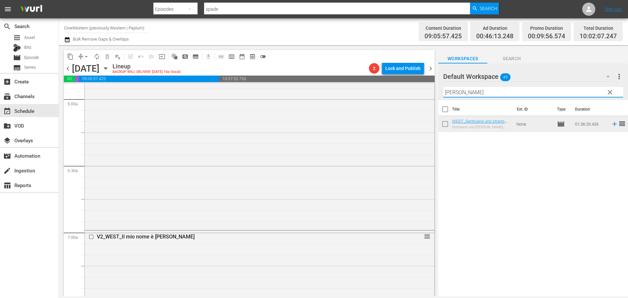
drag, startPoint x: 474, startPoint y: 94, endPoint x: 437, endPoint y: 95, distance: 36.3
click at [437, 95] on div "content_copy compress arrow_drop_down autorenew_outlined delete_forever_outline…" at bounding box center [343, 170] width 569 height 251
type input "amigo"
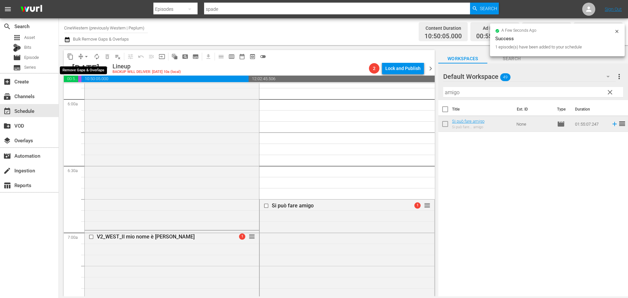
click at [85, 56] on span "arrow_drop_down" at bounding box center [86, 56] width 7 height 7
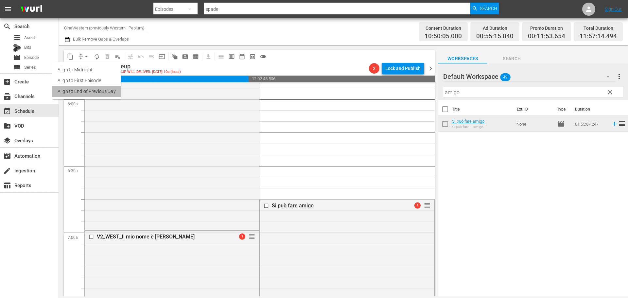
click at [97, 90] on li "Align to End of Previous Day" at bounding box center [86, 91] width 69 height 11
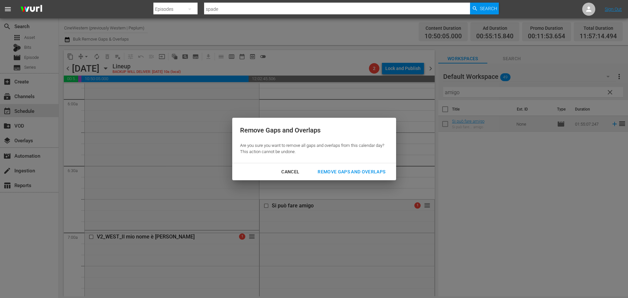
click at [349, 168] on div "Remove Gaps and Overlaps" at bounding box center [351, 172] width 78 height 8
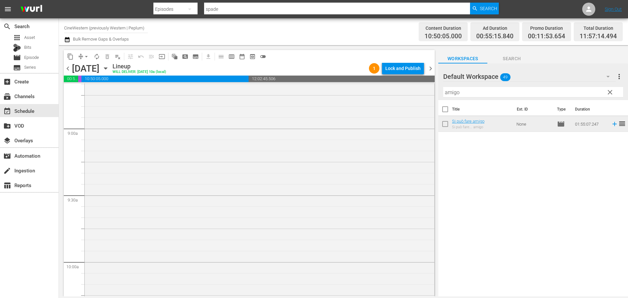
scroll to position [1058, 0]
click at [86, 56] on span "arrow_drop_down" at bounding box center [86, 56] width 7 height 7
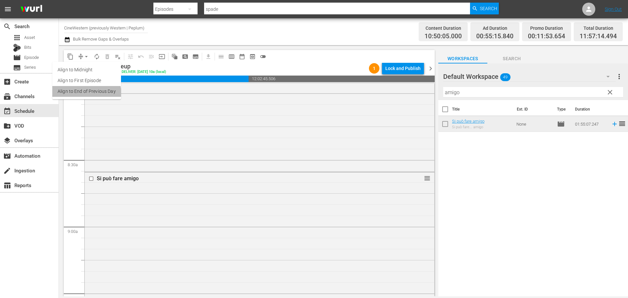
click at [84, 94] on li "Align to End of Previous Day" at bounding box center [86, 91] width 69 height 11
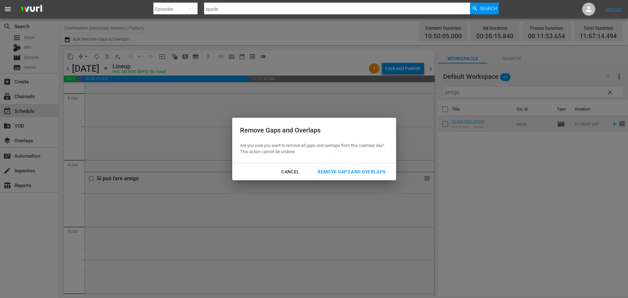
drag, startPoint x: 304, startPoint y: 170, endPoint x: 319, endPoint y: 170, distance: 15.0
click at [303, 170] on div "Cancel" at bounding box center [290, 172] width 28 height 8
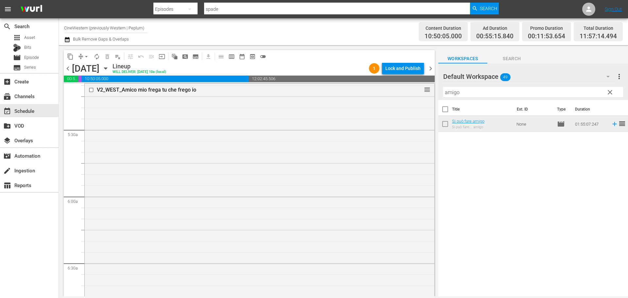
scroll to position [720, 0]
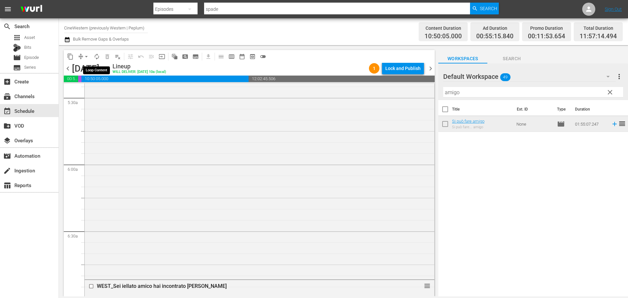
click at [95, 57] on span "autorenew_outlined" at bounding box center [97, 56] width 7 height 7
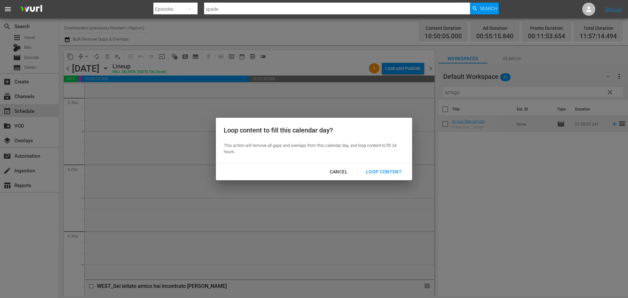
drag, startPoint x: 372, startPoint y: 169, endPoint x: 448, endPoint y: 159, distance: 76.9
click at [375, 169] on div "Loop Content" at bounding box center [384, 172] width 46 height 8
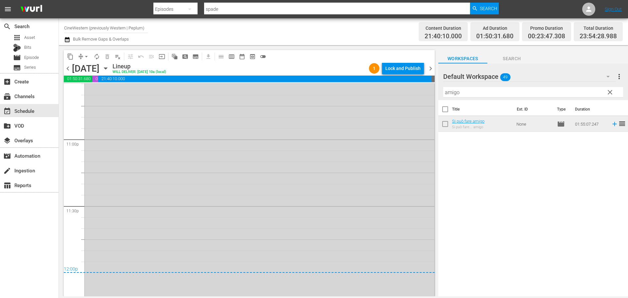
scroll to position [3015, 0]
click at [618, 90] on input "amigo" at bounding box center [533, 92] width 180 height 10
click at [609, 92] on span "clear" at bounding box center [610, 92] width 8 height 8
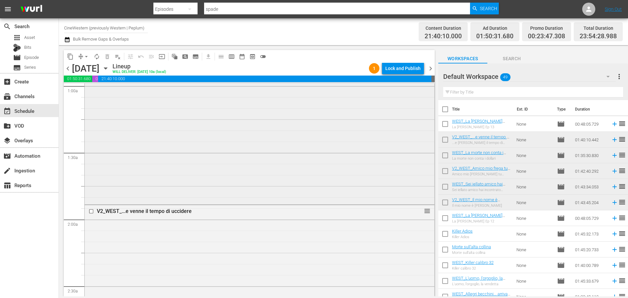
scroll to position [164, 0]
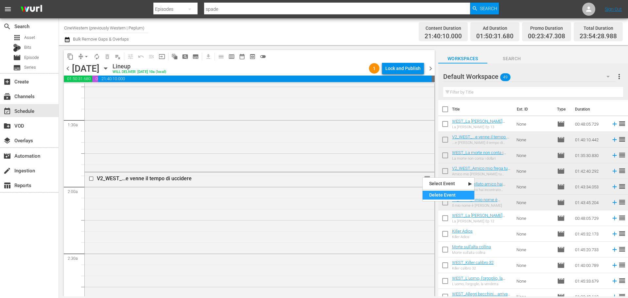
click at [440, 194] on div "Delete Event" at bounding box center [449, 195] width 52 height 9
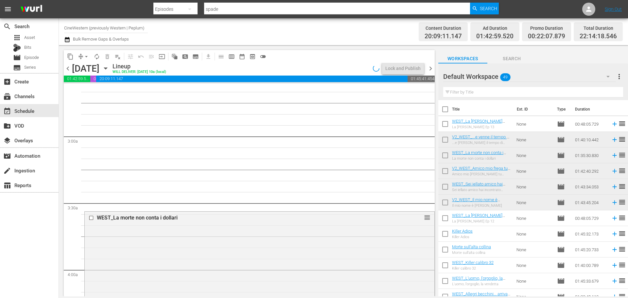
scroll to position [360, 0]
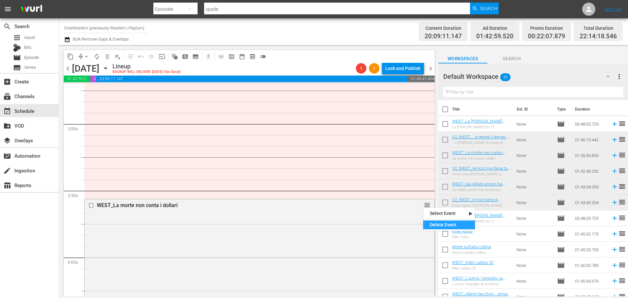
click at [440, 226] on div "Delete Event" at bounding box center [449, 224] width 52 height 9
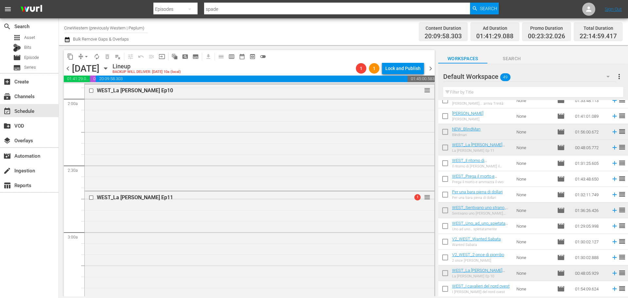
scroll to position [229, 0]
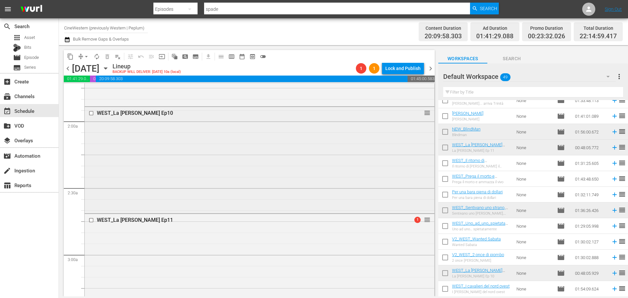
click at [429, 110] on div "WEST_La regina di spade Ep10 reorder" at bounding box center [259, 160] width 350 height 107
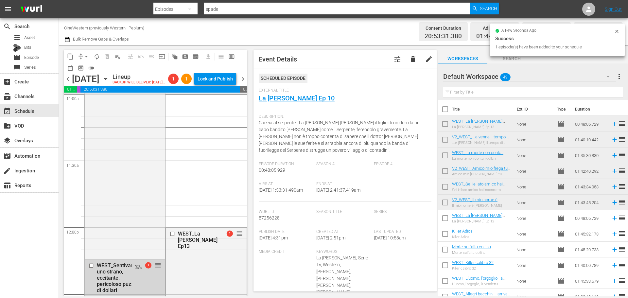
scroll to position [33, 0]
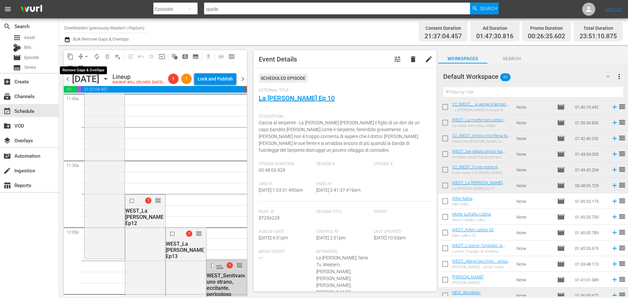
click at [86, 55] on span "arrow_drop_down" at bounding box center [86, 56] width 7 height 7
click at [86, 92] on li "Align to End of Previous Day" at bounding box center [86, 91] width 69 height 11
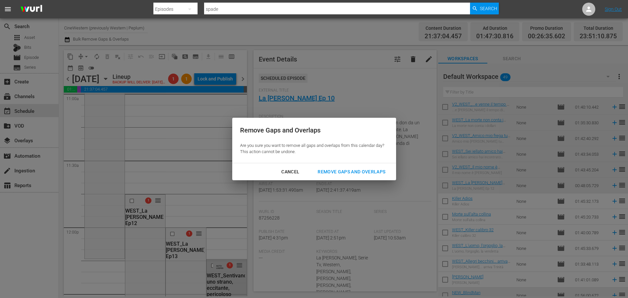
click at [324, 170] on div "Remove Gaps and Overlaps" at bounding box center [351, 172] width 78 height 8
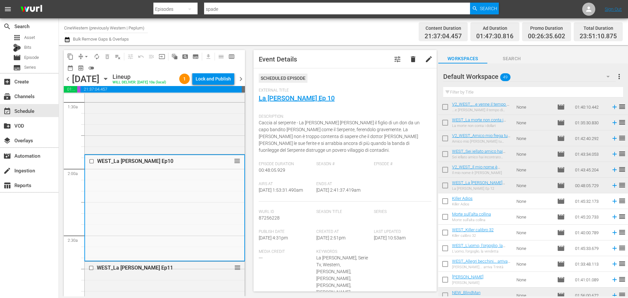
scroll to position [0, 0]
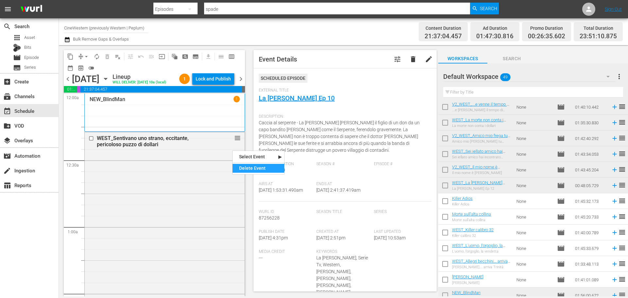
click at [244, 165] on div "Delete Event" at bounding box center [259, 168] width 52 height 9
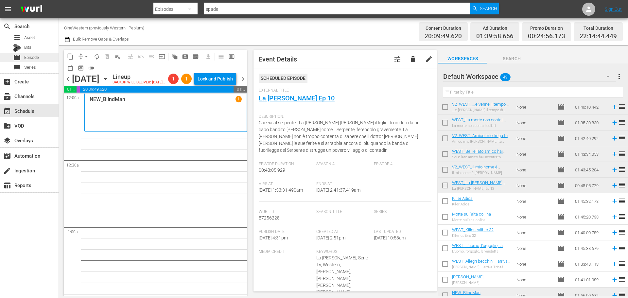
click at [49, 60] on div "movie Episode" at bounding box center [29, 57] width 59 height 9
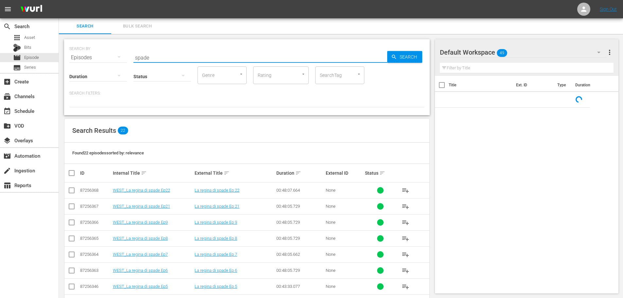
drag, startPoint x: 146, startPoint y: 67, endPoint x: 122, endPoint y: 76, distance: 26.3
click at [130, 72] on div "SEARCH BY Search By Episodes Search ID, Title, Description, Keywords, or Catego…" at bounding box center [247, 77] width 366 height 76
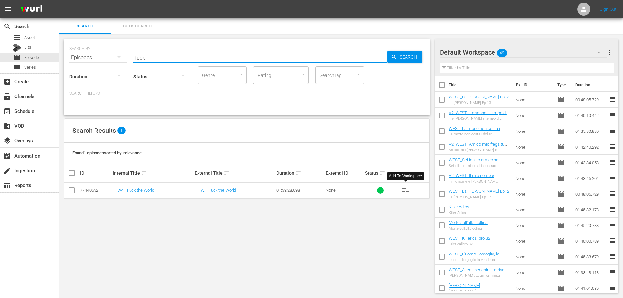
type input "fuck"
click at [409, 189] on span "playlist_add" at bounding box center [406, 190] width 8 height 8
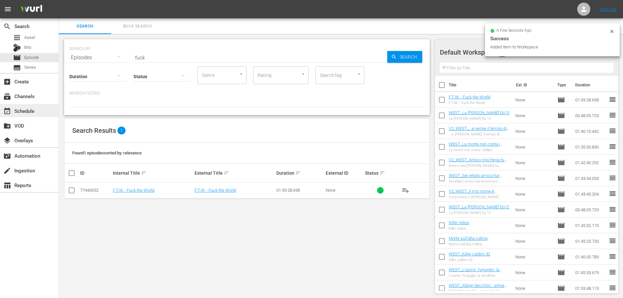
click at [42, 111] on div "event_available Schedule" at bounding box center [29, 110] width 59 height 13
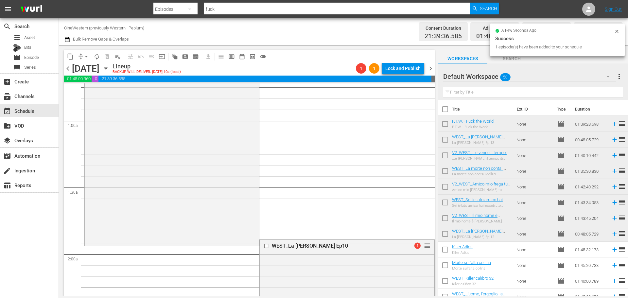
scroll to position [98, 0]
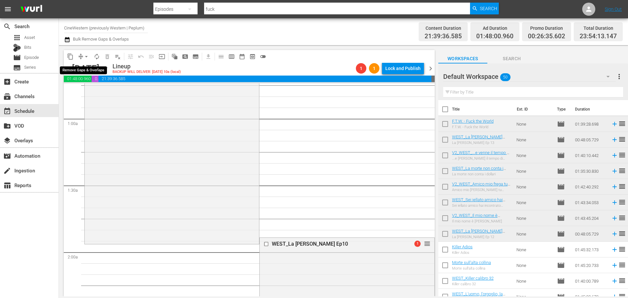
click at [87, 58] on span "arrow_drop_down" at bounding box center [86, 56] width 7 height 7
click at [91, 95] on li "Align to End of Previous Day" at bounding box center [86, 91] width 69 height 11
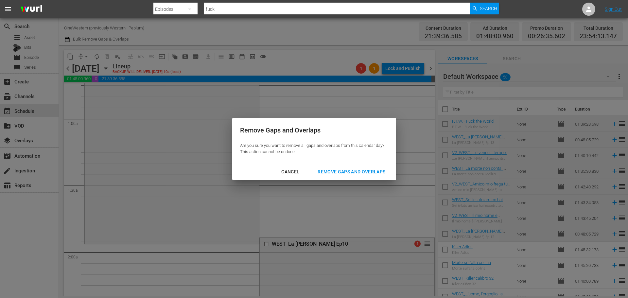
click at [369, 171] on div "Remove Gaps and Overlaps" at bounding box center [351, 172] width 78 height 8
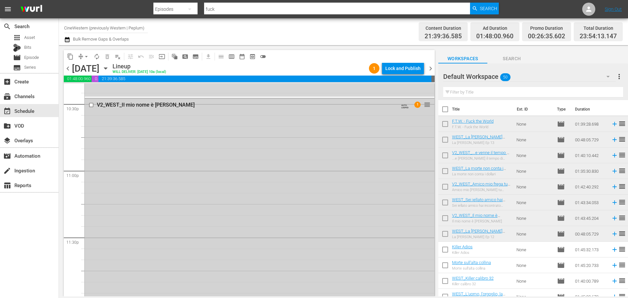
scroll to position [3015, 0]
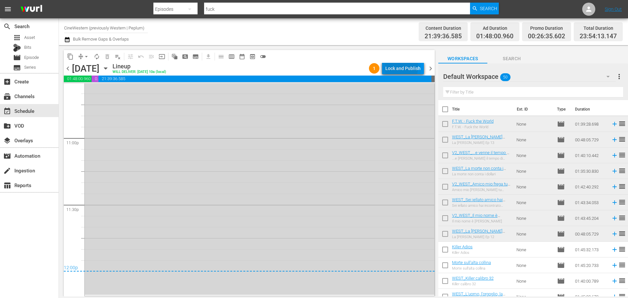
click at [390, 67] on div "Lock and Publish" at bounding box center [402, 68] width 35 height 12
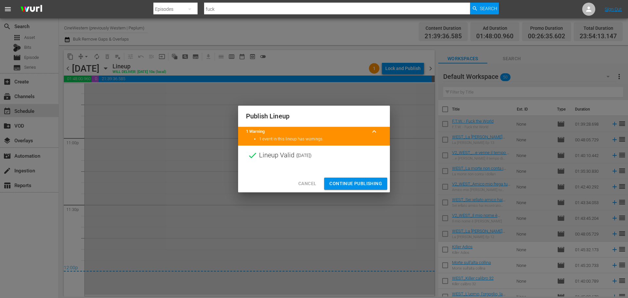
click at [366, 183] on span "Continue Publishing" at bounding box center [355, 184] width 53 height 8
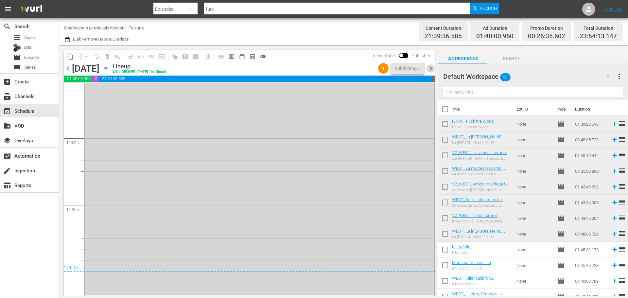
click at [432, 69] on span "chevron_right" at bounding box center [431, 68] width 8 height 8
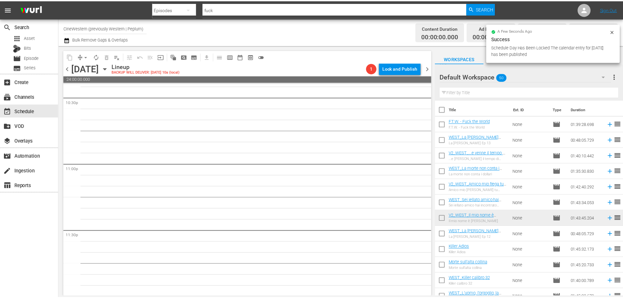
scroll to position [2990, 0]
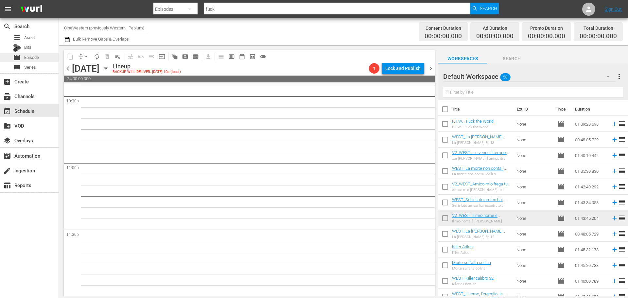
click at [48, 58] on div "movie Episode" at bounding box center [29, 57] width 59 height 9
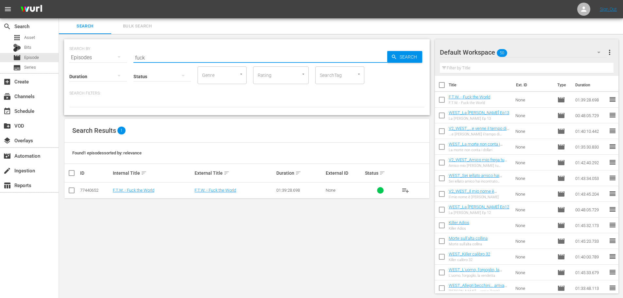
drag, startPoint x: 147, startPoint y: 58, endPoint x: 113, endPoint y: 66, distance: 34.6
click at [113, 66] on div "SEARCH BY Search By Episodes Search ID, Title, Description, Keywords, or Catego…" at bounding box center [247, 77] width 366 height 76
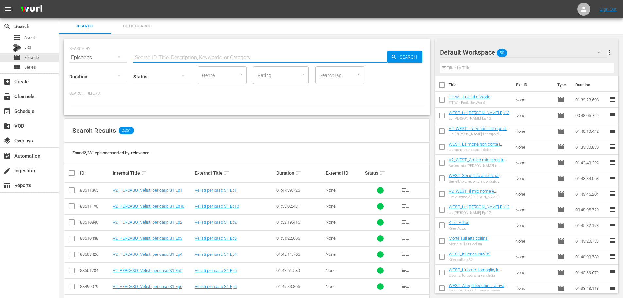
click at [170, 51] on input "text" at bounding box center [260, 58] width 254 height 16
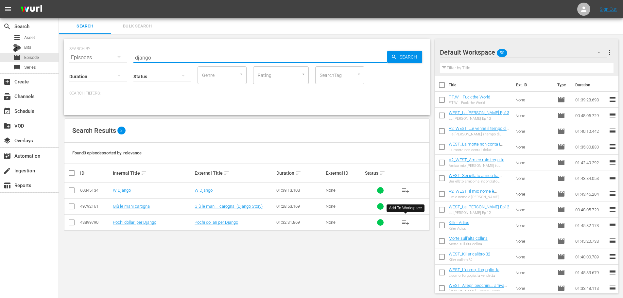
drag, startPoint x: 405, startPoint y: 225, endPoint x: 386, endPoint y: 214, distance: 21.5
click at [405, 225] on span "playlist_add" at bounding box center [406, 222] width 8 height 8
drag, startPoint x: 154, startPoint y: 57, endPoint x: 116, endPoint y: 58, distance: 37.3
click at [116, 58] on div "SEARCH BY Search By Episodes Search ID, Title, Description, Keywords, or Catego…" at bounding box center [246, 54] width 355 height 24
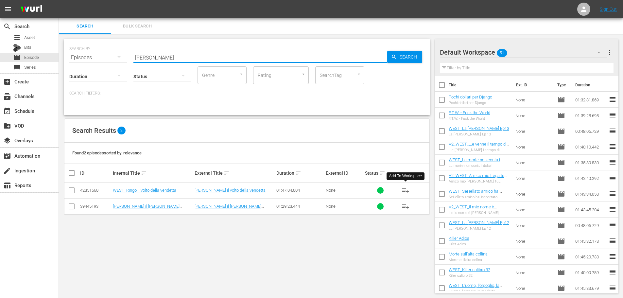
click at [406, 192] on span "playlist_add" at bounding box center [406, 190] width 8 height 8
drag, startPoint x: 151, startPoint y: 56, endPoint x: 123, endPoint y: 62, distance: 28.8
click at [123, 62] on div "SEARCH BY Search By Episodes Search ID, Title, Description, Keywords, or Catego…" at bounding box center [247, 77] width 366 height 76
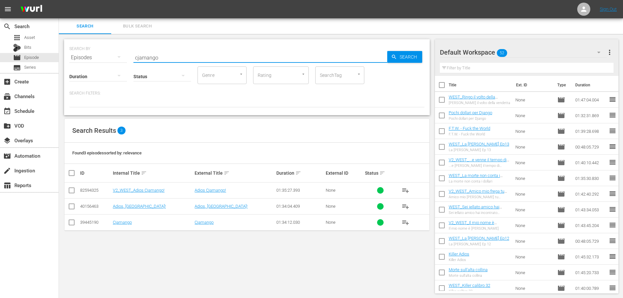
click at [406, 188] on span "playlist_add" at bounding box center [406, 190] width 8 height 8
drag, startPoint x: 162, startPoint y: 58, endPoint x: 112, endPoint y: 56, distance: 49.7
click at [112, 56] on div "SEARCH BY Search By Episodes Search ID, Title, Description, Keywords, or Catego…" at bounding box center [246, 54] width 355 height 24
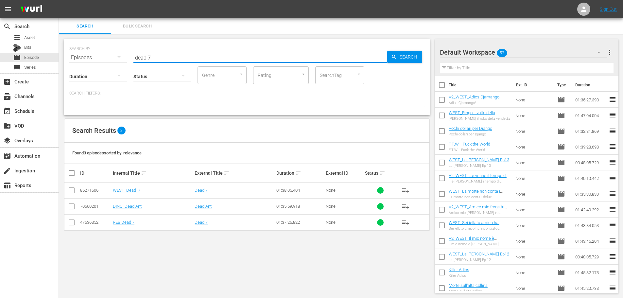
click at [404, 188] on span "playlist_add" at bounding box center [406, 190] width 8 height 8
drag, startPoint x: 156, startPoint y: 56, endPoint x: 98, endPoint y: 63, distance: 57.7
click at [98, 63] on div "SEARCH BY Search By Episodes Search ID, Title, Description, Keywords, or Catego…" at bounding box center [247, 77] width 366 height 76
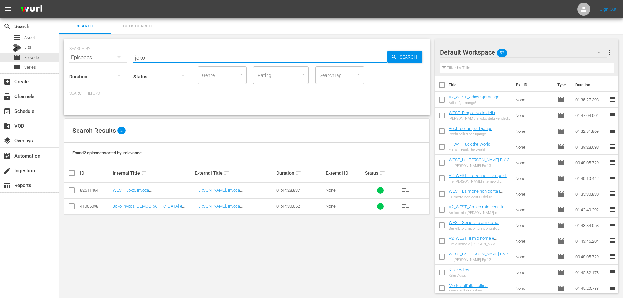
drag, startPoint x: 407, startPoint y: 188, endPoint x: 336, endPoint y: 147, distance: 82.1
click at [407, 188] on span "playlist_add" at bounding box center [406, 190] width 8 height 8
drag, startPoint x: 160, startPoint y: 58, endPoint x: 122, endPoint y: 61, distance: 38.7
click at [122, 61] on div "SEARCH BY Search By Episodes Search ID, Title, Description, Keywords, or Catego…" at bounding box center [247, 77] width 366 height 76
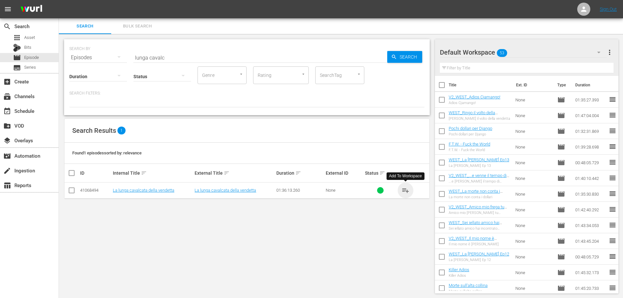
drag, startPoint x: 407, startPoint y: 190, endPoint x: 157, endPoint y: 14, distance: 306.0
click at [405, 188] on span "playlist_add" at bounding box center [406, 190] width 8 height 8
drag, startPoint x: 175, startPoint y: 55, endPoint x: 100, endPoint y: 57, distance: 74.3
click at [100, 57] on div "SEARCH BY Search By Episodes Search ID, Title, Description, Keywords, or Catego…" at bounding box center [246, 54] width 355 height 24
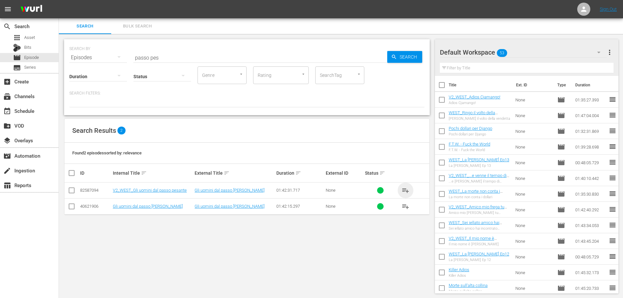
click at [404, 189] on span "playlist_add" at bounding box center [406, 190] width 8 height 8
drag, startPoint x: 180, startPoint y: 57, endPoint x: 104, endPoint y: 63, distance: 76.2
click at [104, 63] on div "SEARCH BY Search By Episodes Search ID, Title, Description, Keywords, or Catego…" at bounding box center [247, 77] width 366 height 76
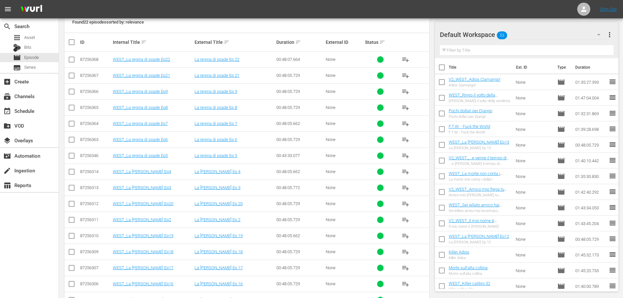
scroll to position [196, 0]
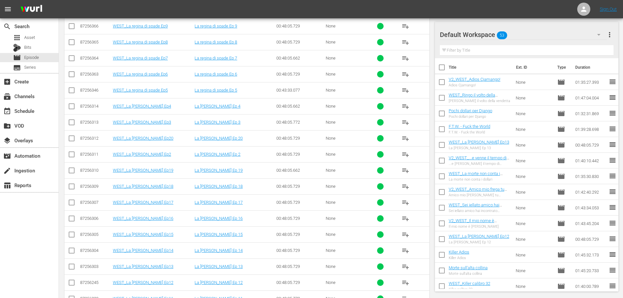
type input "spade"
click at [406, 252] on span "playlist_add" at bounding box center [406, 251] width 8 height 8
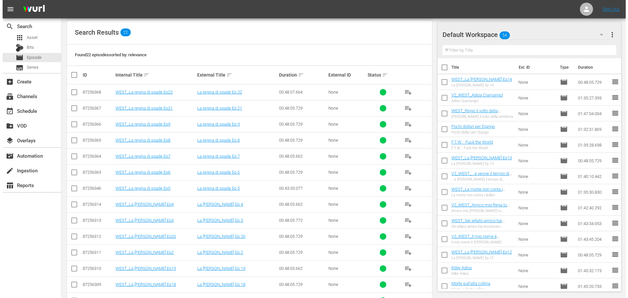
scroll to position [0, 0]
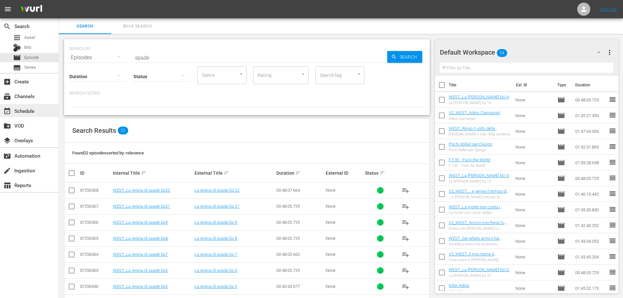
click at [39, 109] on div "event_available Schedule" at bounding box center [29, 110] width 59 height 13
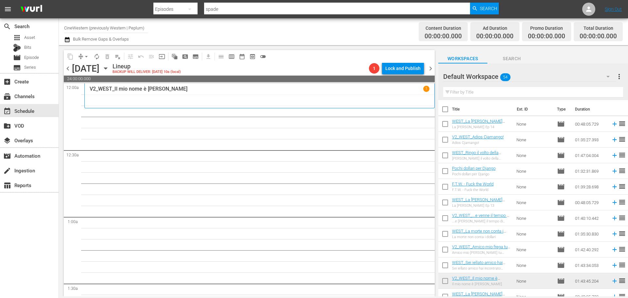
click at [446, 138] on input "checkbox" at bounding box center [445, 141] width 14 height 14
checkbox input "true"
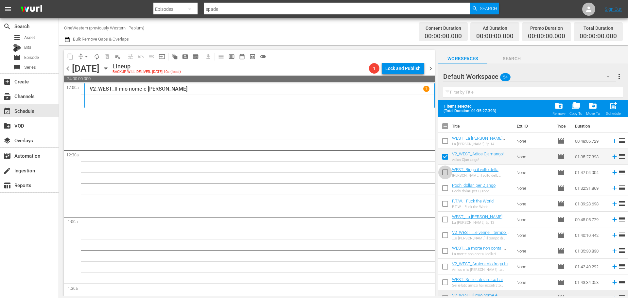
click at [445, 173] on input "checkbox" at bounding box center [445, 174] width 14 height 14
checkbox input "true"
click at [445, 191] on input "checkbox" at bounding box center [445, 190] width 14 height 14
checkbox input "true"
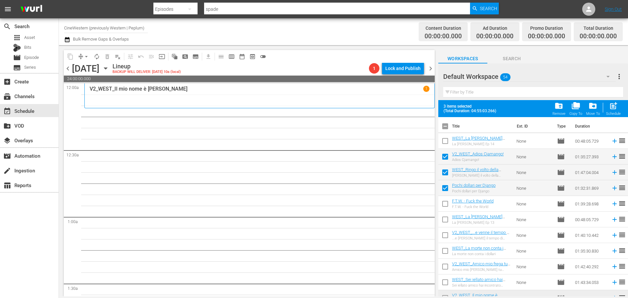
click at [445, 206] on input "checkbox" at bounding box center [445, 205] width 14 height 14
checkbox input "true"
click at [446, 220] on input "checkbox" at bounding box center [445, 221] width 14 height 14
checkbox input "true"
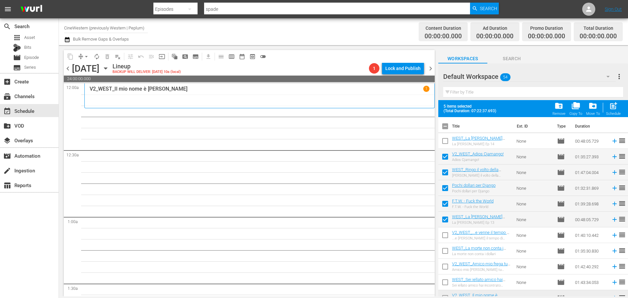
click at [447, 236] on input "checkbox" at bounding box center [445, 237] width 14 height 14
checkbox input "true"
click at [448, 249] on input "checkbox" at bounding box center [445, 252] width 14 height 14
checkbox input "true"
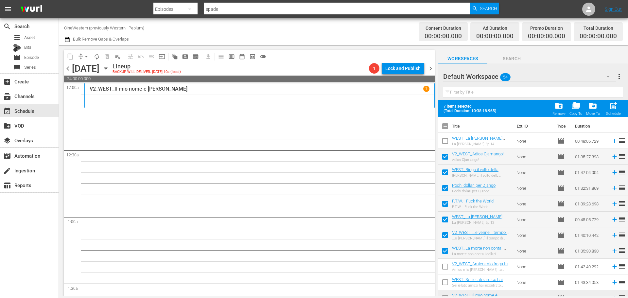
click at [445, 222] on input "checkbox" at bounding box center [445, 221] width 14 height 14
checkbox input "false"
click at [445, 235] on input "checkbox" at bounding box center [445, 237] width 14 height 14
checkbox input "false"
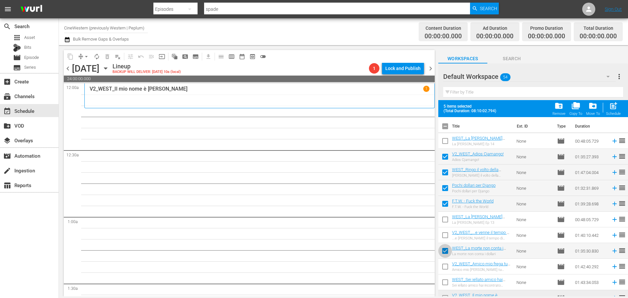
click at [445, 249] on input "checkbox" at bounding box center [445, 252] width 14 height 14
checkbox input "false"
click at [445, 206] on input "checkbox" at bounding box center [445, 205] width 14 height 14
checkbox input "false"
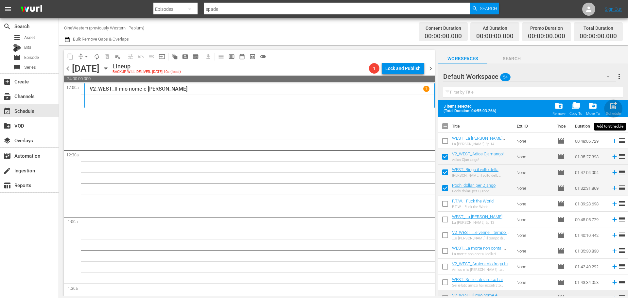
click at [612, 110] on span "post_add" at bounding box center [613, 105] width 9 height 9
checkbox input "false"
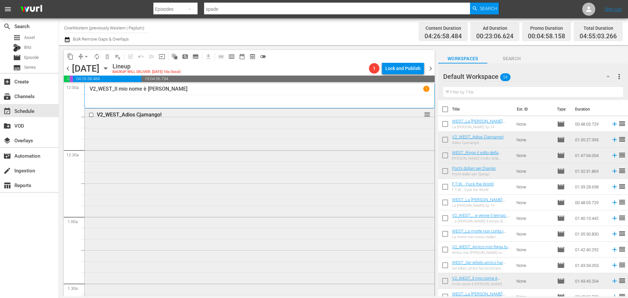
scroll to position [196, 0]
click at [474, 95] on input "text" at bounding box center [533, 92] width 180 height 10
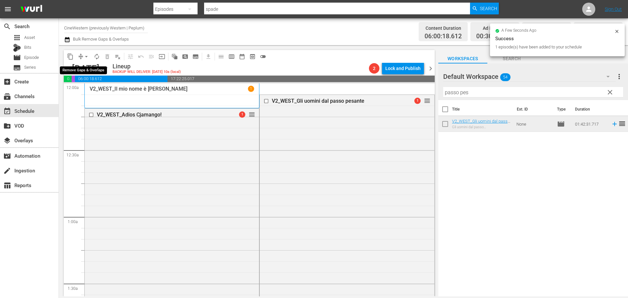
click at [86, 57] on span "arrow_drop_down" at bounding box center [86, 56] width 7 height 7
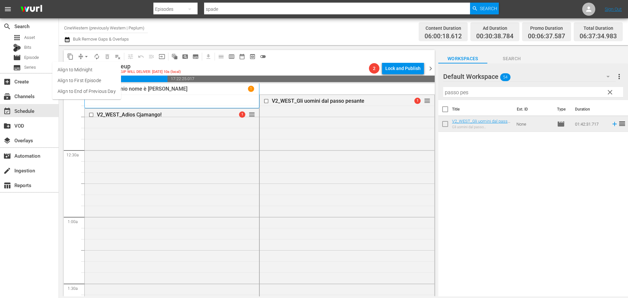
click at [94, 96] on li "Align to End of Previous Day" at bounding box center [86, 91] width 69 height 11
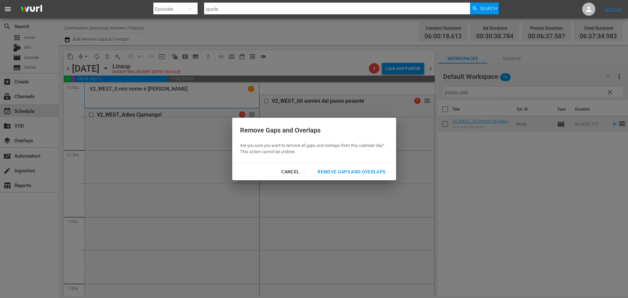
click at [356, 172] on div "Remove Gaps and Overlaps" at bounding box center [351, 172] width 78 height 8
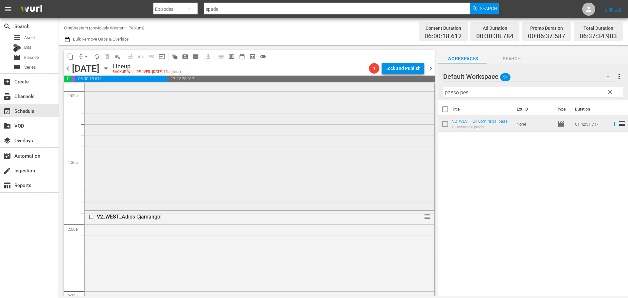
scroll to position [131, 0]
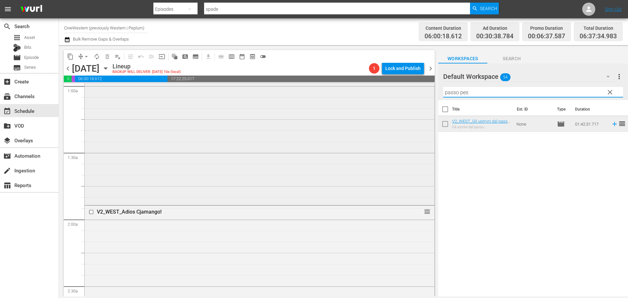
drag, startPoint x: 477, startPoint y: 93, endPoint x: 423, endPoint y: 102, distance: 55.4
click at [423, 102] on div "content_copy compress arrow_drop_down autorenew_outlined delete_forever_outline…" at bounding box center [343, 170] width 569 height 251
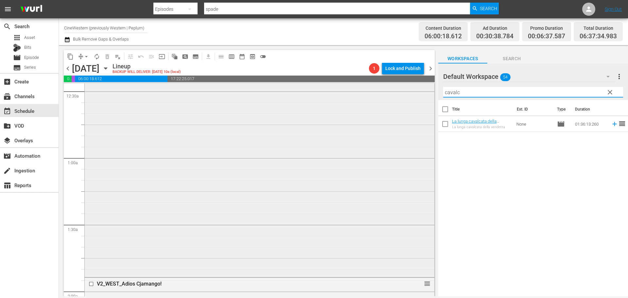
scroll to position [65, 0]
type input "cavalc"
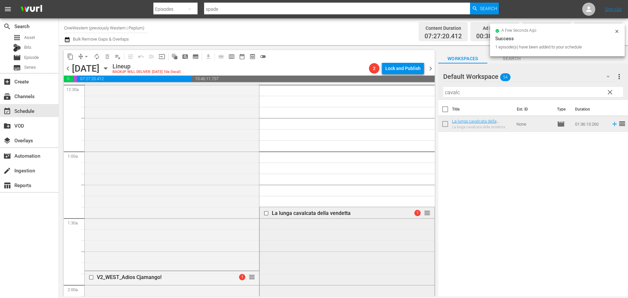
scroll to position [131, 0]
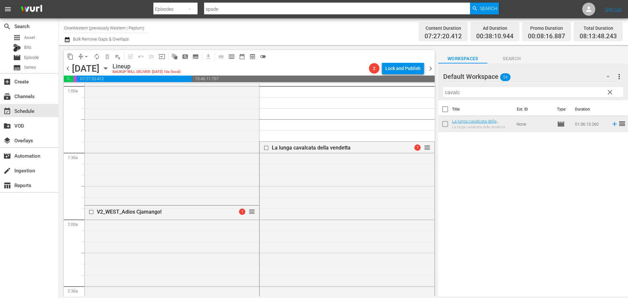
click at [610, 94] on span "clear" at bounding box center [610, 92] width 8 height 8
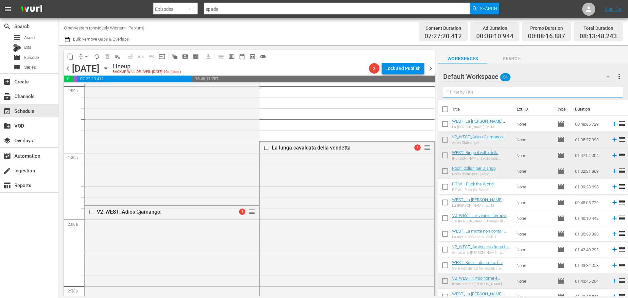
click at [477, 96] on input "text" at bounding box center [533, 92] width 180 height 10
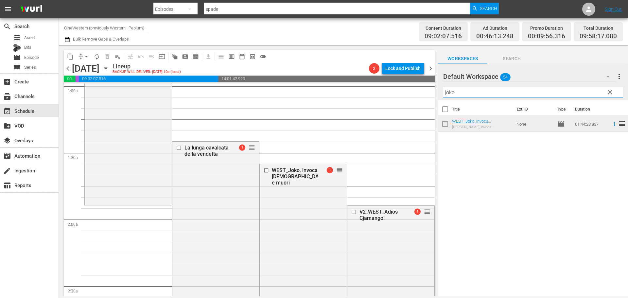
drag, startPoint x: 459, startPoint y: 96, endPoint x: 432, endPoint y: 96, distance: 27.2
click at [432, 96] on div "content_copy compress arrow_drop_down autorenew_outlined delete_forever_outline…" at bounding box center [343, 170] width 569 height 251
type input "dead 7"
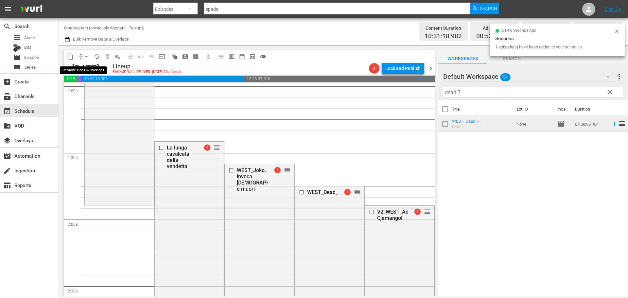
click at [87, 57] on span "arrow_drop_down" at bounding box center [86, 56] width 7 height 7
click at [96, 90] on li "Align to End of Previous Day" at bounding box center [86, 91] width 69 height 11
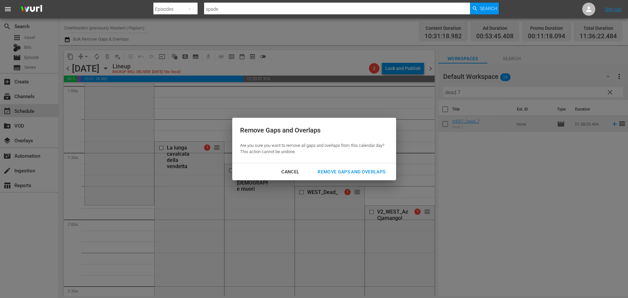
click at [339, 168] on div "Remove Gaps and Overlaps" at bounding box center [351, 172] width 78 height 8
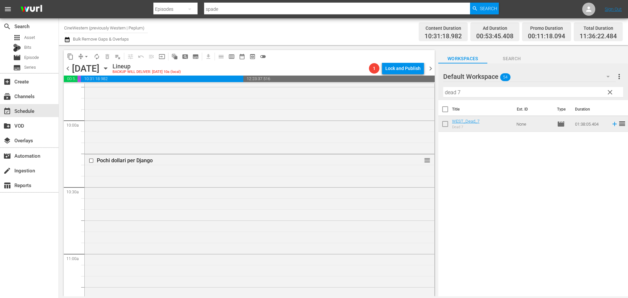
scroll to position [1240, 0]
click at [610, 95] on span "clear" at bounding box center [610, 92] width 8 height 8
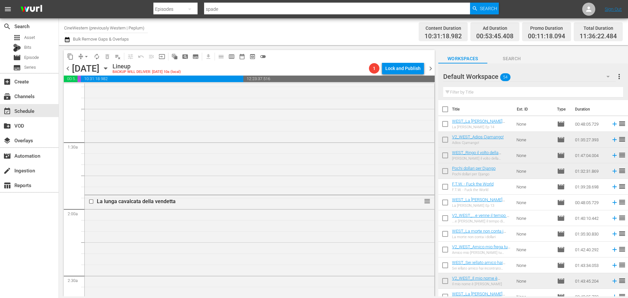
scroll to position [0, 0]
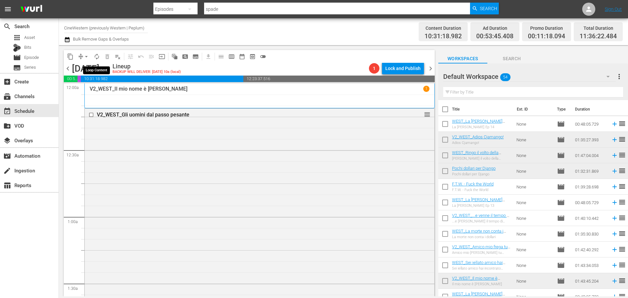
click at [95, 57] on span "autorenew_outlined" at bounding box center [97, 56] width 7 height 7
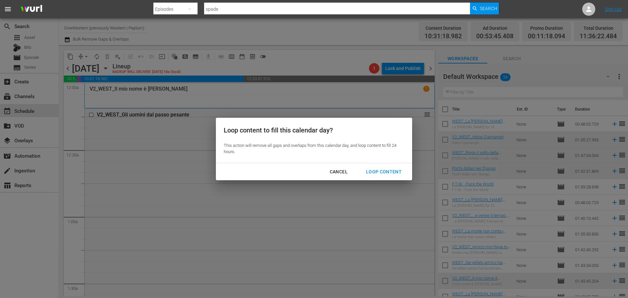
click at [385, 173] on div "Loop Content" at bounding box center [384, 172] width 46 height 8
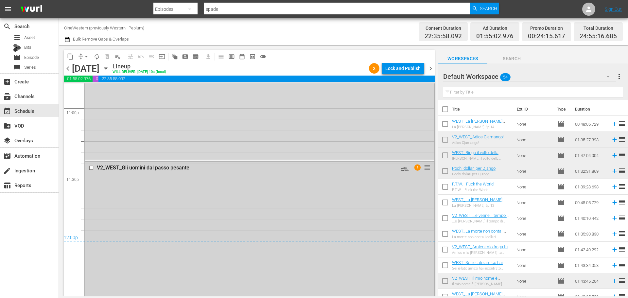
scroll to position [3040, 0]
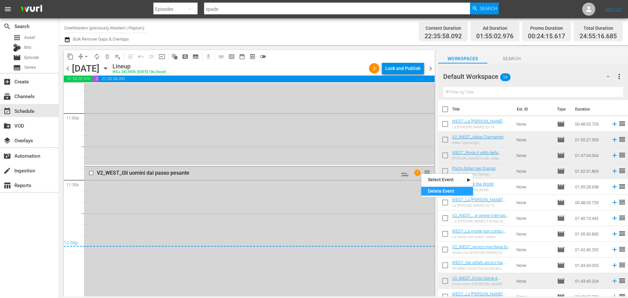
click at [436, 188] on div "Delete Event" at bounding box center [447, 191] width 52 height 9
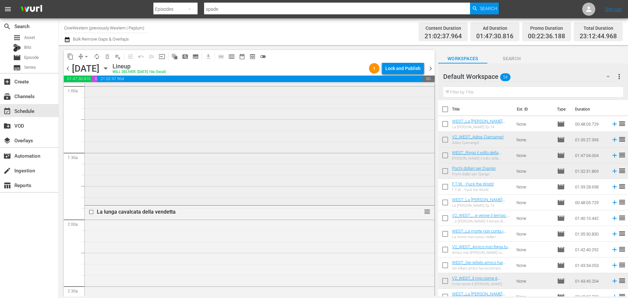
scroll to position [164, 0]
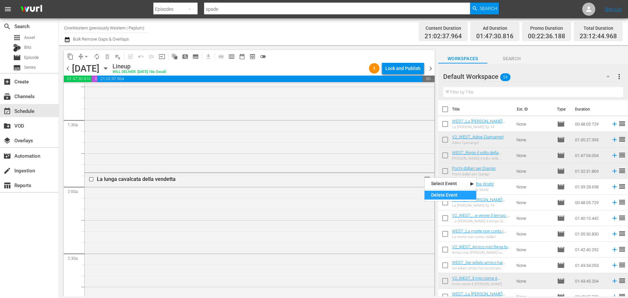
click at [437, 194] on div "Delete Event" at bounding box center [451, 195] width 52 height 9
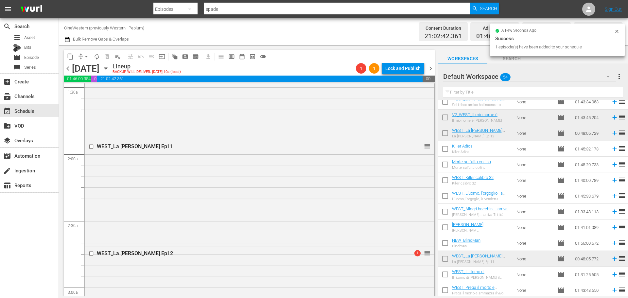
scroll to position [360, 0]
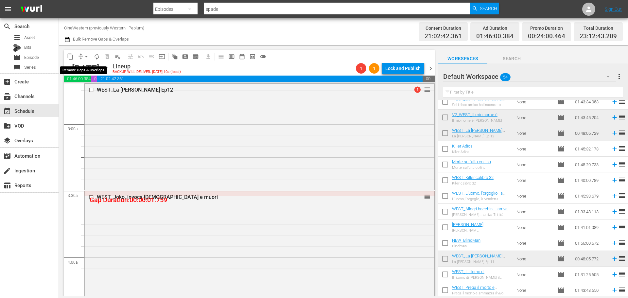
click at [86, 56] on span "arrow_drop_down" at bounding box center [86, 56] width 7 height 7
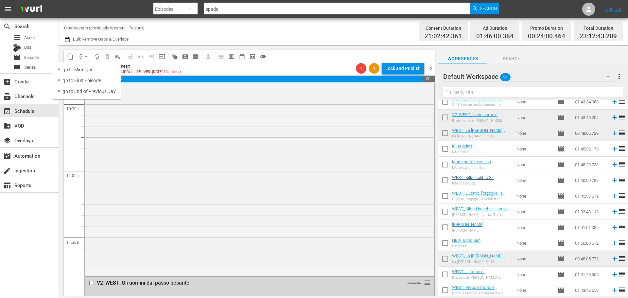
scroll to position [0, 0]
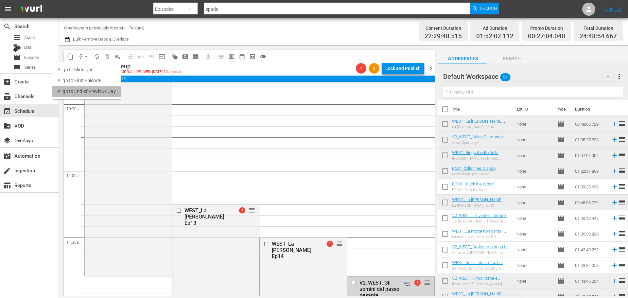
click at [92, 91] on li "Align to End of Previous Day" at bounding box center [86, 91] width 69 height 11
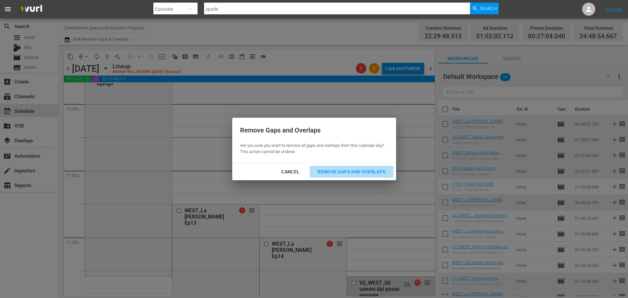
click at [356, 169] on div "Remove Gaps and Overlaps" at bounding box center [351, 172] width 78 height 8
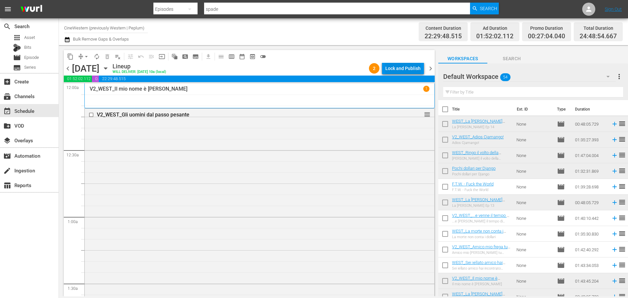
click at [408, 71] on div "Lock and Publish" at bounding box center [402, 68] width 35 height 12
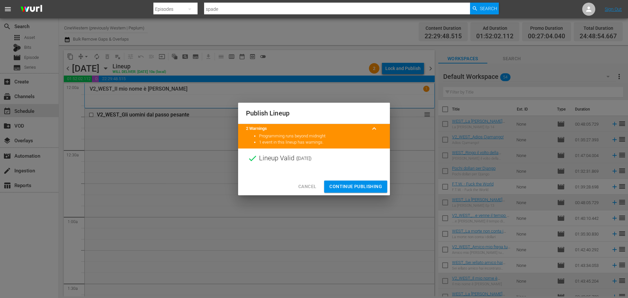
click at [368, 181] on button "Continue Publishing" at bounding box center [355, 187] width 63 height 12
